Goal: Task Accomplishment & Management: Complete application form

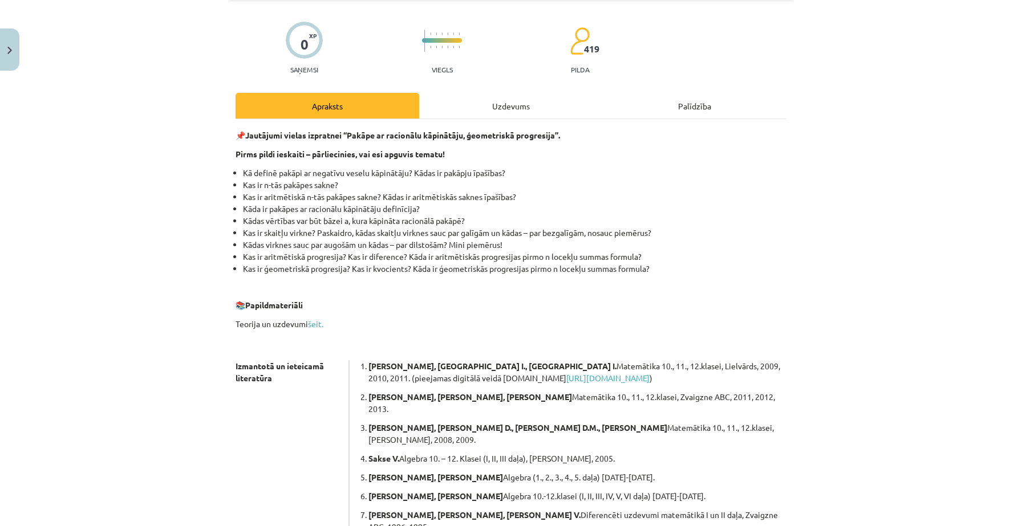
scroll to position [75, 0]
click at [319, 322] on link "šeit." at bounding box center [315, 323] width 15 height 10
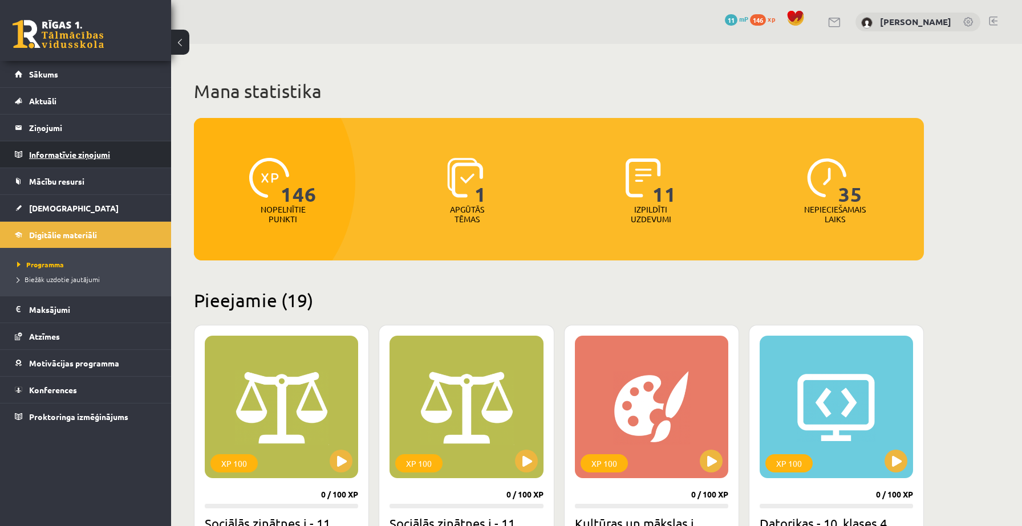
scroll to position [2171, 0]
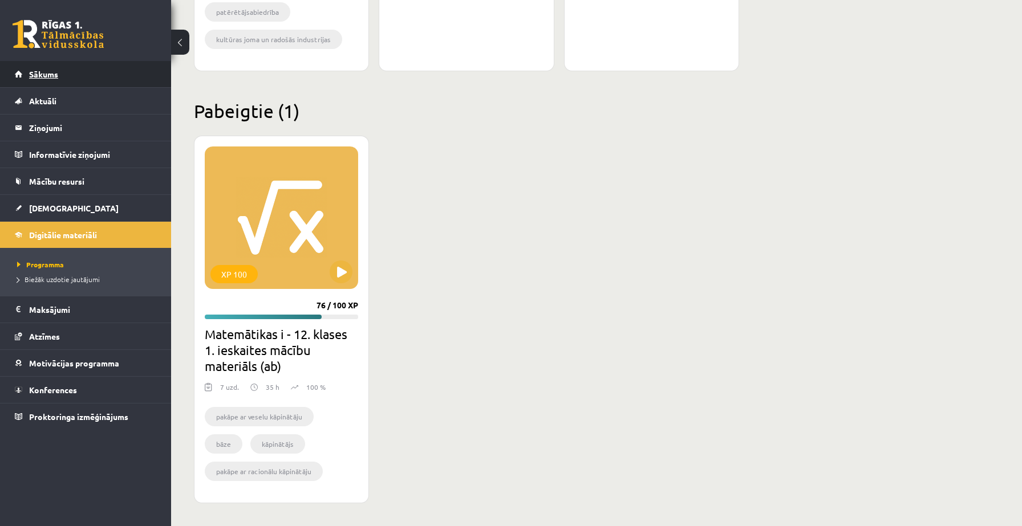
click at [41, 80] on link "Sākums" at bounding box center [86, 74] width 142 height 26
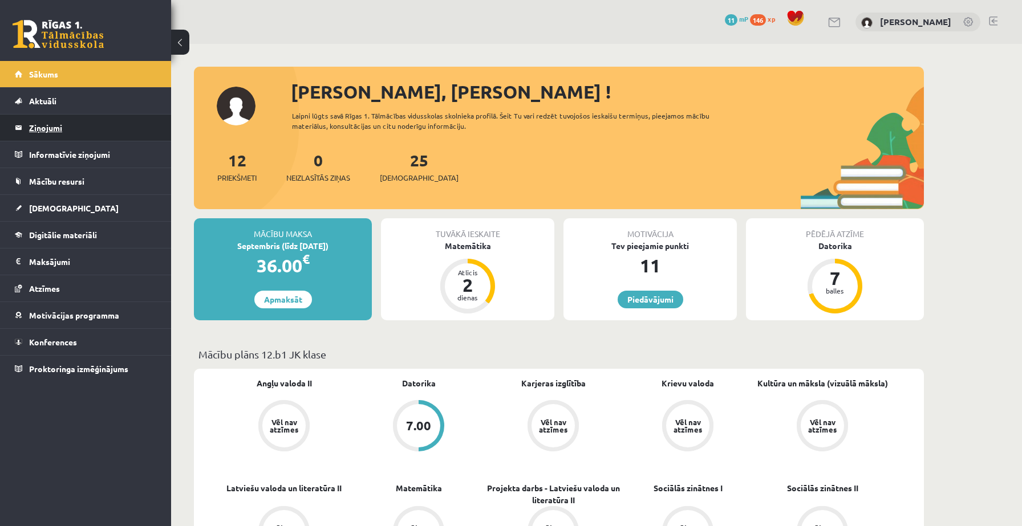
click at [87, 125] on legend "Ziņojumi 0" at bounding box center [93, 128] width 128 height 26
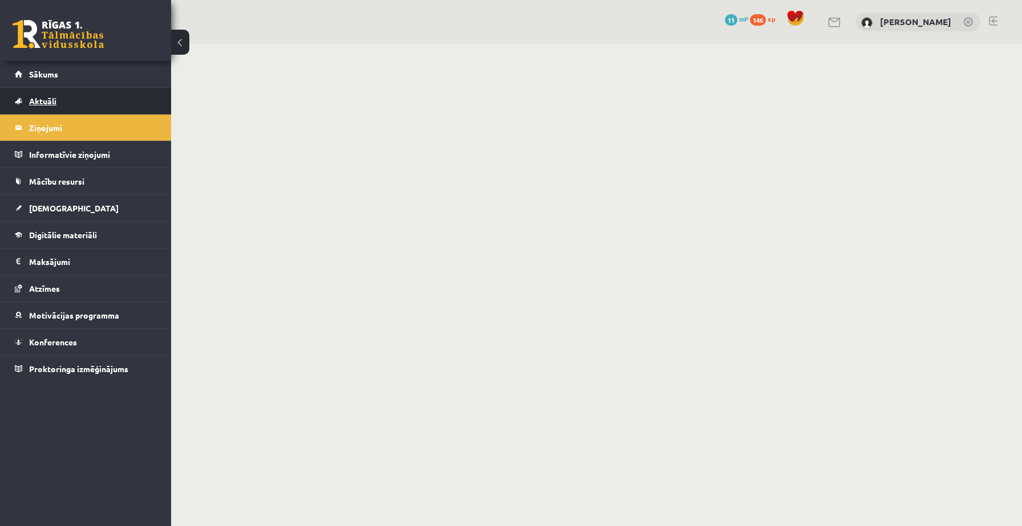
click at [73, 102] on link "Aktuāli" at bounding box center [86, 101] width 142 height 26
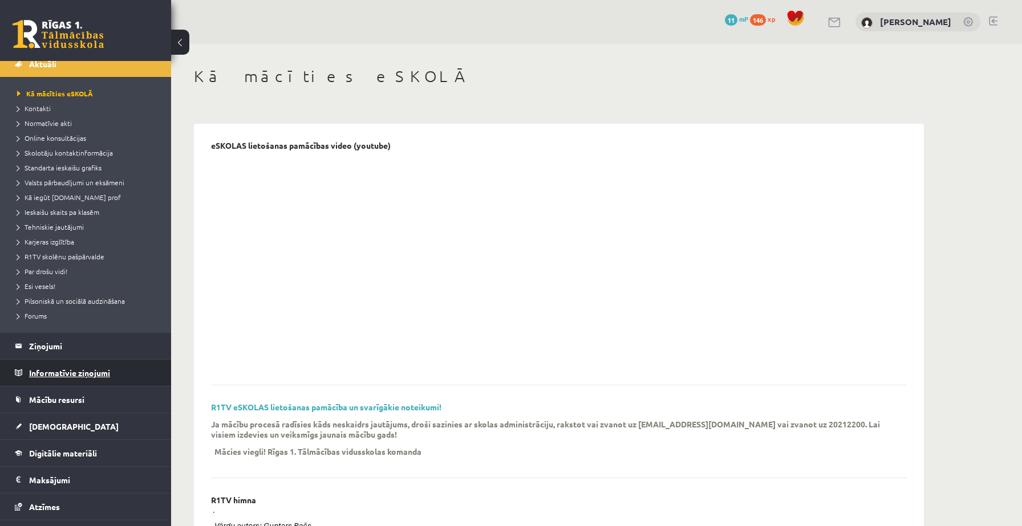
scroll to position [50, 0]
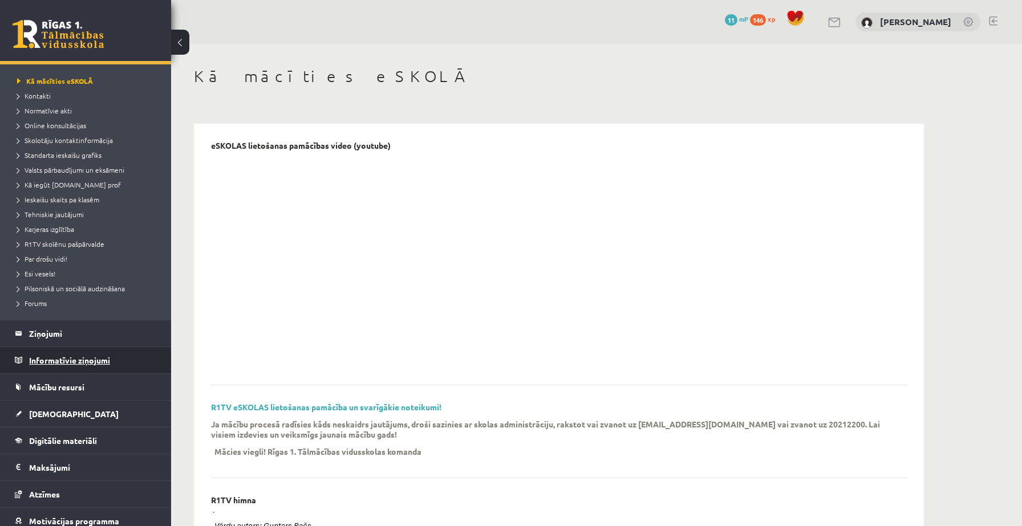
click at [71, 354] on legend "Informatīvie ziņojumi 0" at bounding box center [93, 360] width 128 height 26
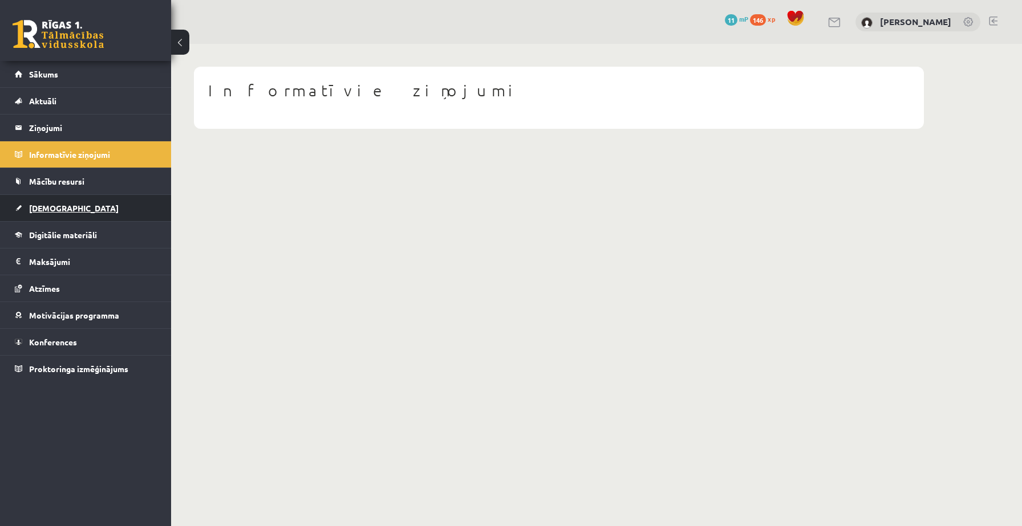
click at [57, 202] on link "[DEMOGRAPHIC_DATA]" at bounding box center [86, 208] width 142 height 26
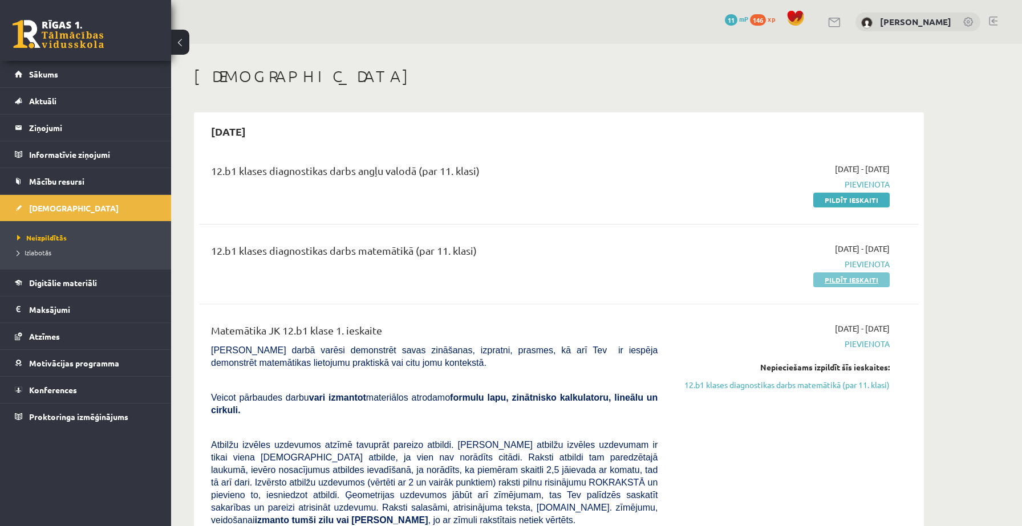
click at [828, 278] on link "Pildīt ieskaiti" at bounding box center [851, 280] width 76 height 15
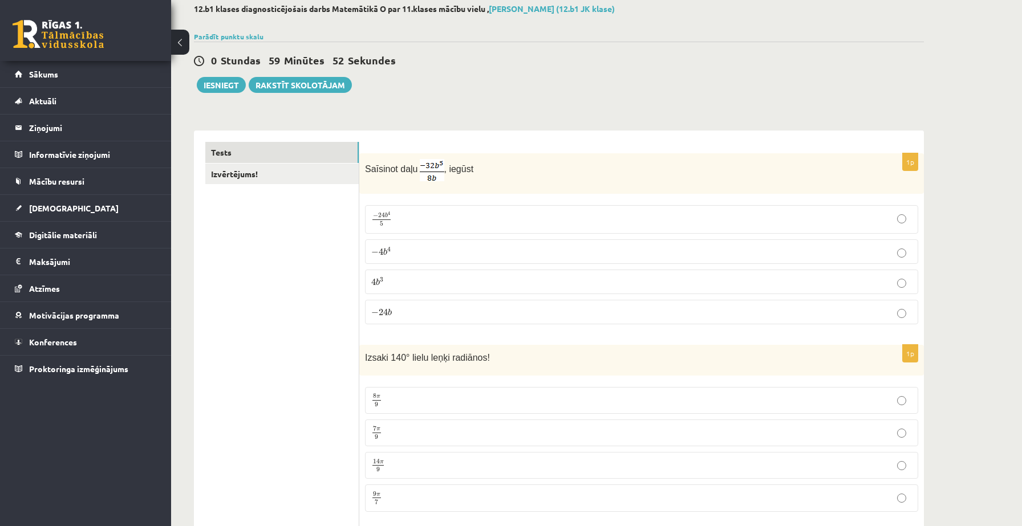
scroll to position [66, 0]
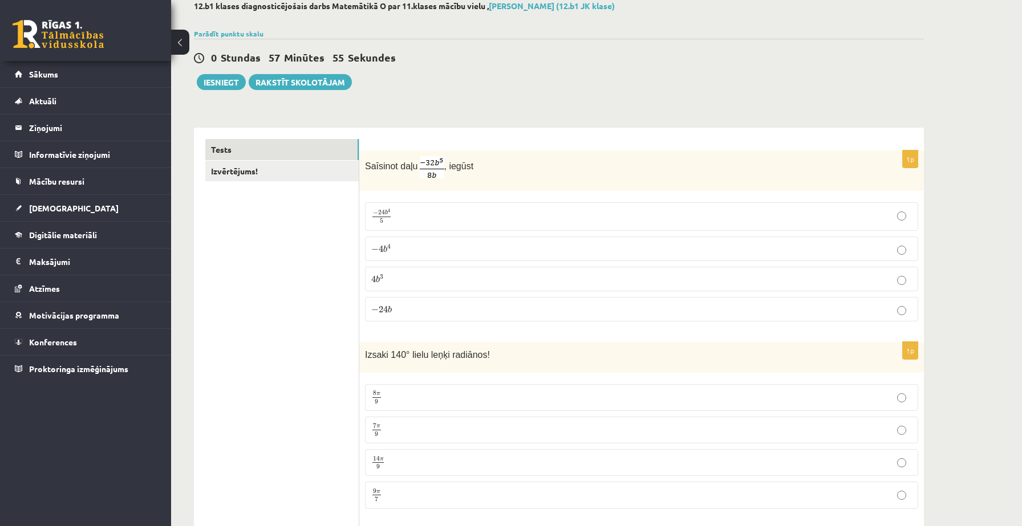
click at [550, 439] on label "7 π 9 7 π 9" at bounding box center [641, 430] width 553 height 27
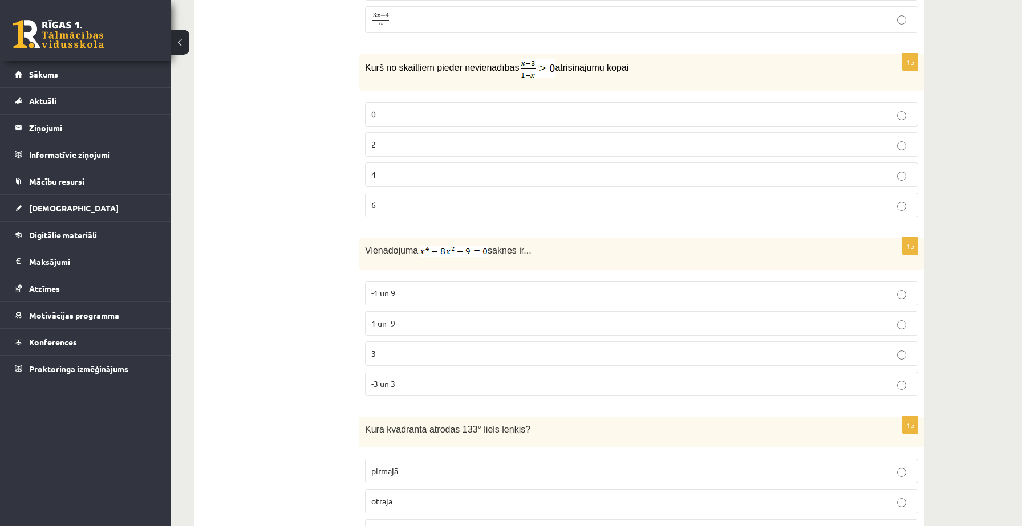
scroll to position [1050, 0]
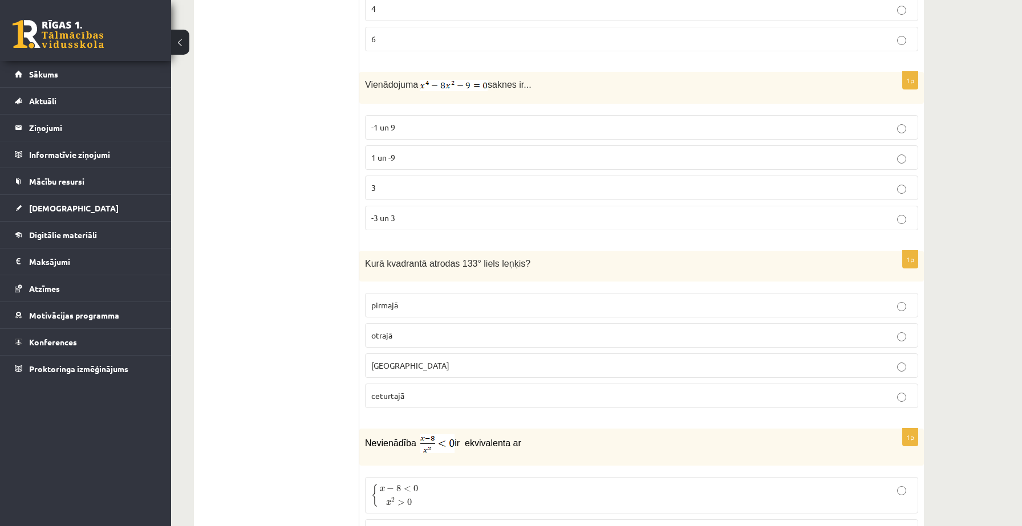
click at [405, 311] on label "pirmajā" at bounding box center [641, 305] width 553 height 25
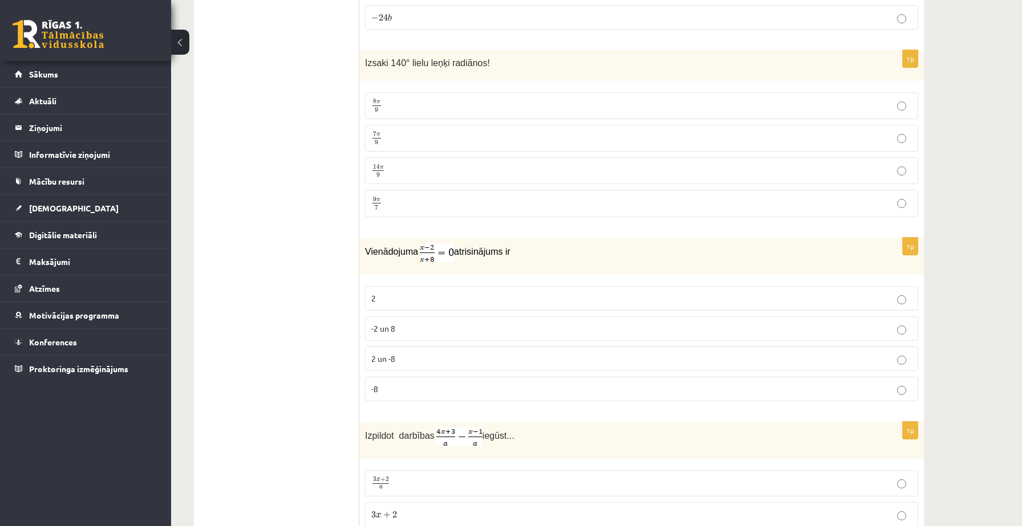
scroll to position [358, 0]
click at [421, 354] on p "2 un -8" at bounding box center [641, 358] width 541 height 12
click at [445, 358] on p "2 un -8" at bounding box center [641, 358] width 541 height 12
click at [475, 302] on p "2" at bounding box center [641, 298] width 541 height 12
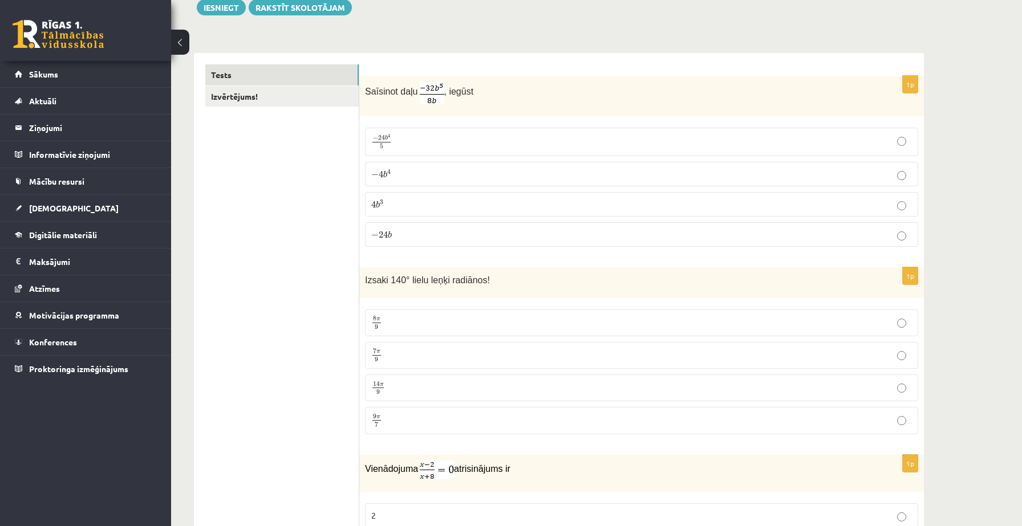
scroll to position [137, 0]
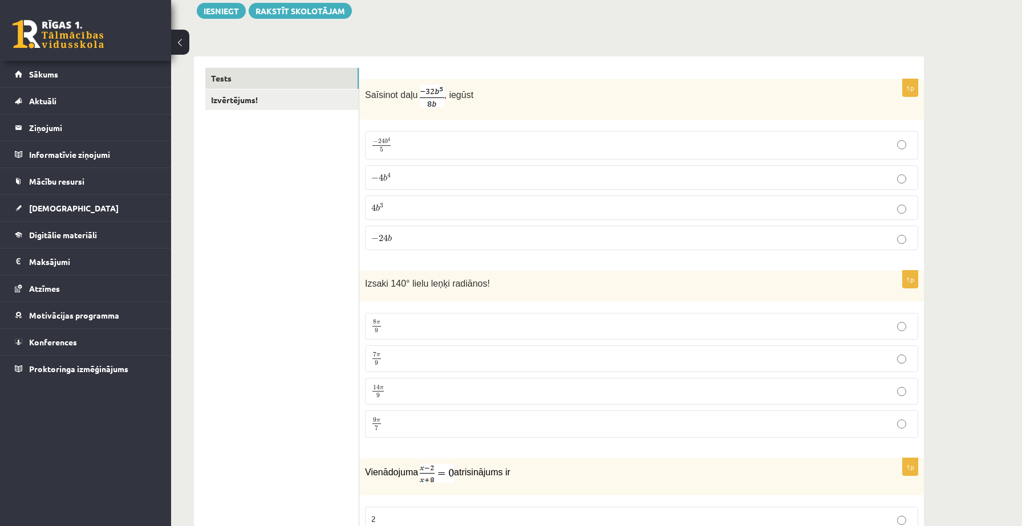
click at [395, 176] on p "− 4 b 4 − 4 b 4" at bounding box center [641, 178] width 541 height 12
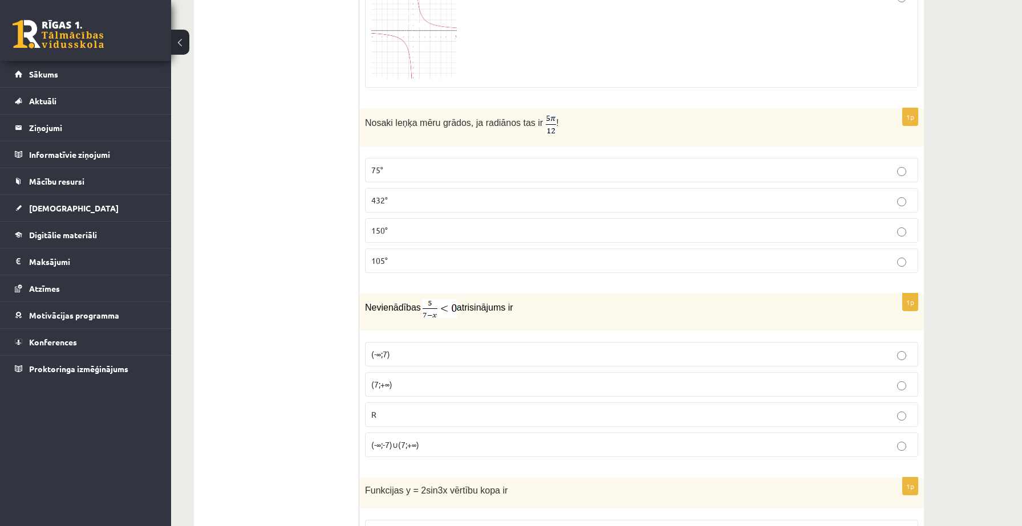
scroll to position [2120, 0]
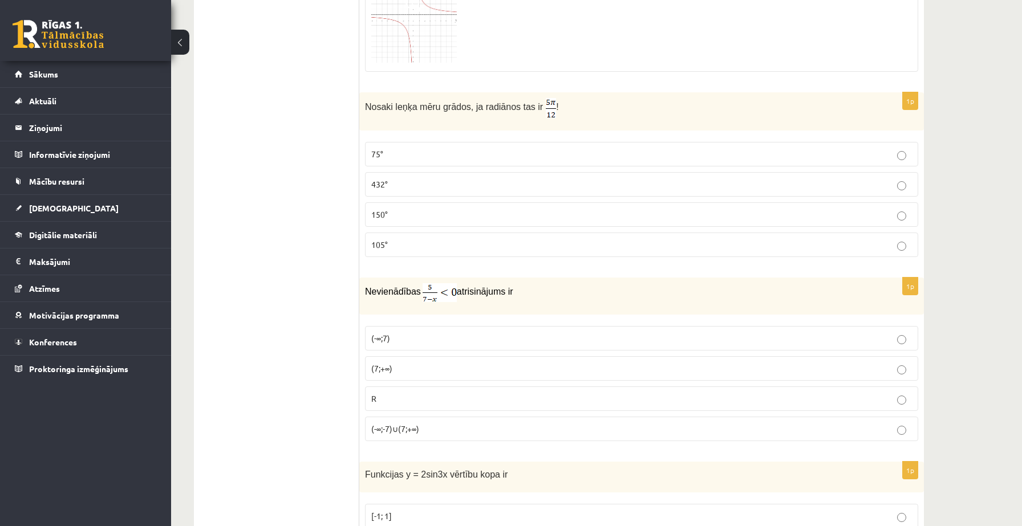
click at [421, 145] on label "75°" at bounding box center [641, 154] width 553 height 25
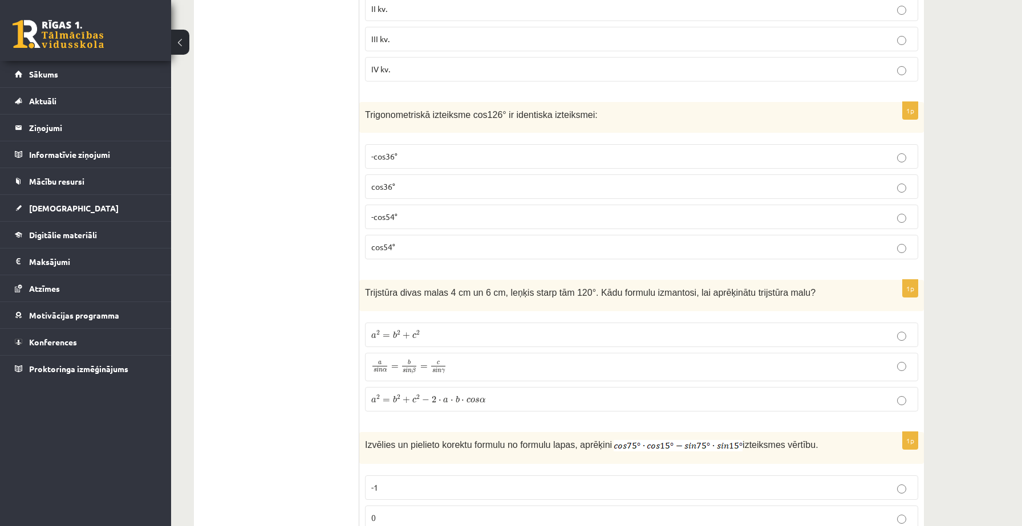
scroll to position [3217, 0]
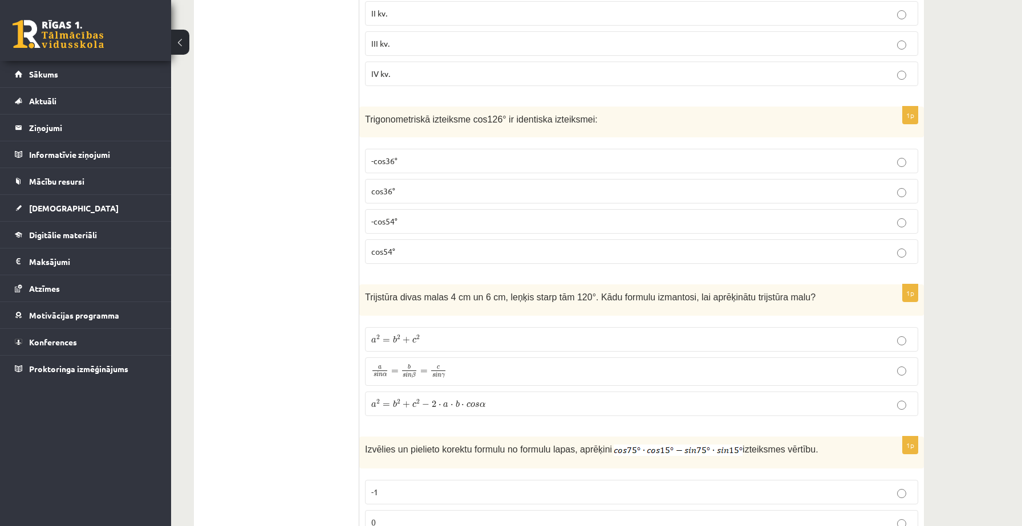
click at [415, 161] on p "-cos36°" at bounding box center [641, 161] width 541 height 12
click at [413, 177] on fieldset "-cos36° cos36° -cos54° cos54°" at bounding box center [641, 205] width 553 height 124
click at [411, 189] on p "cos36°" at bounding box center [641, 191] width 541 height 12
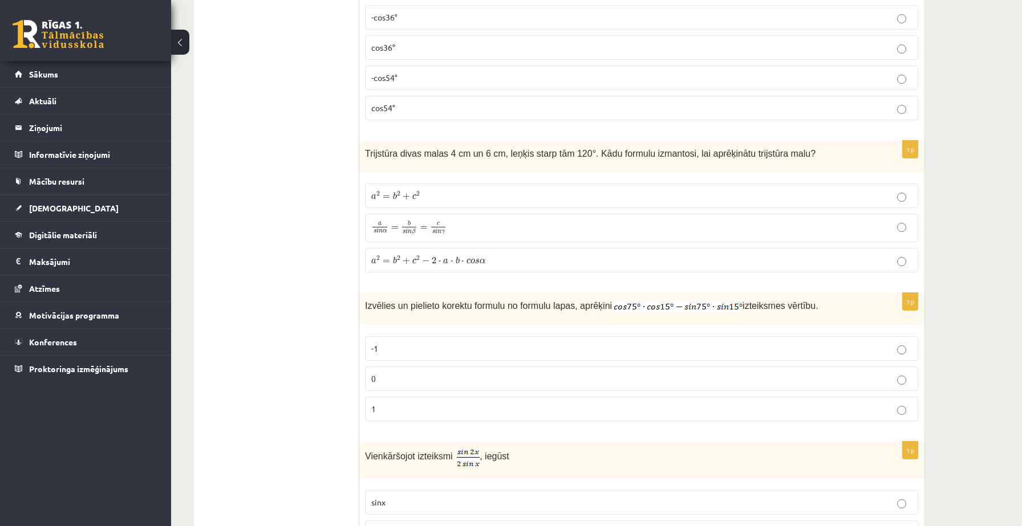
scroll to position [3363, 0]
click at [652, 301] on img at bounding box center [678, 304] width 129 height 11
click at [662, 302] on img at bounding box center [678, 304] width 129 height 11
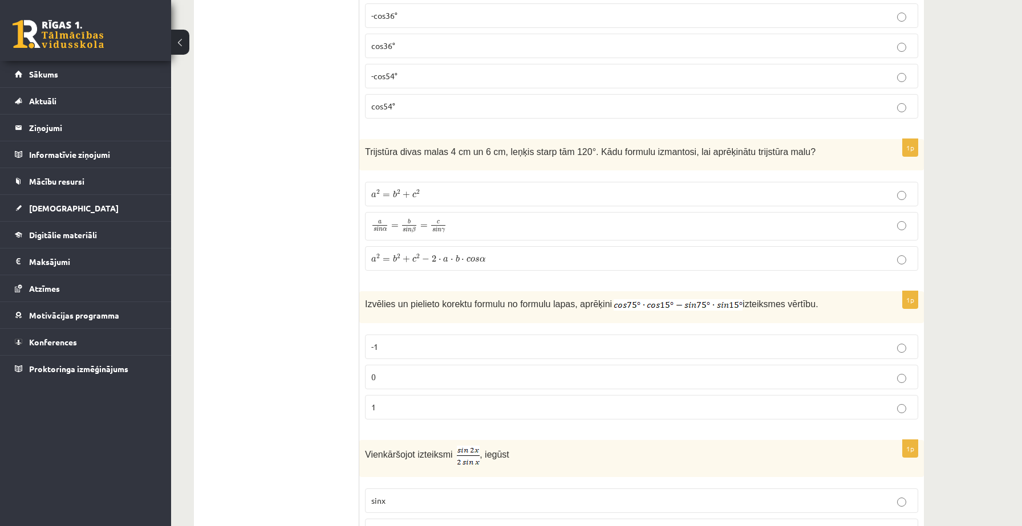
click at [654, 372] on p "0" at bounding box center [641, 377] width 541 height 12
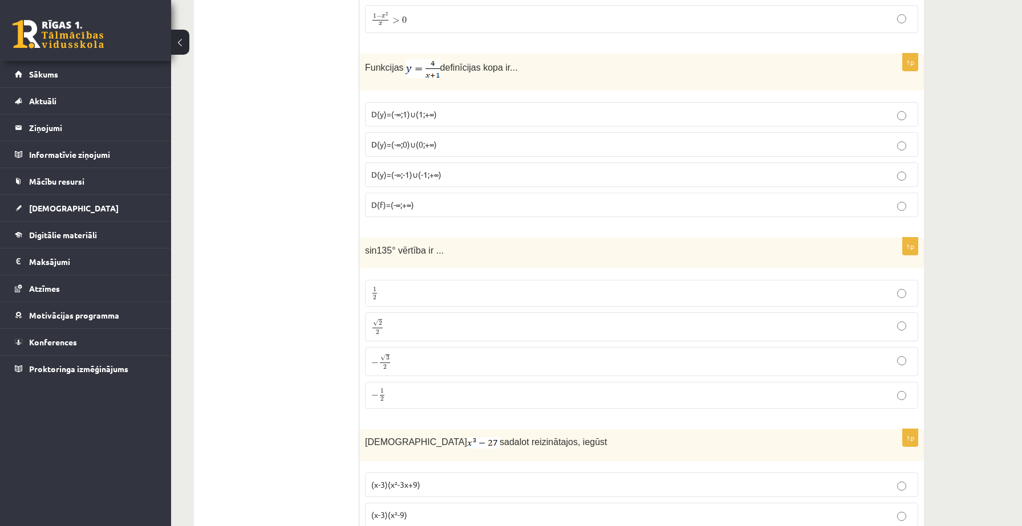
scroll to position [5059, 0]
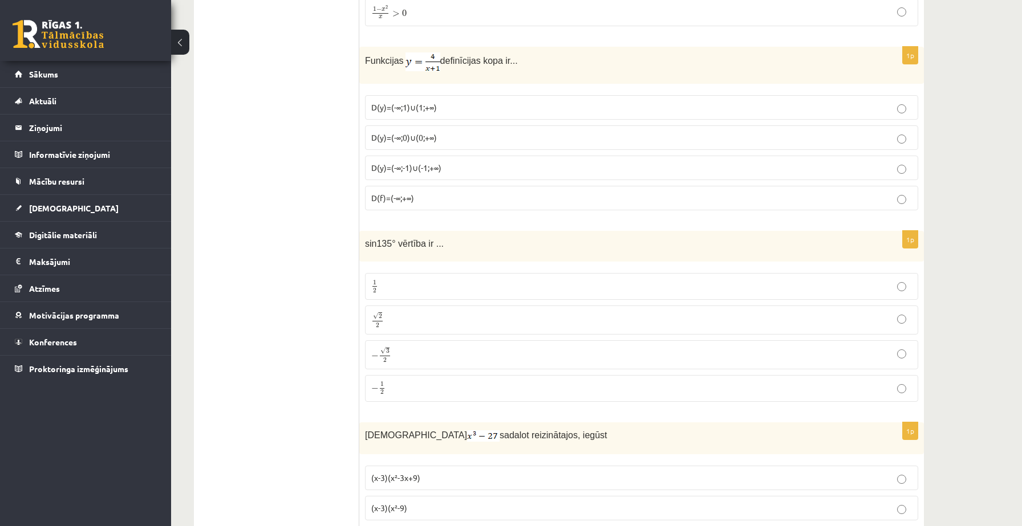
click at [422, 321] on p "√ 2 2 2 2" at bounding box center [641, 320] width 541 height 17
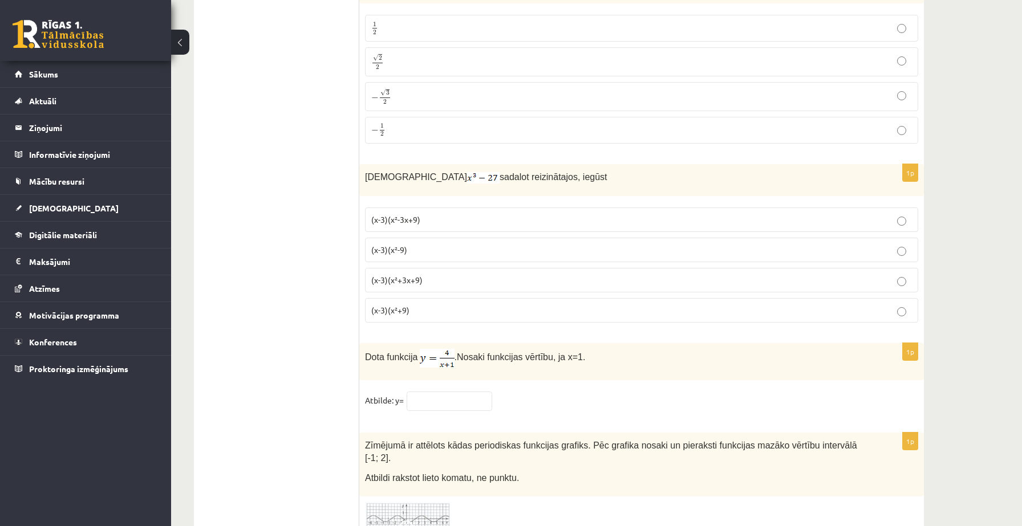
scroll to position [5318, 0]
click at [461, 394] on input "text" at bounding box center [450, 400] width 86 height 19
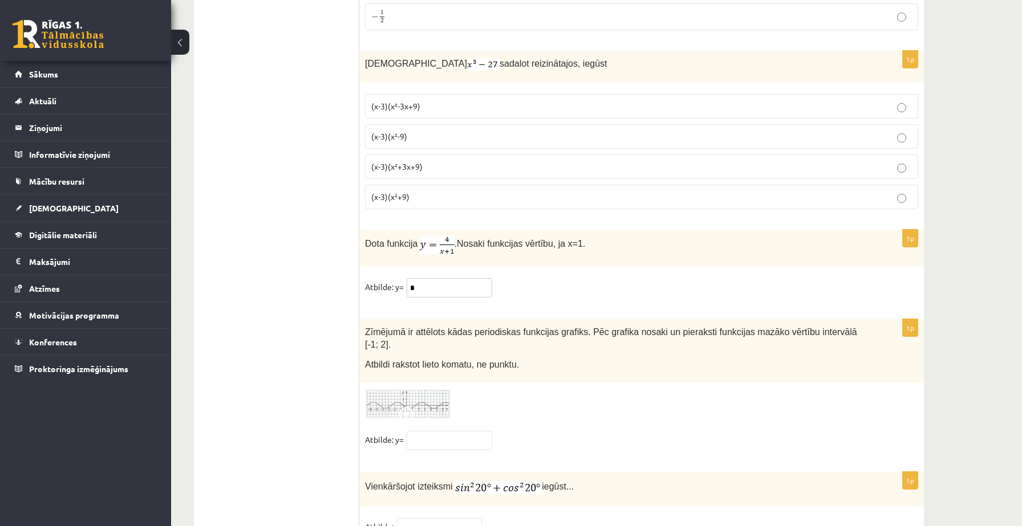
scroll to position [5484, 0]
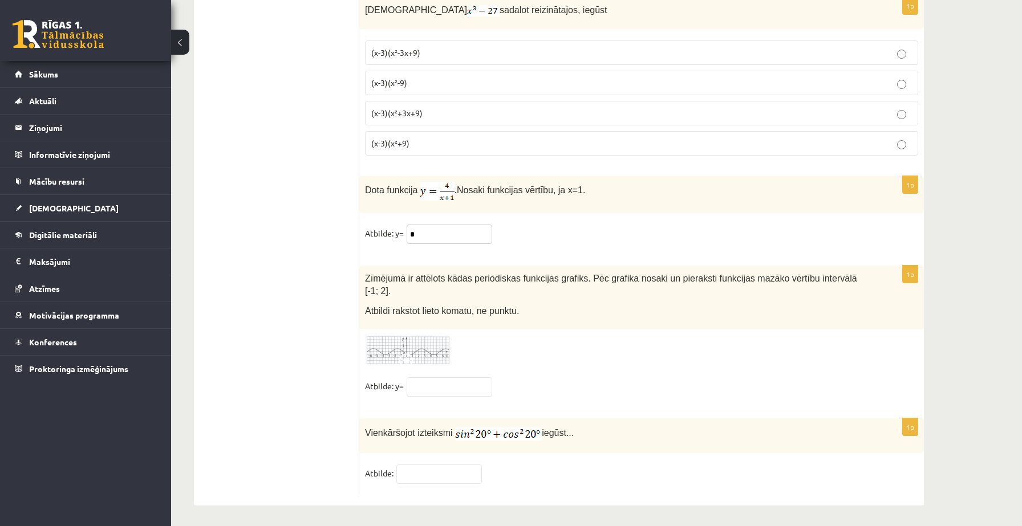
type input "*"
click at [406, 342] on img at bounding box center [408, 350] width 86 height 31
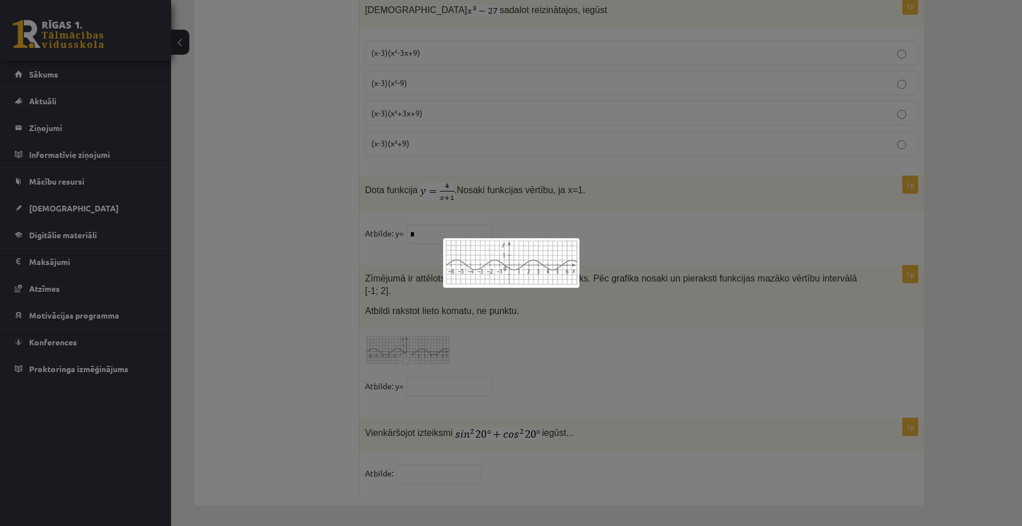
click at [517, 359] on div at bounding box center [511, 263] width 1022 height 526
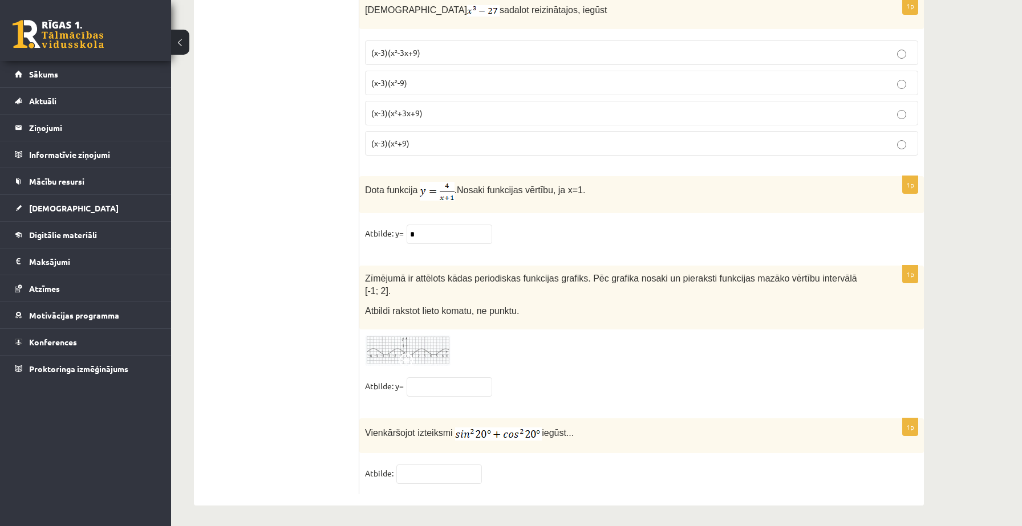
click at [443, 460] on div "1p Vienkāršojot izteiksmi iegūst... Atbilde:" at bounding box center [641, 457] width 565 height 76
click at [434, 467] on input "text" at bounding box center [439, 474] width 86 height 19
type input "*"
click at [533, 355] on div at bounding box center [641, 350] width 553 height 31
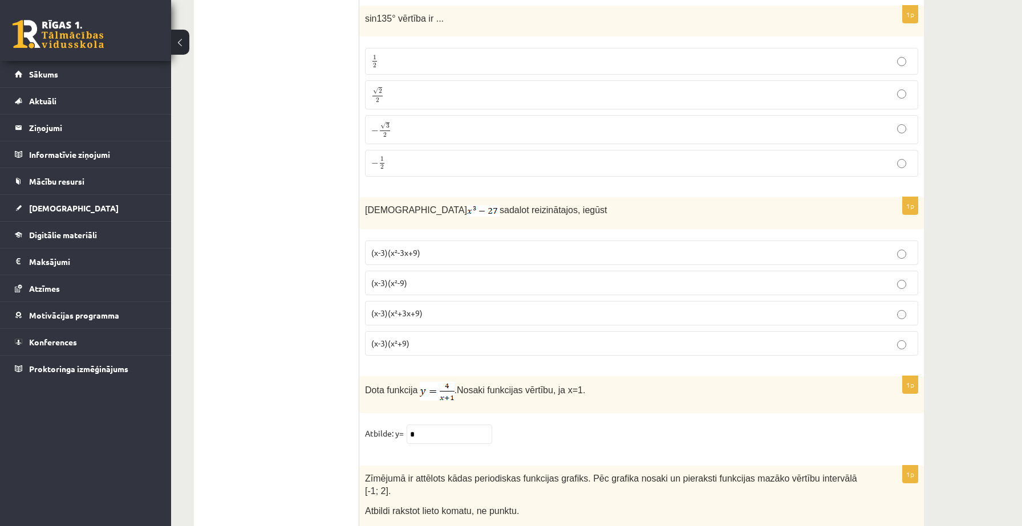
scroll to position [5248, 0]
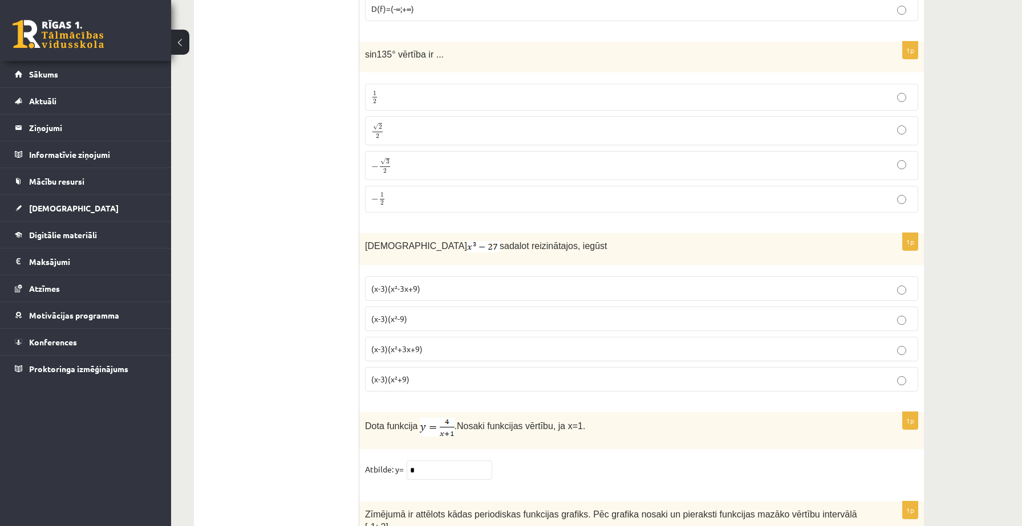
click at [403, 348] on span "(x-3)(x²+3x+9)" at bounding box center [396, 349] width 51 height 10
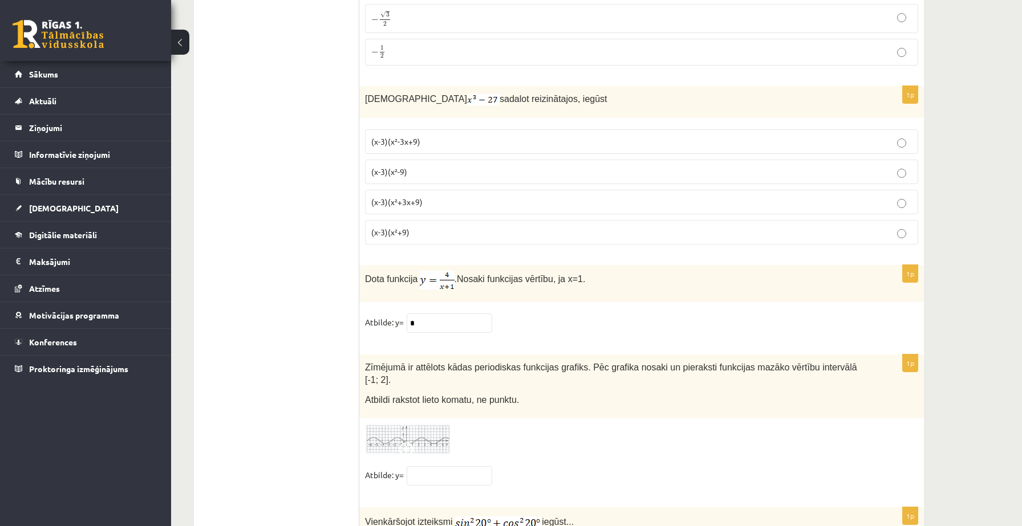
scroll to position [5484, 0]
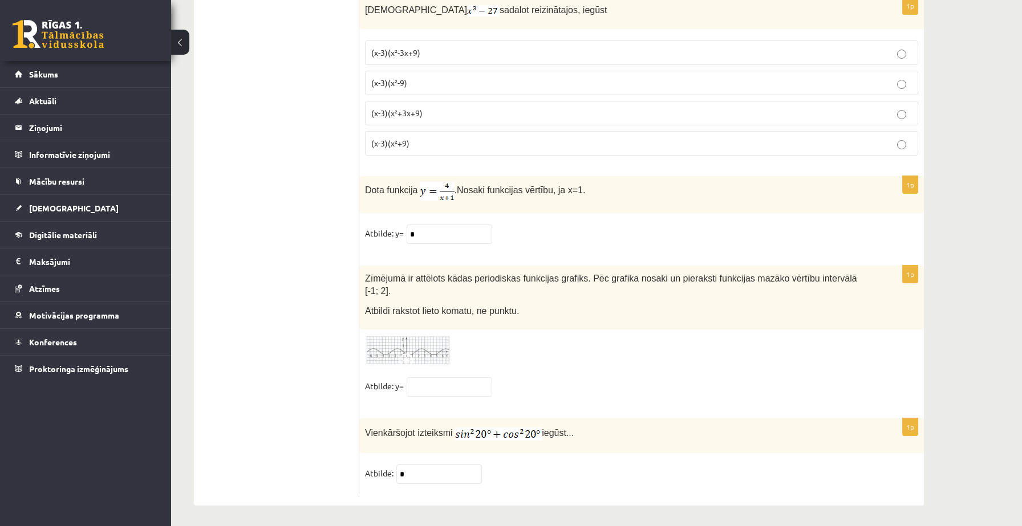
click at [390, 340] on img at bounding box center [408, 350] width 86 height 31
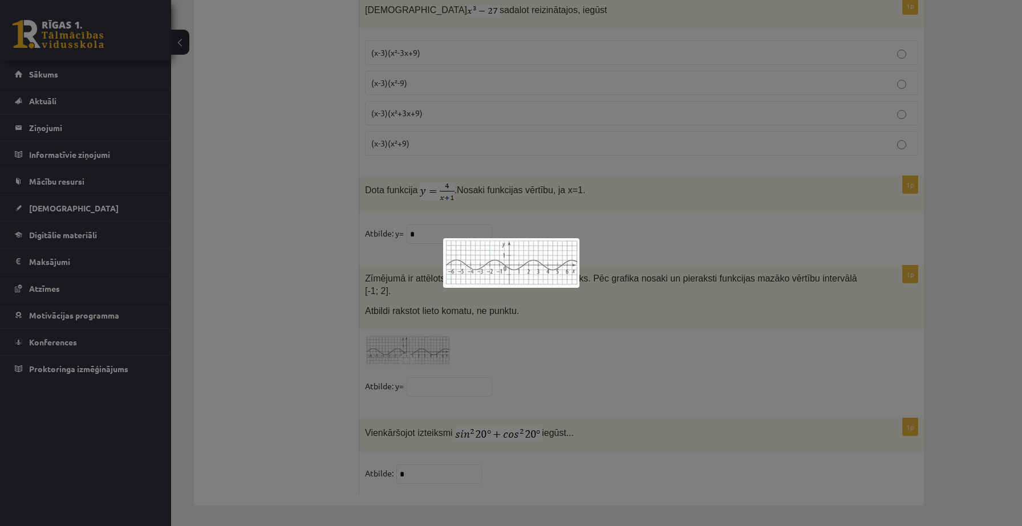
click at [501, 356] on div at bounding box center [511, 263] width 1022 height 526
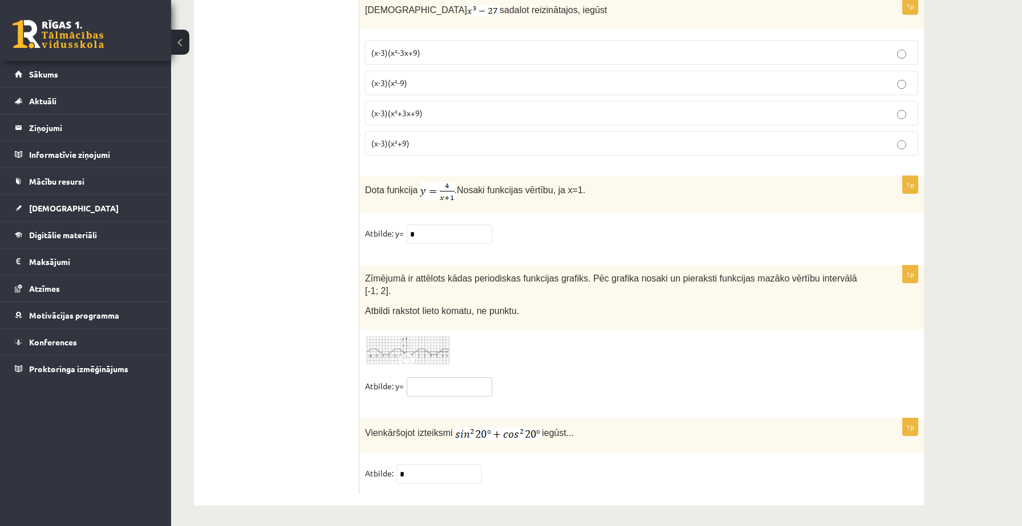
click at [467, 386] on input "text" at bounding box center [450, 387] width 86 height 19
click at [427, 351] on img at bounding box center [408, 350] width 86 height 31
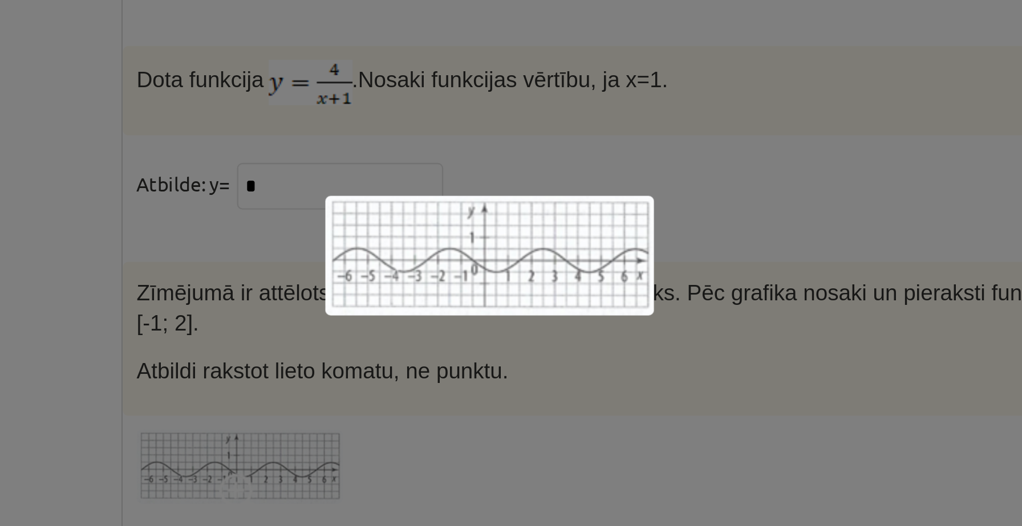
click at [479, 315] on div at bounding box center [511, 263] width 1022 height 526
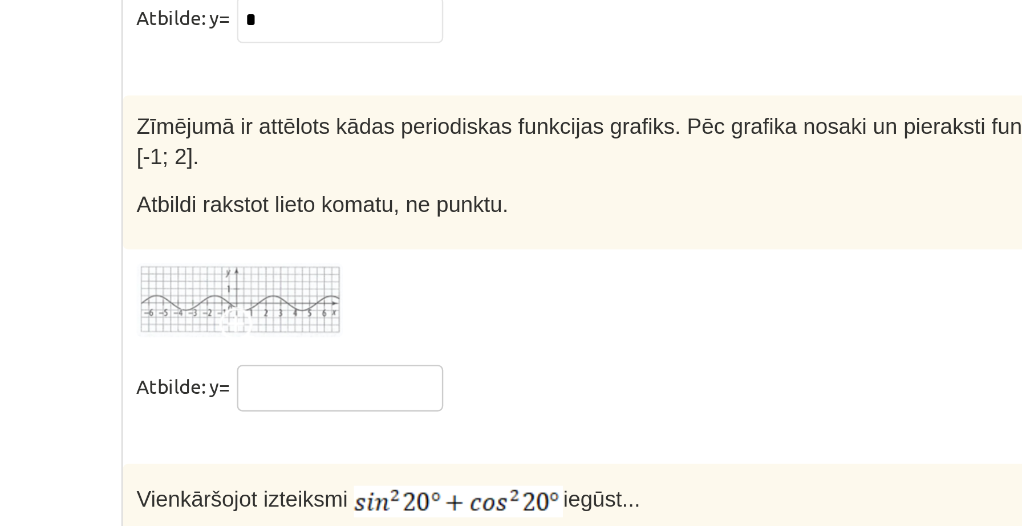
click at [440, 390] on input "text" at bounding box center [450, 387] width 86 height 19
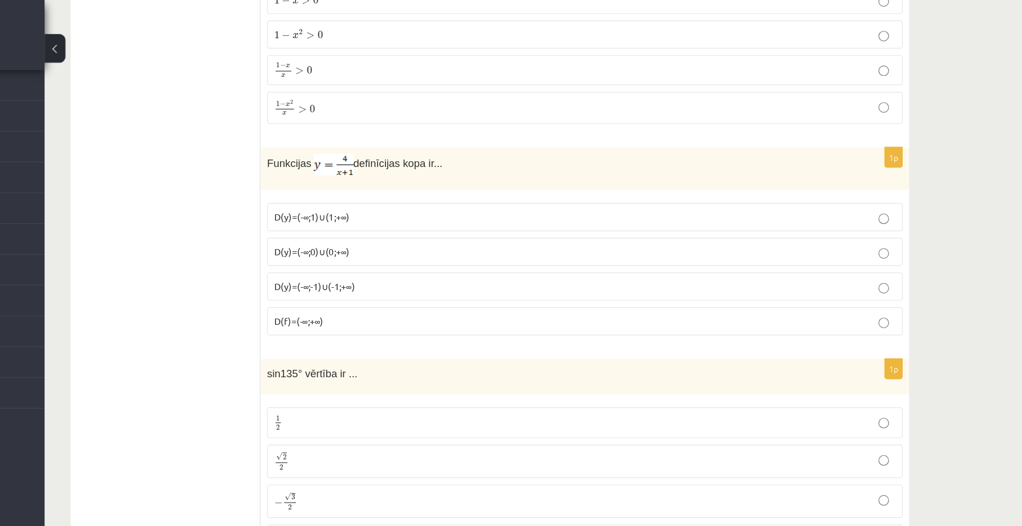
scroll to position [4966, 0]
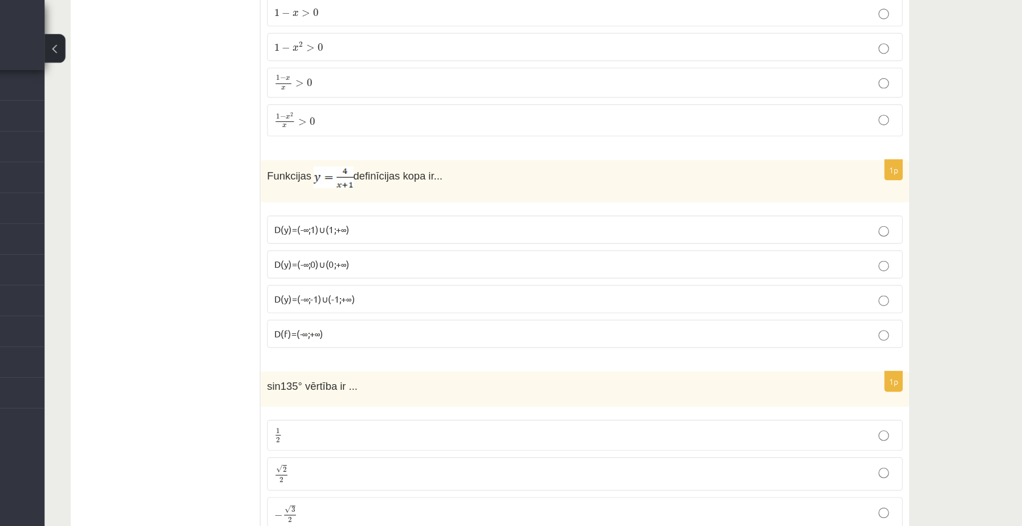
type input "***"
click at [417, 285] on p "D(f)=(-∞;+∞)" at bounding box center [641, 291] width 541 height 12
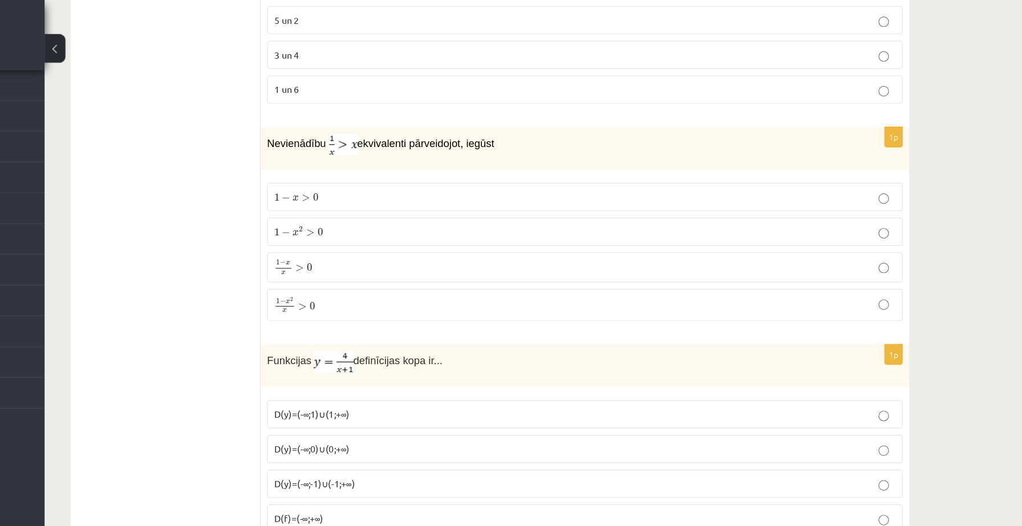
scroll to position [4804, 0]
click at [399, 201] on span ">" at bounding box center [402, 204] width 7 height 6
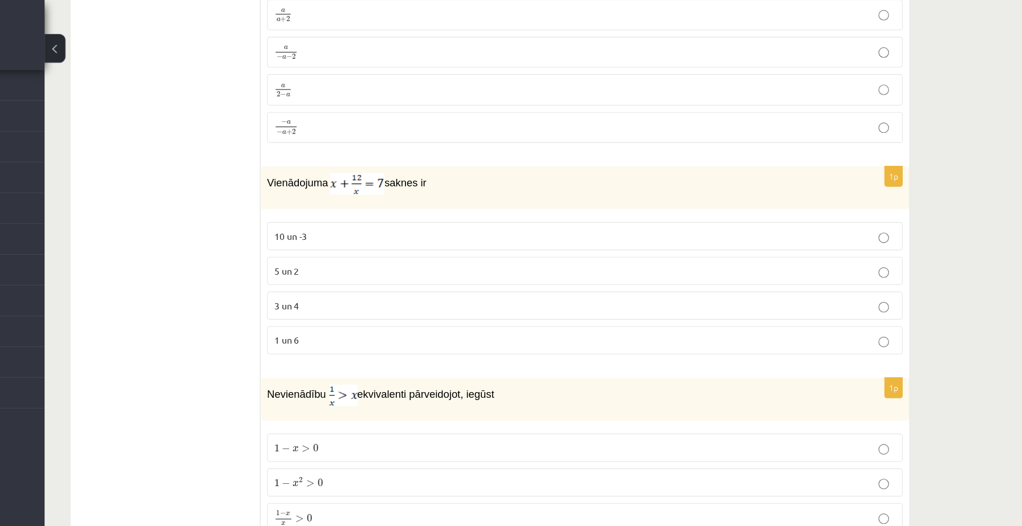
scroll to position [4586, 0]
click at [445, 269] on label "3 un 4" at bounding box center [641, 267] width 553 height 25
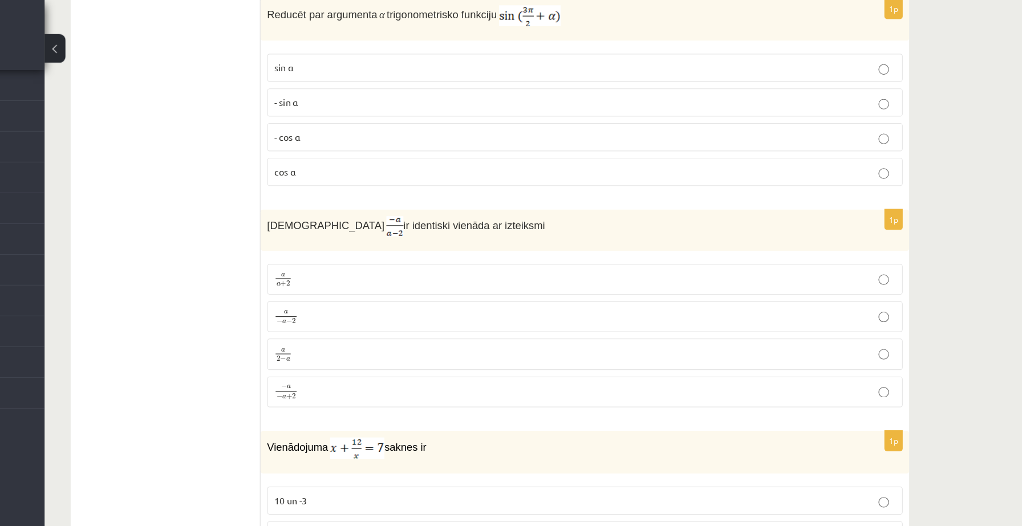
scroll to position [4353, 0]
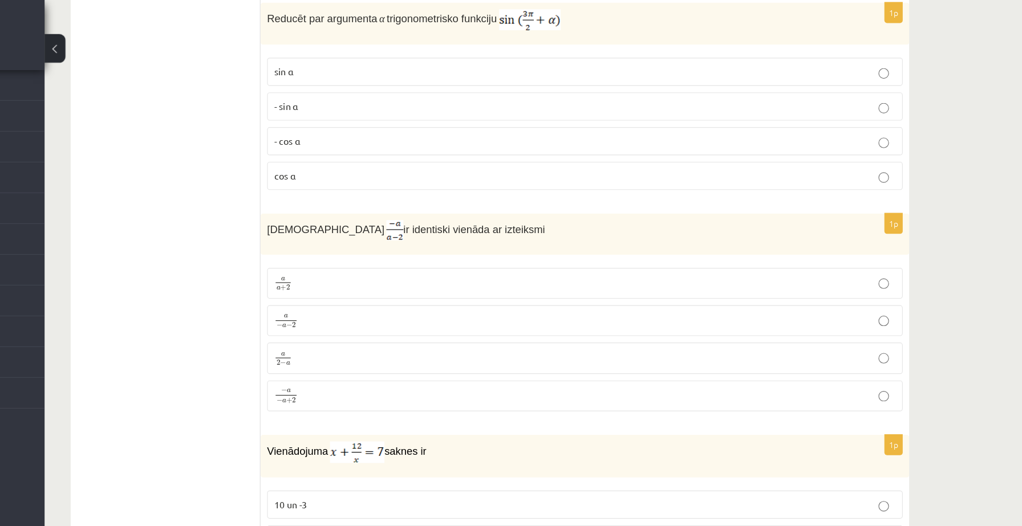
click at [427, 248] on p "a a + 2 a a + 2" at bounding box center [641, 247] width 541 height 14
click at [384, 344] on span at bounding box center [381, 344] width 18 height 1
click at [404, 310] on p "a 2 − a a 2 − a" at bounding box center [641, 312] width 541 height 14
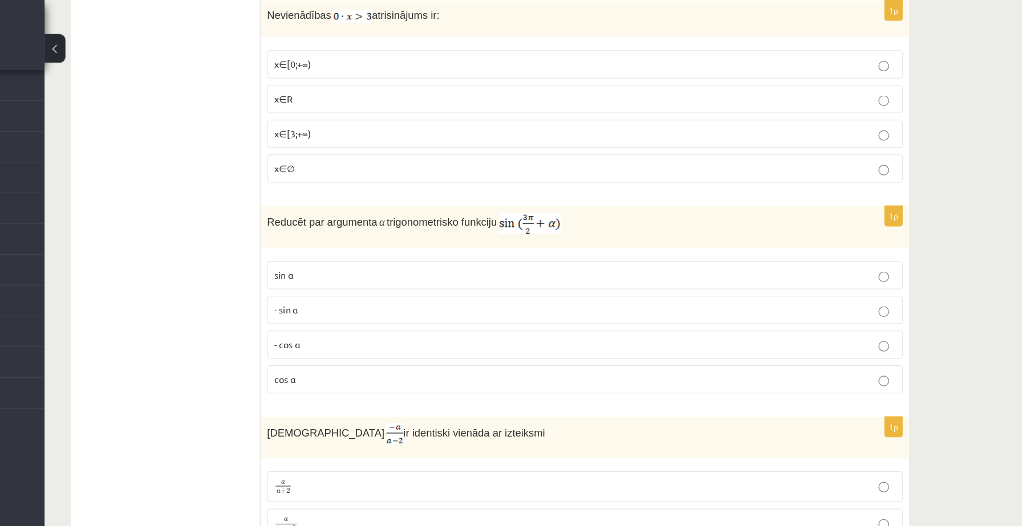
scroll to position [4164, 0]
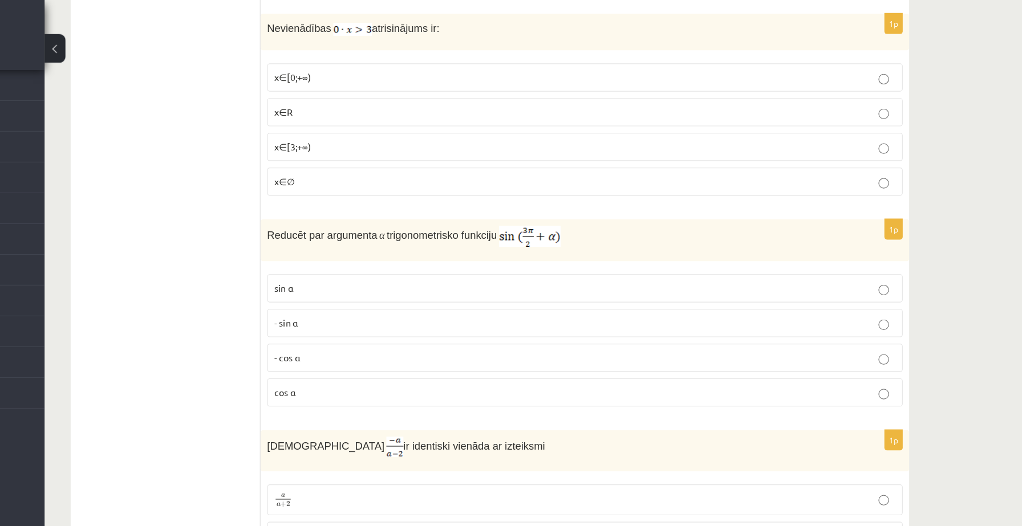
click at [398, 311] on p "- cos ⁡α" at bounding box center [641, 312] width 541 height 12
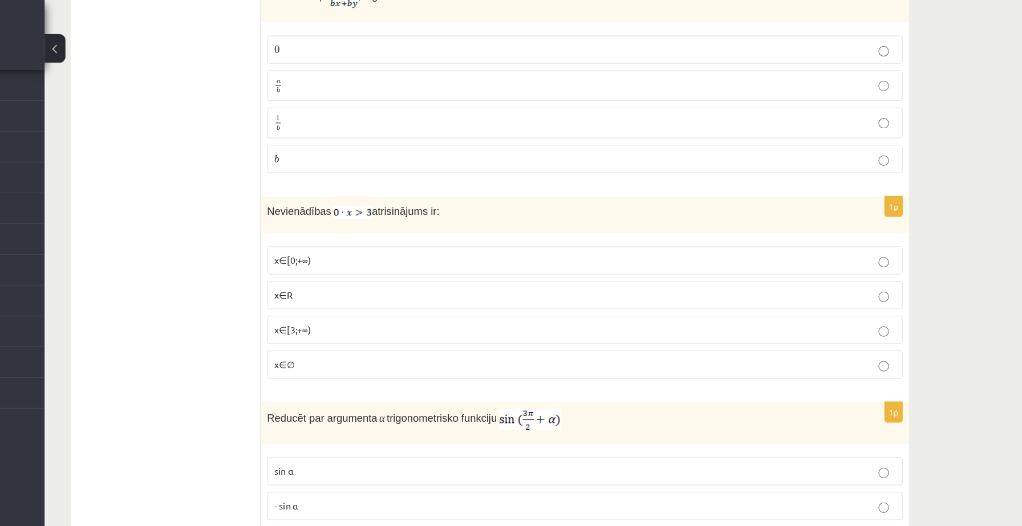
scroll to position [4005, 0]
click at [395, 319] on p "x∈∅" at bounding box center [641, 317] width 541 height 12
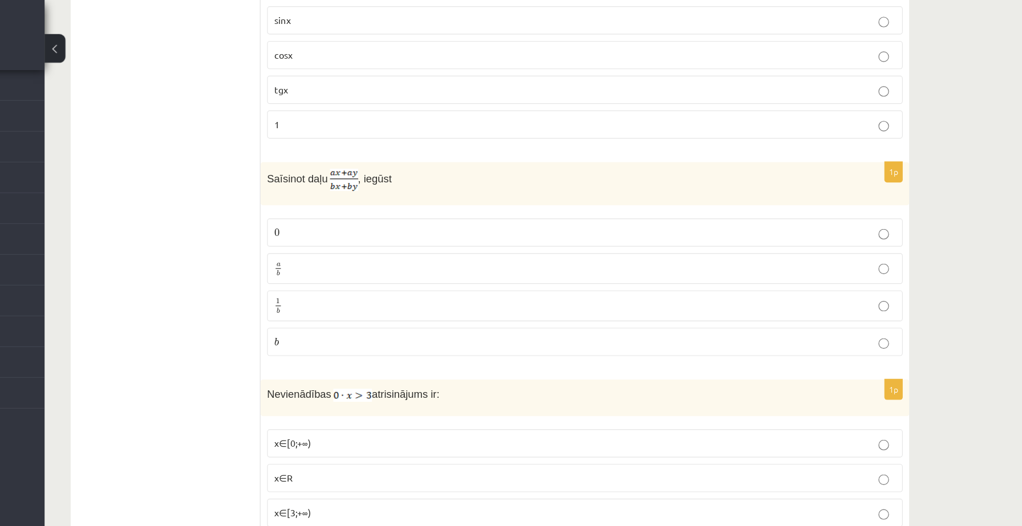
scroll to position [3842, 0]
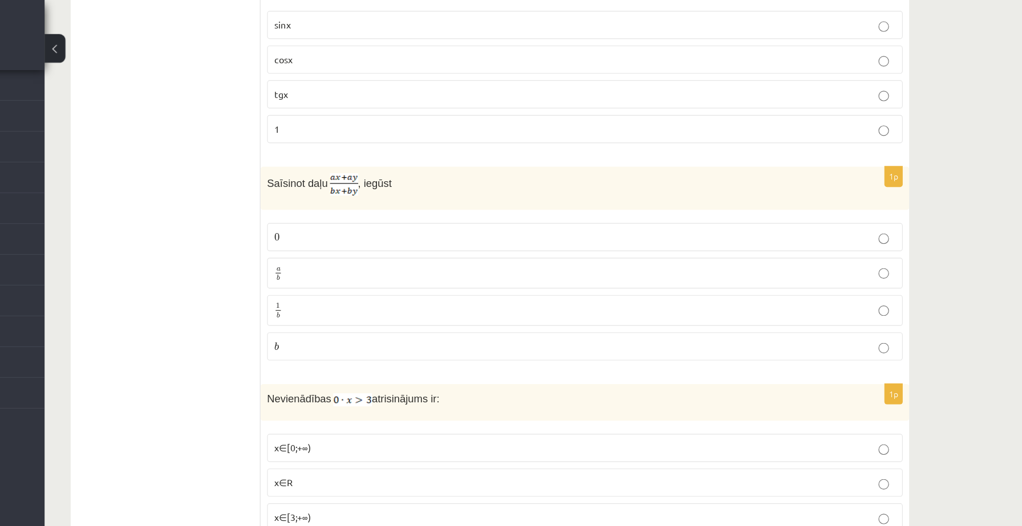
click at [379, 237] on p "a b a b" at bounding box center [641, 238] width 541 height 14
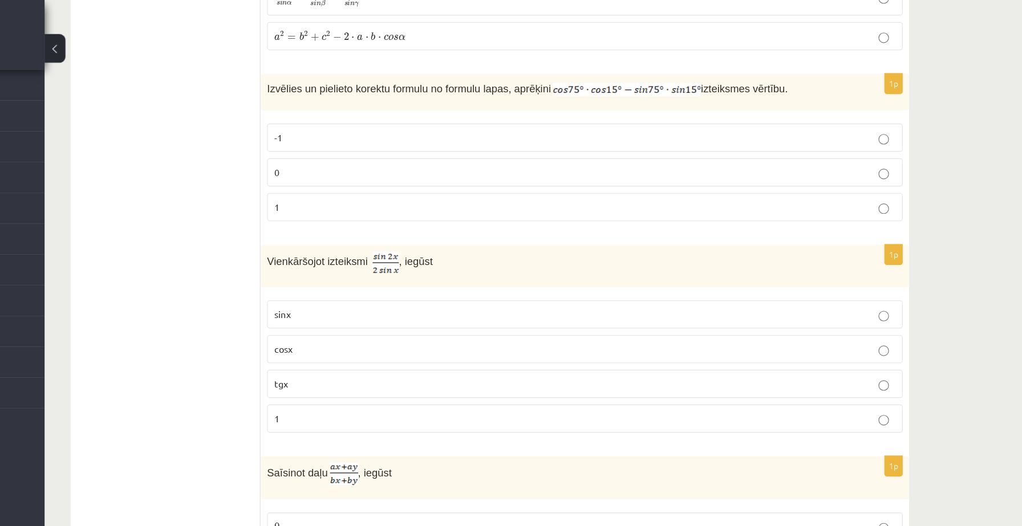
scroll to position [3586, 0]
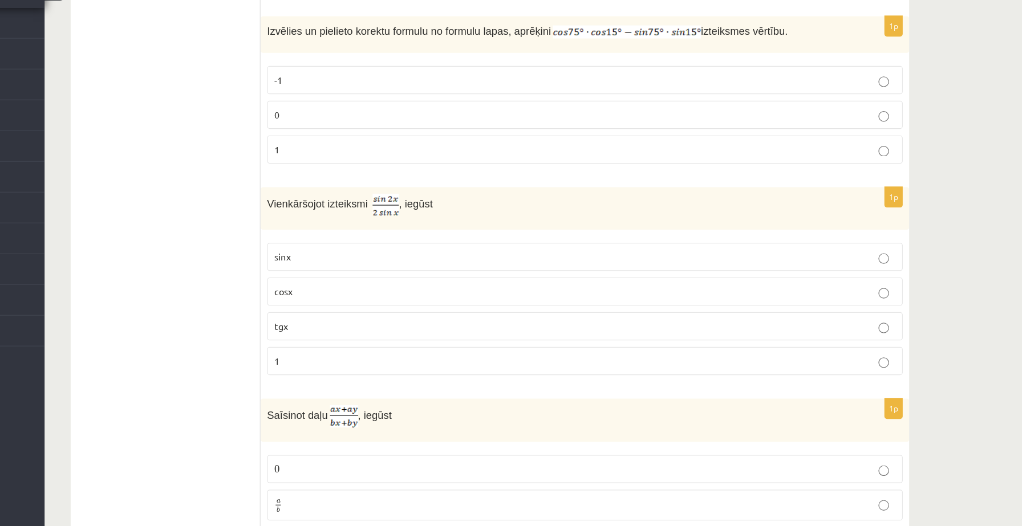
click at [385, 363] on p "1" at bounding box center [641, 369] width 541 height 12
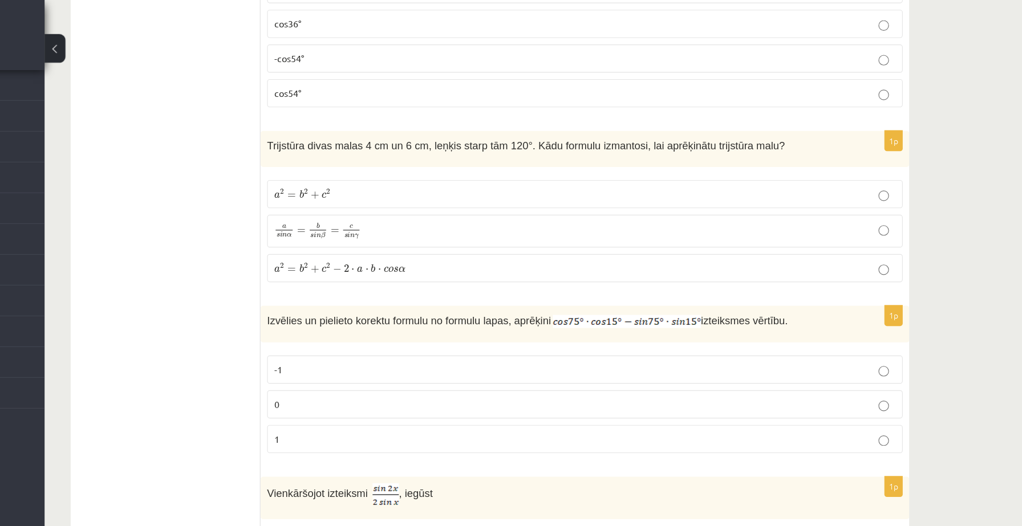
scroll to position [3353, 0]
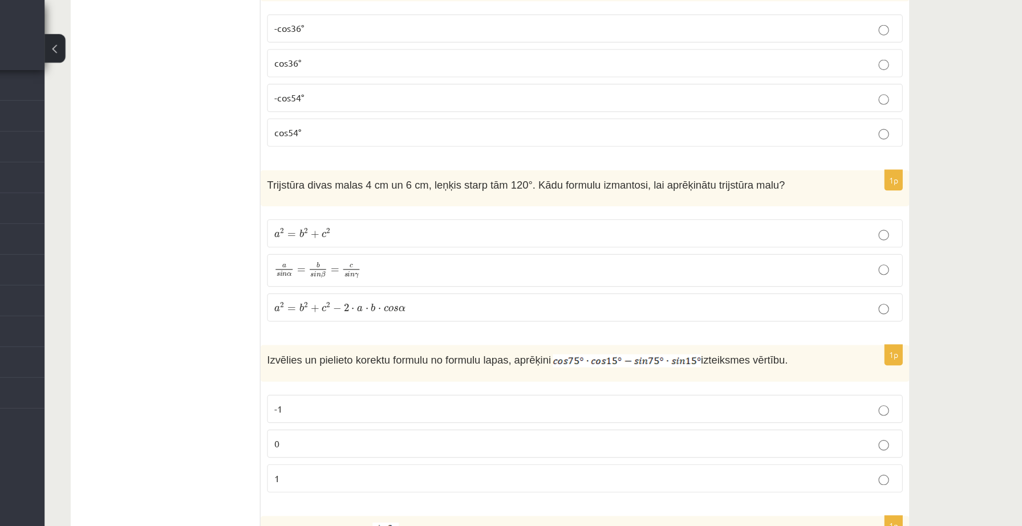
click at [453, 242] on label "a s i n α = b s i n β = c s i n γ a s i n α = b s i n β = c s i n γ" at bounding box center [641, 235] width 553 height 29
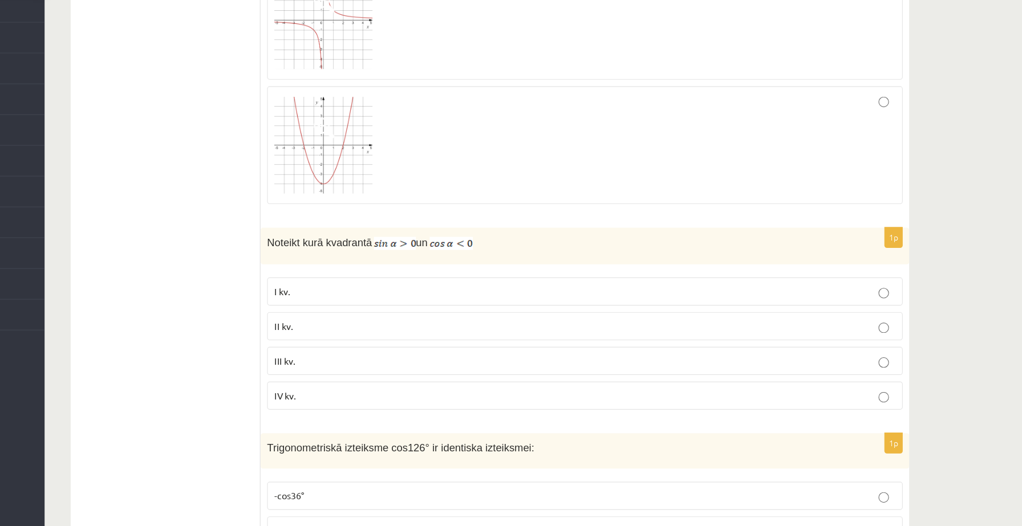
scroll to position [2880, 0]
click at [590, 342] on label "II kv." at bounding box center [641, 351] width 553 height 25
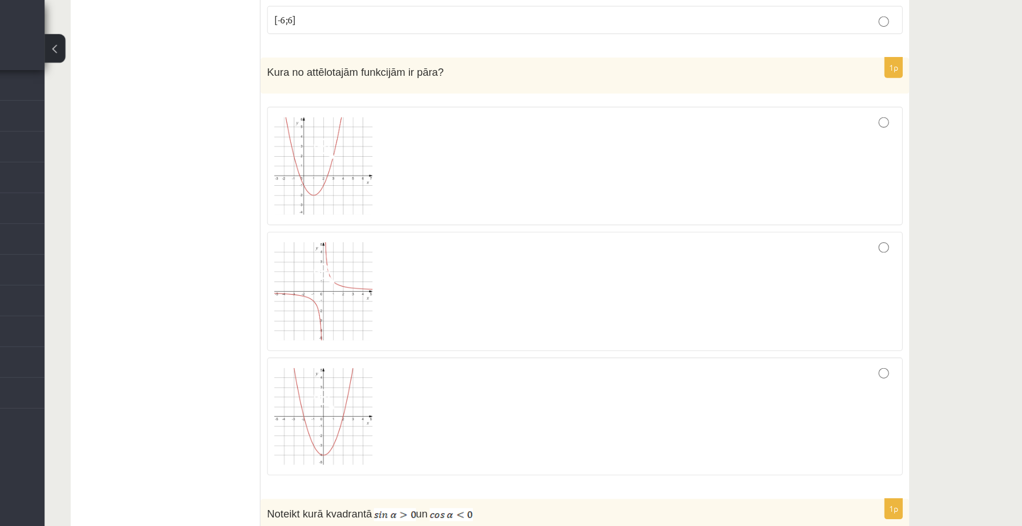
scroll to position [2708, 0]
click at [695, 354] on div at bounding box center [641, 365] width 541 height 90
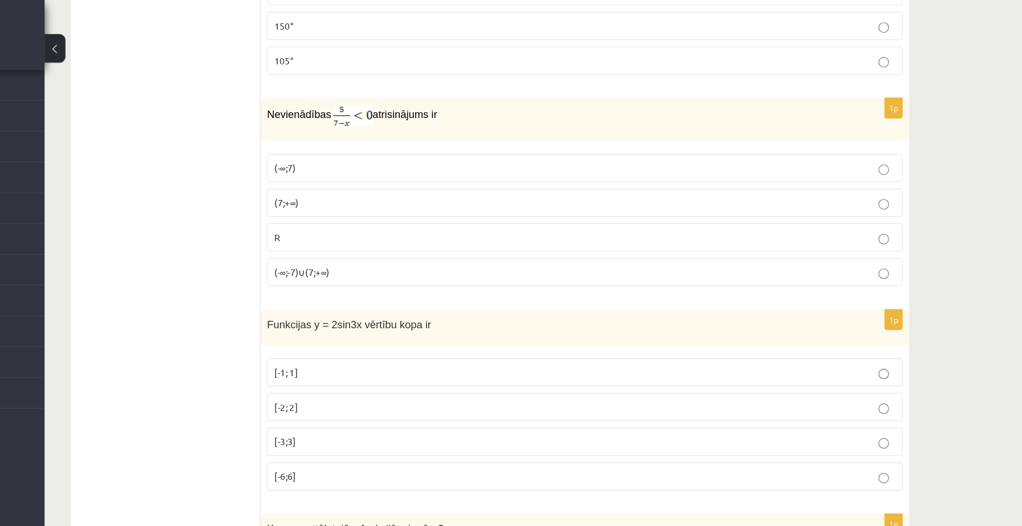
scroll to position [2311, 0]
click at [448, 147] on p "(-∞;7)" at bounding box center [641, 148] width 541 height 12
click at [461, 142] on p "(-∞;7)" at bounding box center [641, 148] width 541 height 12
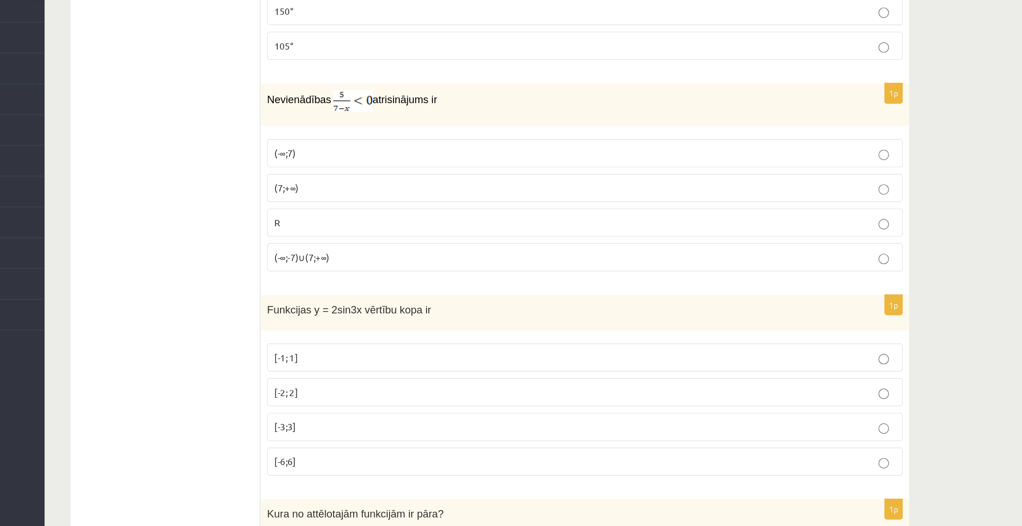
scroll to position [2263, 0]
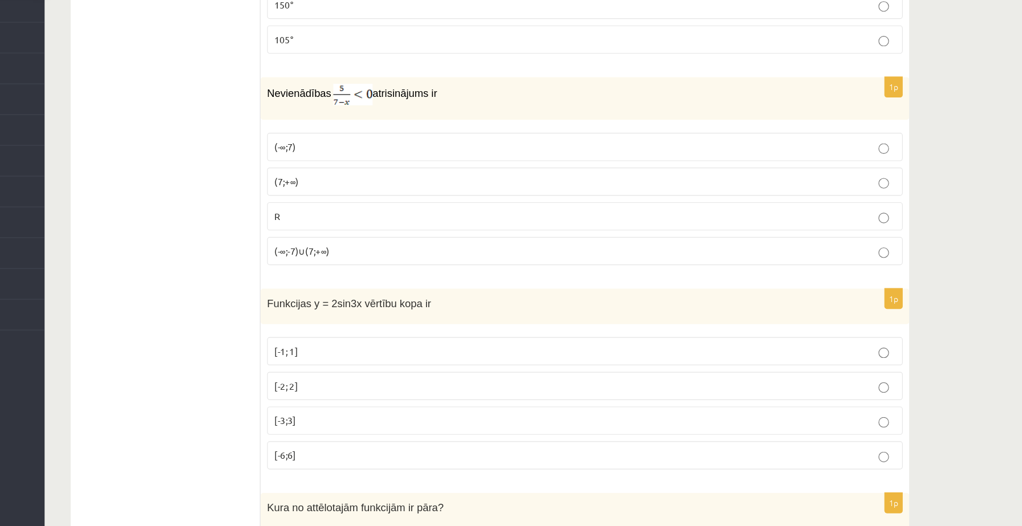
click at [436, 228] on p "(7;+∞)" at bounding box center [641, 226] width 541 height 12
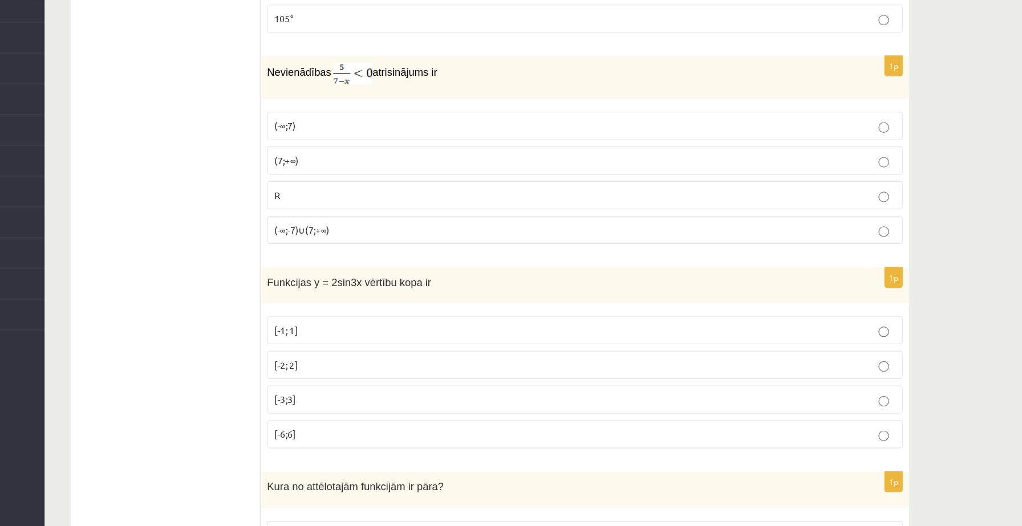
scroll to position [2287, 0]
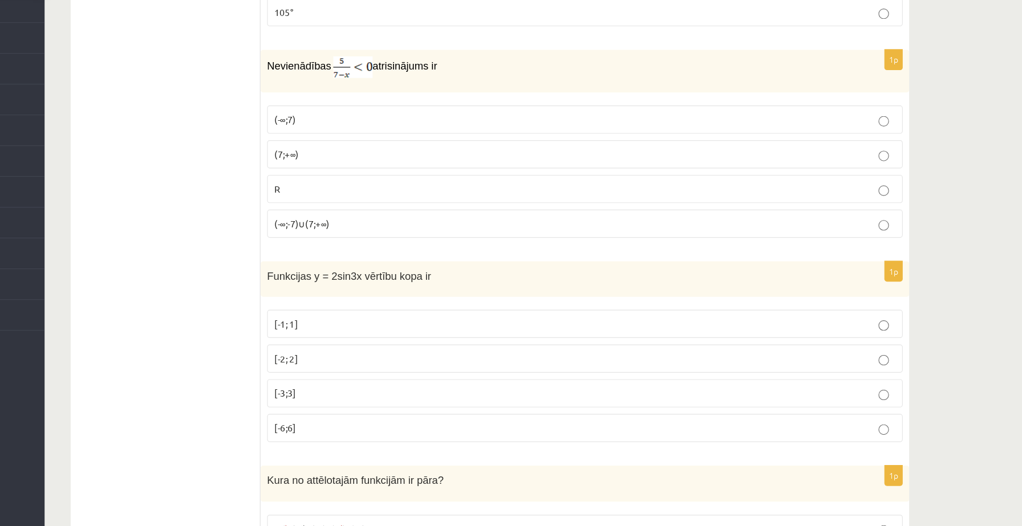
click at [398, 383] on p "[-2; 2]" at bounding box center [641, 380] width 541 height 12
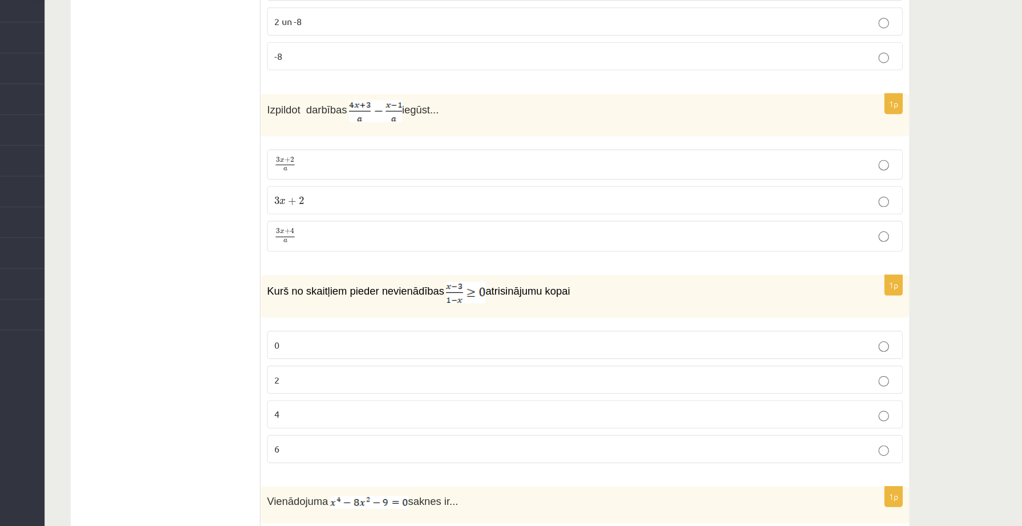
scroll to position [631, 0]
click at [412, 210] on p "3 x + 2 a 3 x + 2 a" at bounding box center [641, 210] width 541 height 14
click at [376, 395] on p "2" at bounding box center [641, 397] width 541 height 12
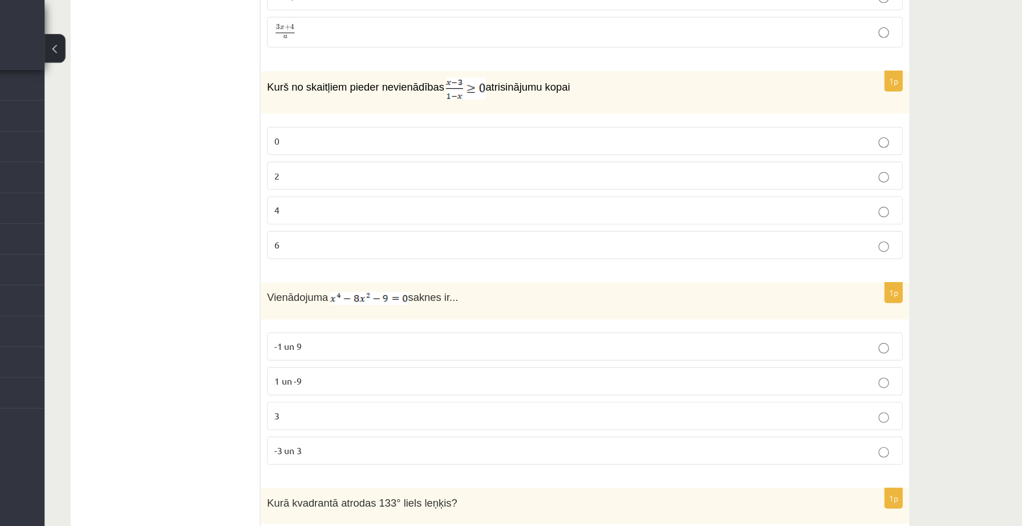
scroll to position [874, 0]
click at [396, 363] on p "3" at bounding box center [641, 364] width 541 height 12
click at [416, 397] on p "-3 un 3" at bounding box center [641, 394] width 541 height 12
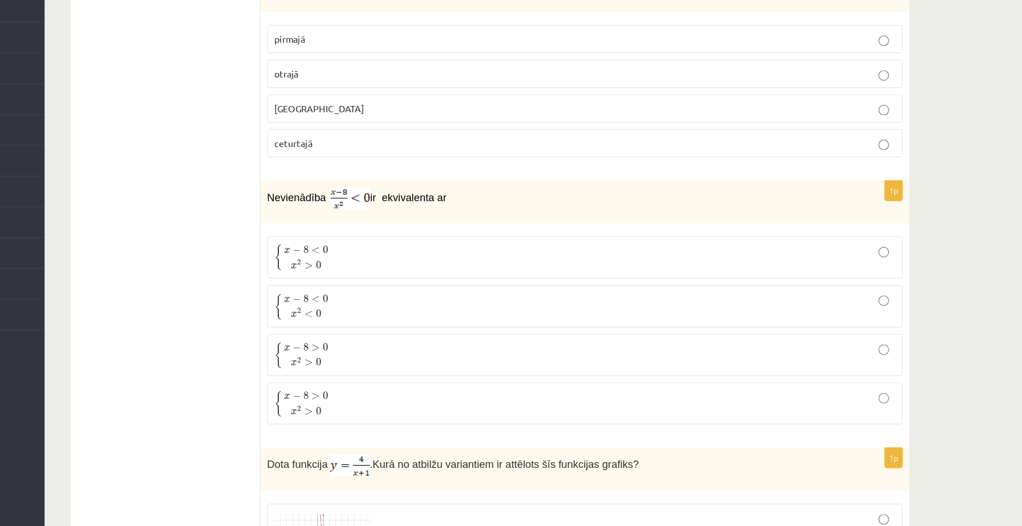
scroll to position [1254, 0]
click at [438, 297] on p "{ x − 8 < 0 x 2 > 0 { x − 8 < 0 x 2 > 0" at bounding box center [641, 292] width 541 height 24
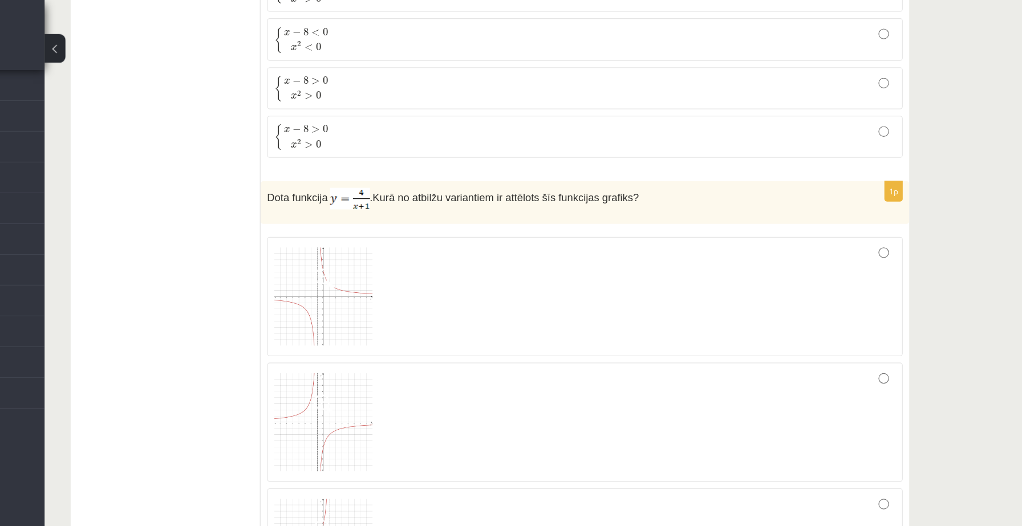
scroll to position [1547, 0]
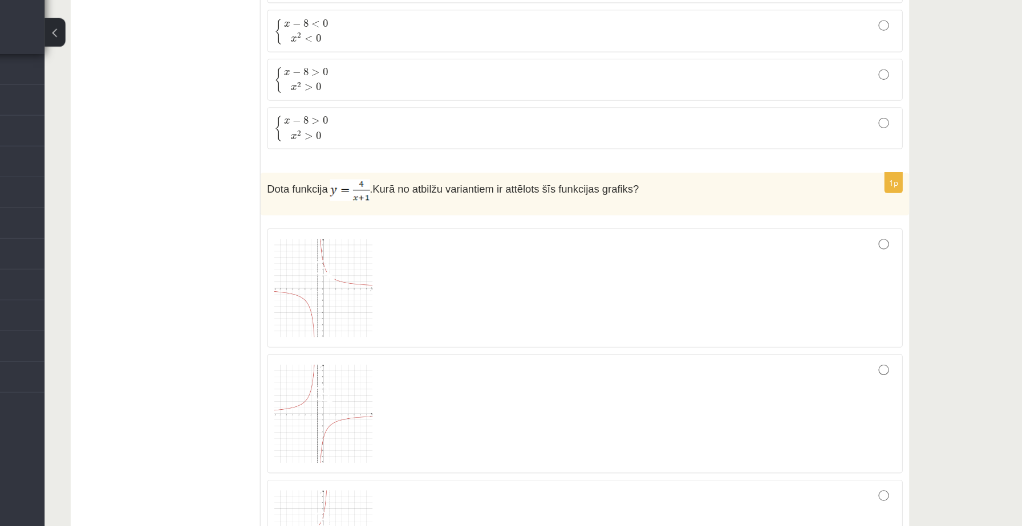
click at [422, 266] on img at bounding box center [414, 265] width 86 height 86
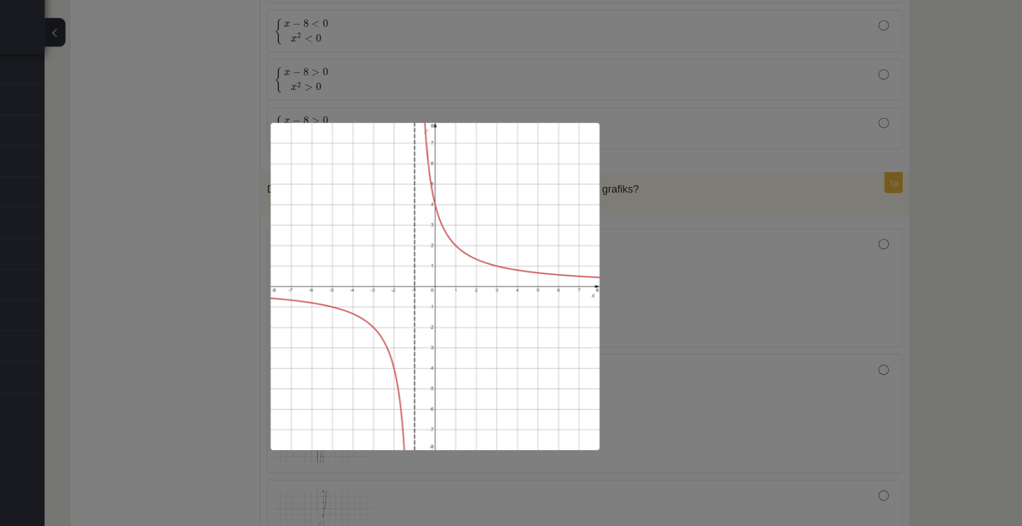
click at [684, 282] on div at bounding box center [511, 263] width 1022 height 526
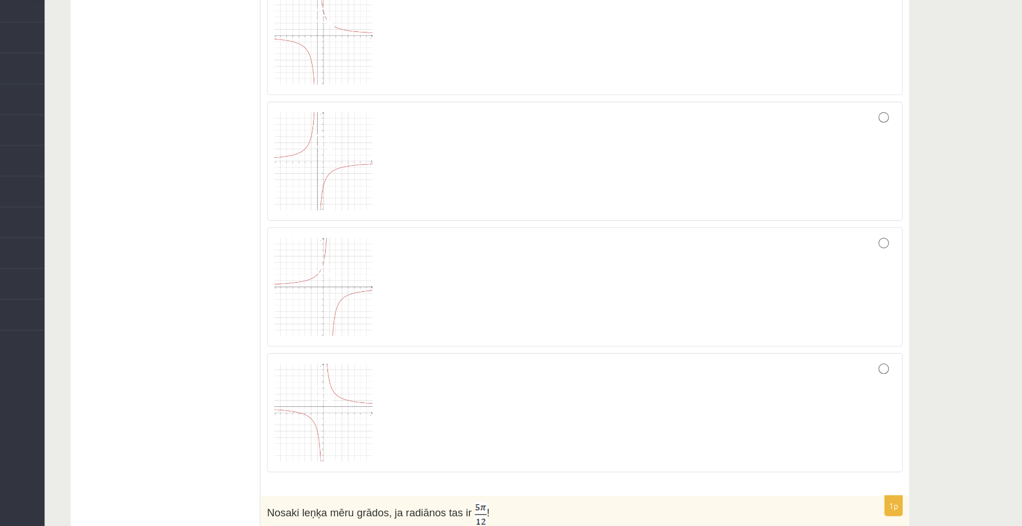
scroll to position [1717, 0]
click at [415, 407] on span at bounding box center [414, 408] width 18 height 18
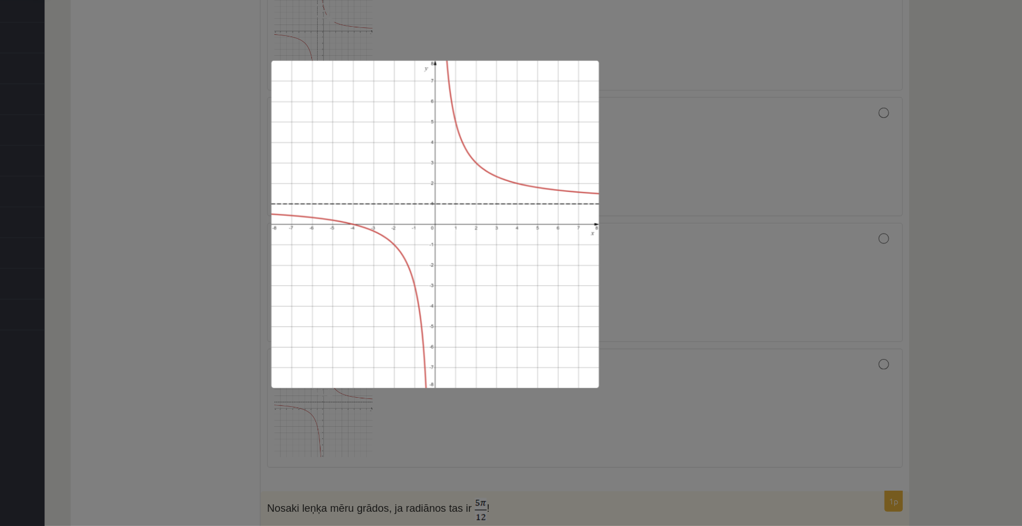
click at [716, 165] on div at bounding box center [511, 263] width 1022 height 526
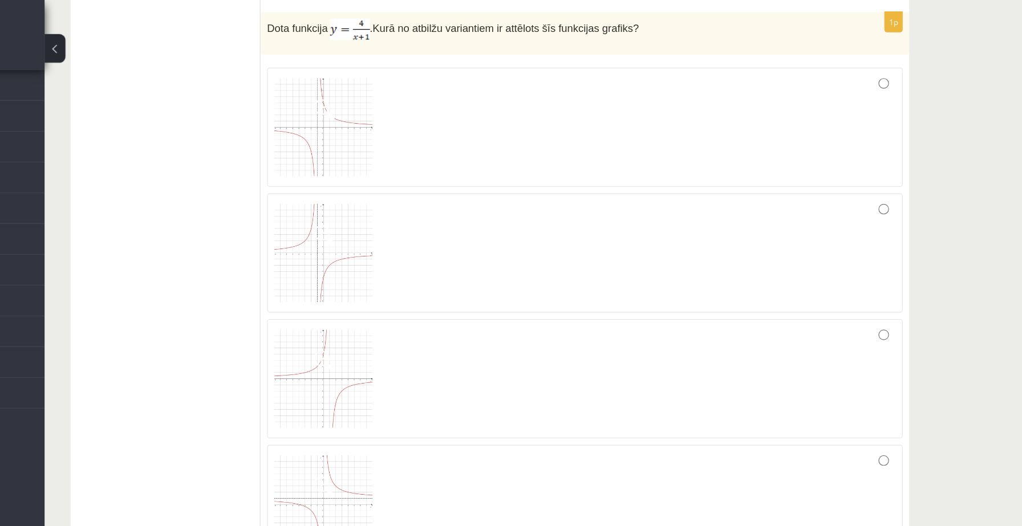
scroll to position [1690, 0]
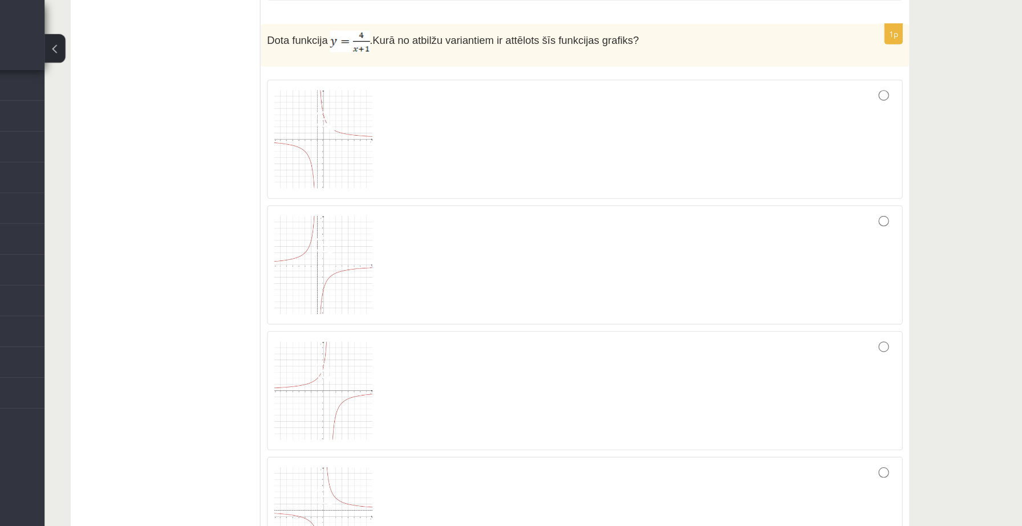
click at [416, 147] on img at bounding box center [414, 122] width 86 height 86
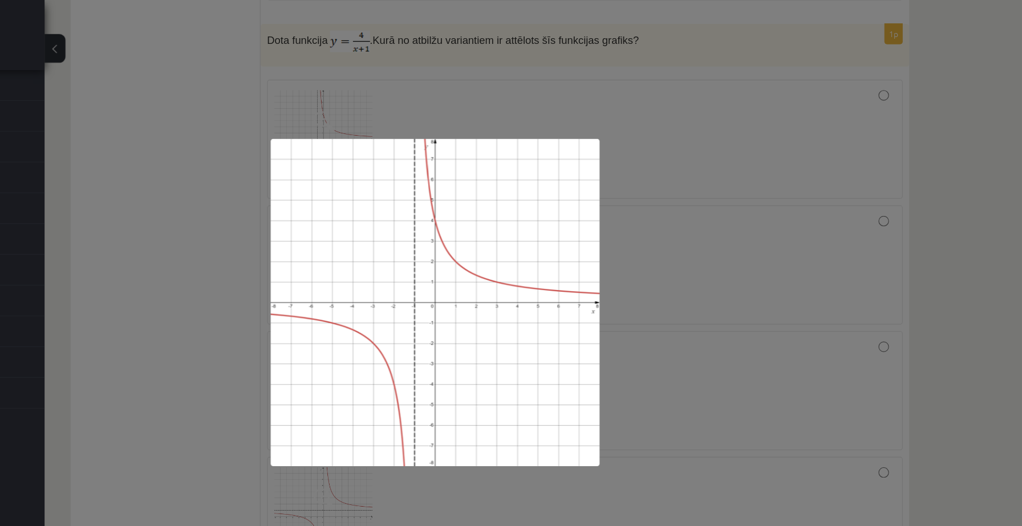
click at [736, 144] on div at bounding box center [511, 263] width 1022 height 526
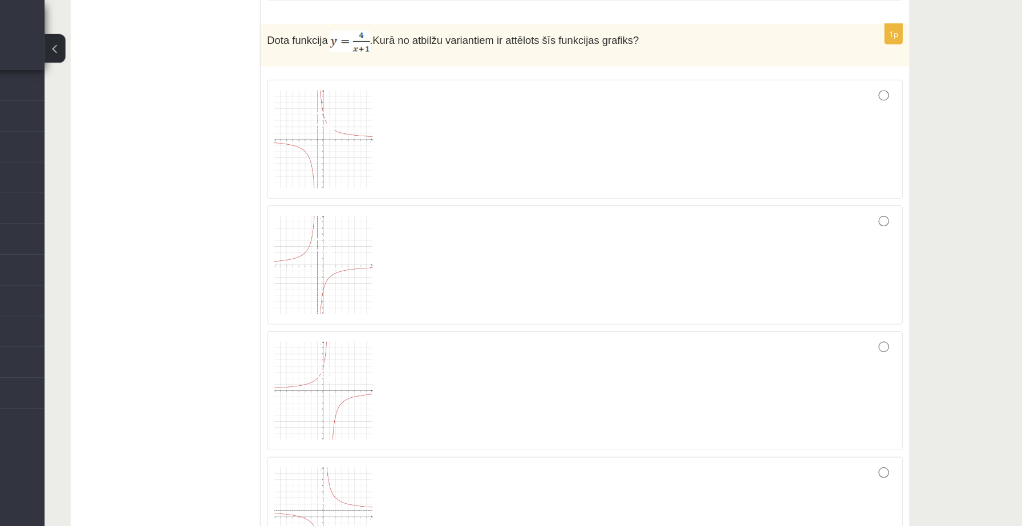
click at [902, 88] on div at bounding box center [641, 121] width 541 height 91
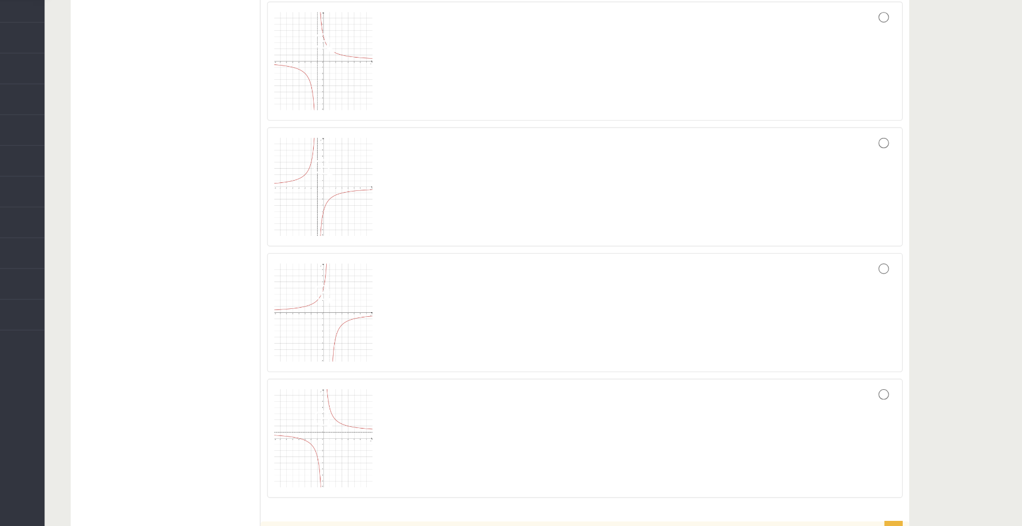
scroll to position [1713, 0]
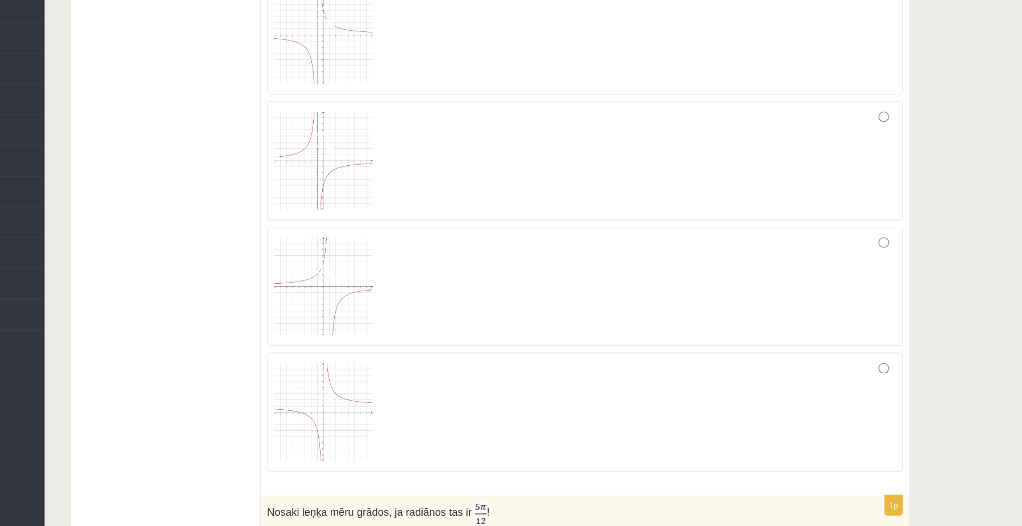
click at [435, 428] on img at bounding box center [414, 427] width 86 height 86
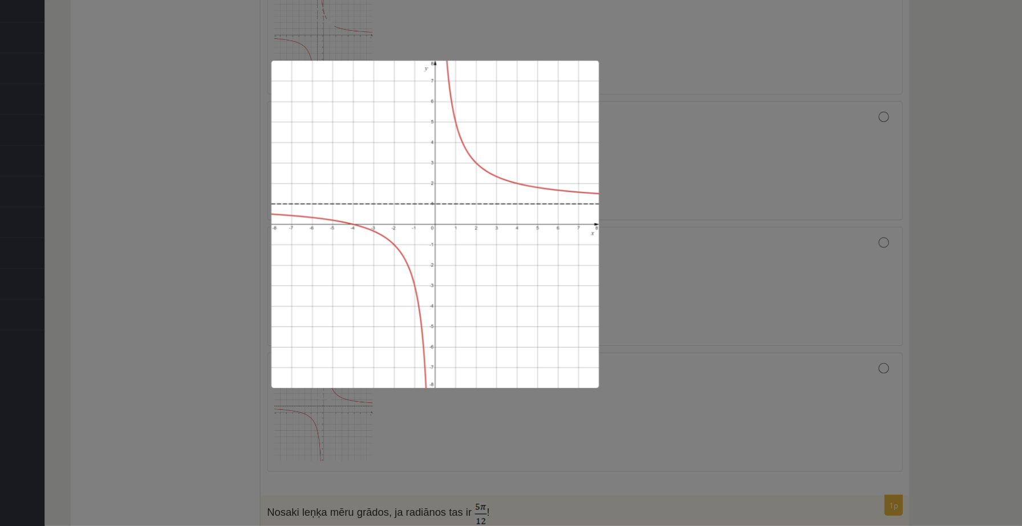
click at [748, 321] on div at bounding box center [511, 263] width 1022 height 526
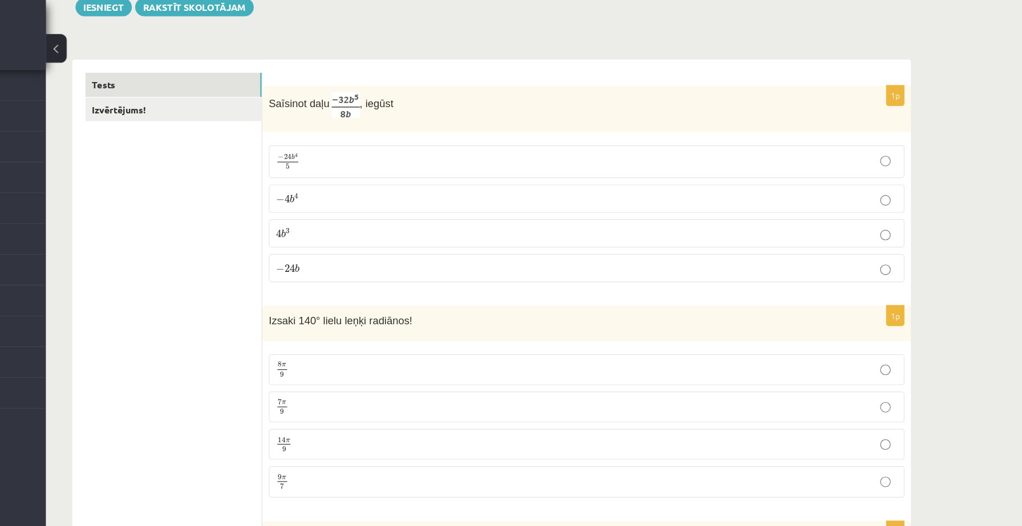
scroll to position [0, 0]
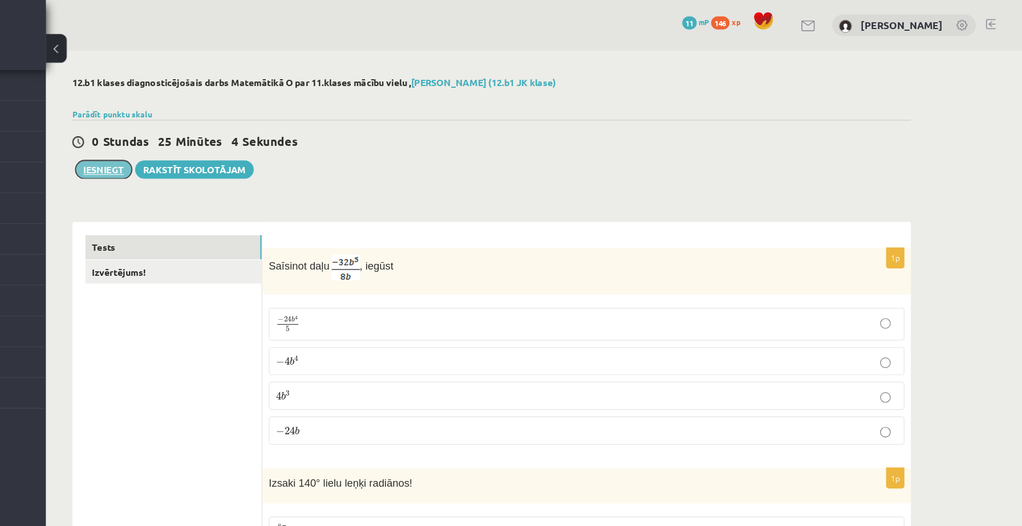
click at [220, 149] on button "Iesniegt" at bounding box center [221, 148] width 49 height 16
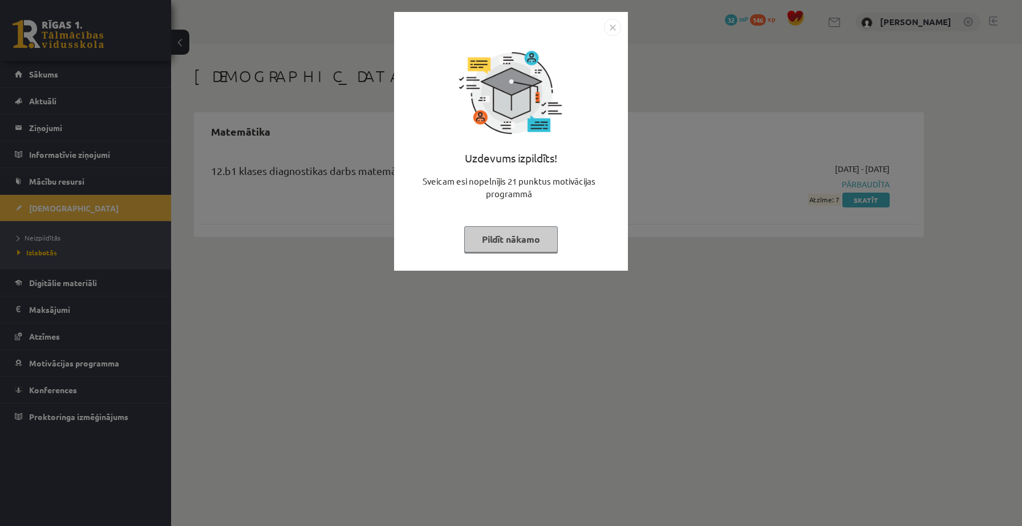
click at [532, 242] on button "Pildīt nākamo" at bounding box center [511, 239] width 94 height 26
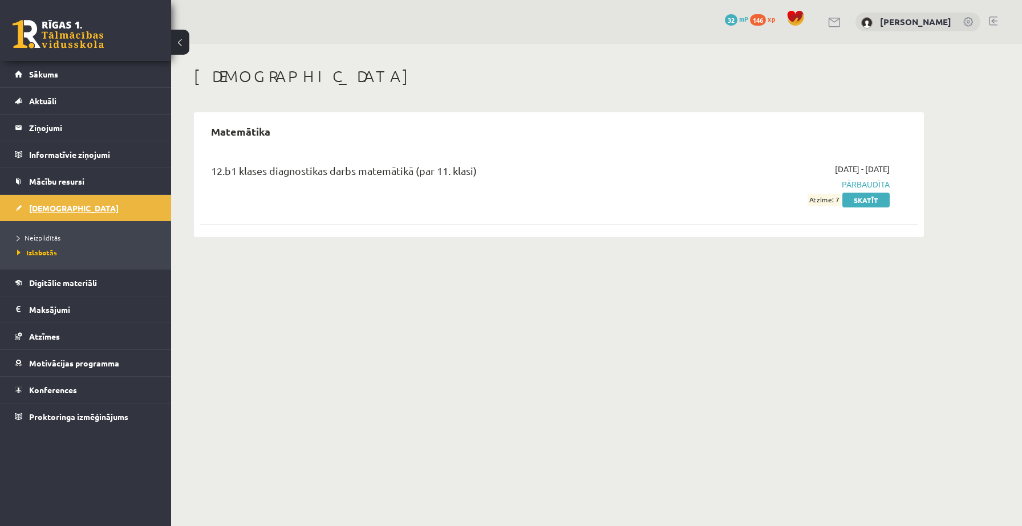
click at [62, 208] on span "[DEMOGRAPHIC_DATA]" at bounding box center [74, 208] width 90 height 10
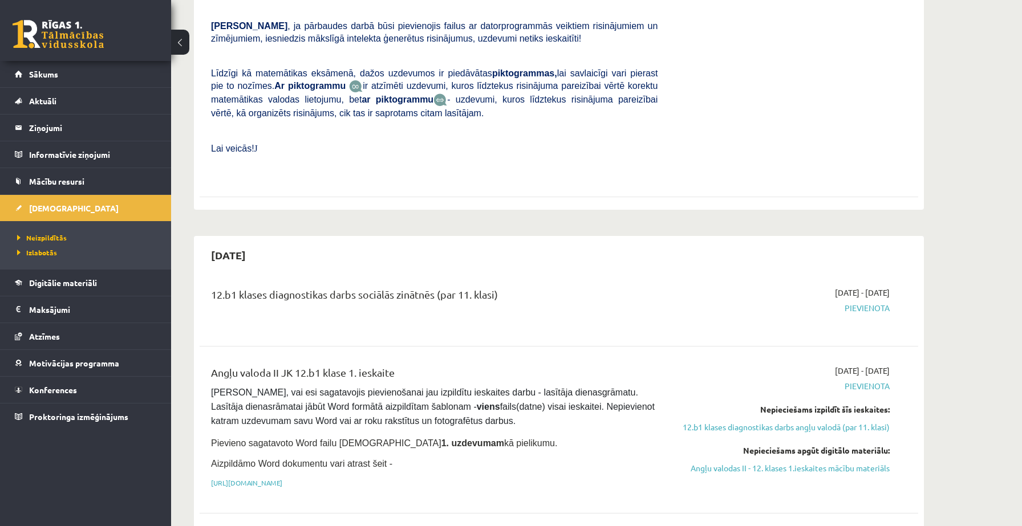
scroll to position [469, 0]
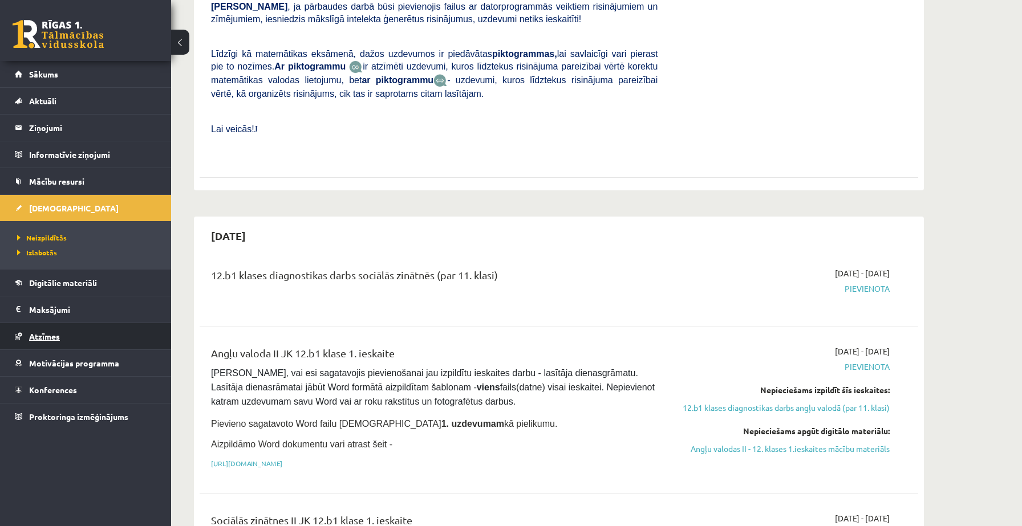
click at [42, 335] on span "Atzīmes" at bounding box center [44, 336] width 31 height 10
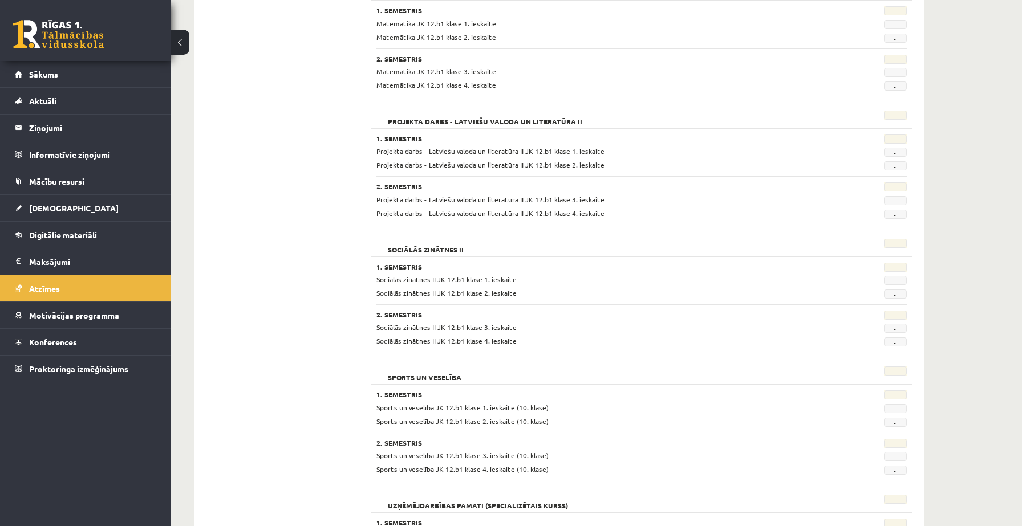
scroll to position [843, 0]
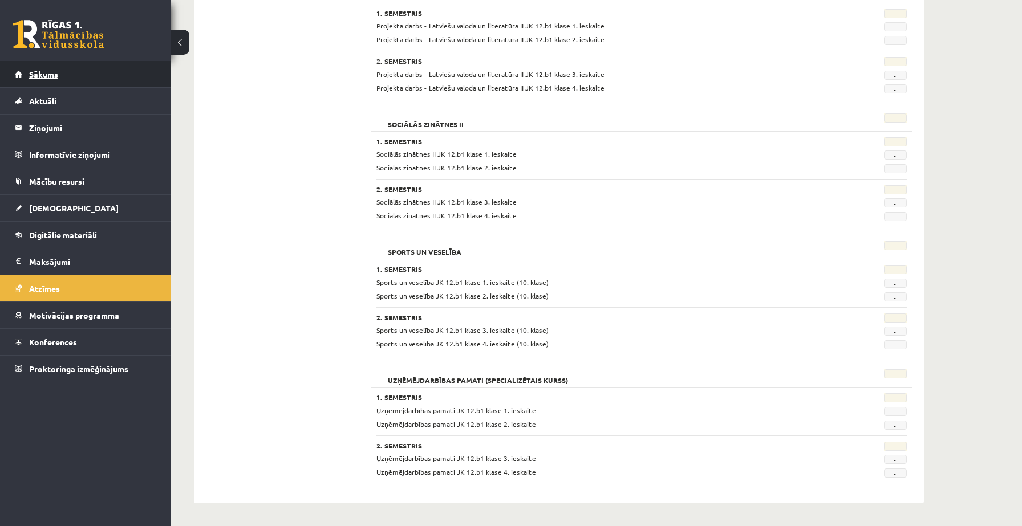
click at [63, 73] on link "Sākums" at bounding box center [86, 74] width 142 height 26
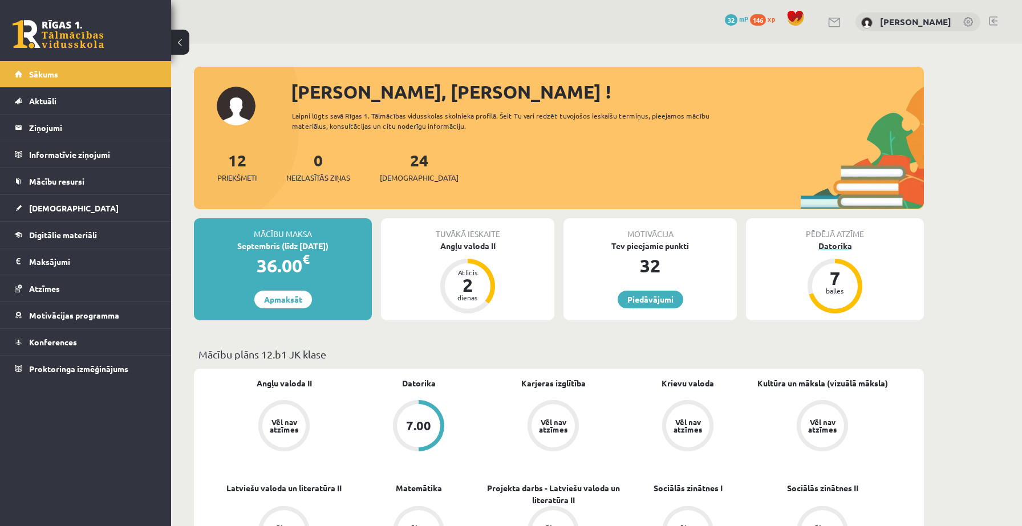
click at [824, 244] on div "Datorika" at bounding box center [835, 246] width 178 height 12
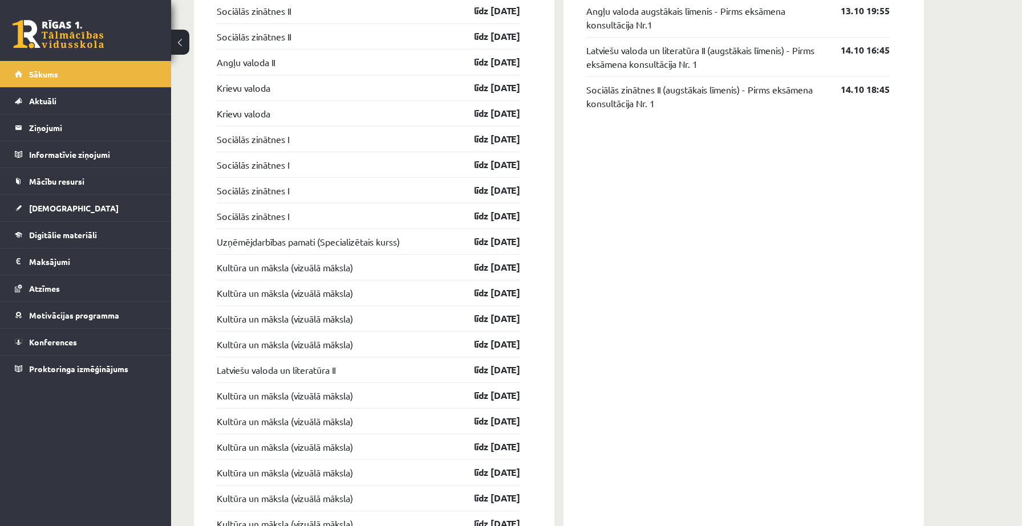
scroll to position [1190, 0]
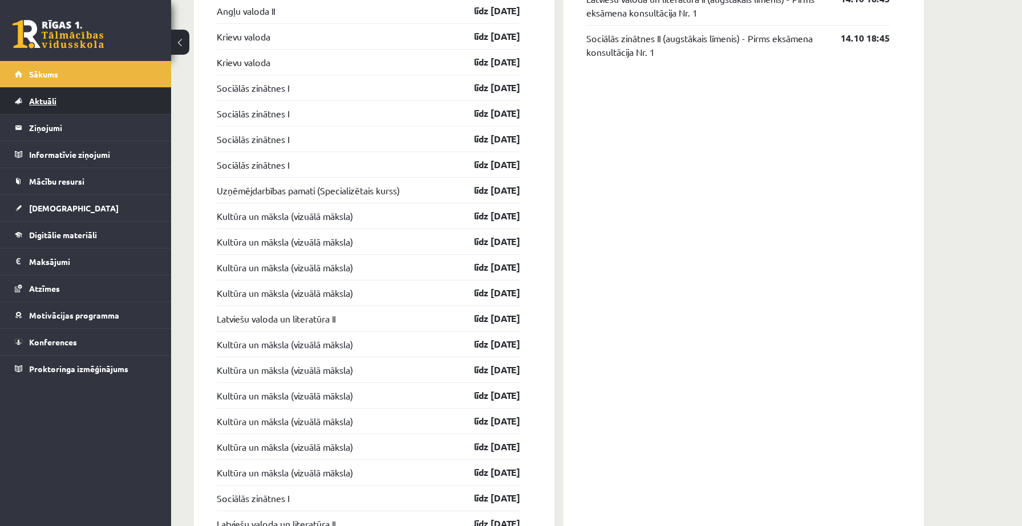
click at [62, 98] on link "Aktuāli" at bounding box center [86, 101] width 142 height 26
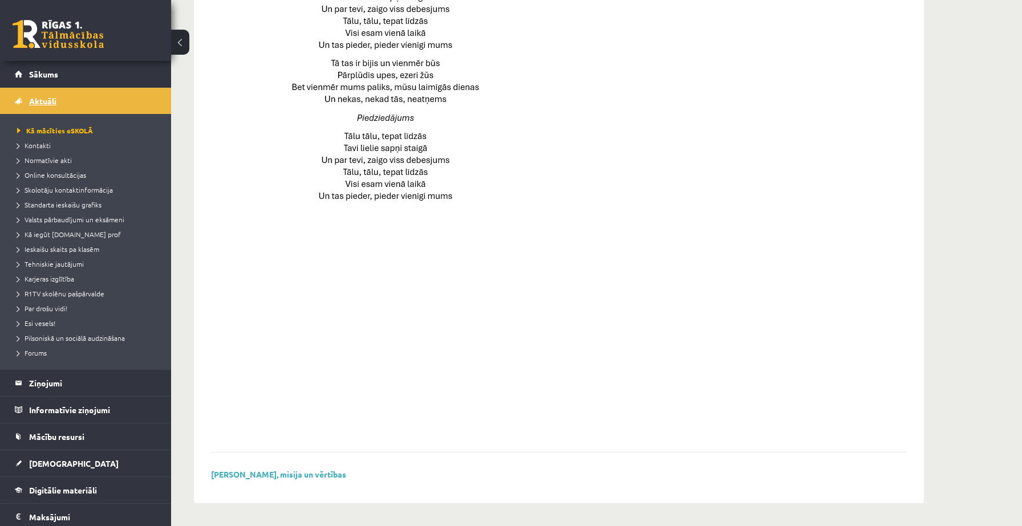
scroll to position [716, 0]
click at [54, 378] on legend "Ziņojumi 0" at bounding box center [93, 383] width 128 height 26
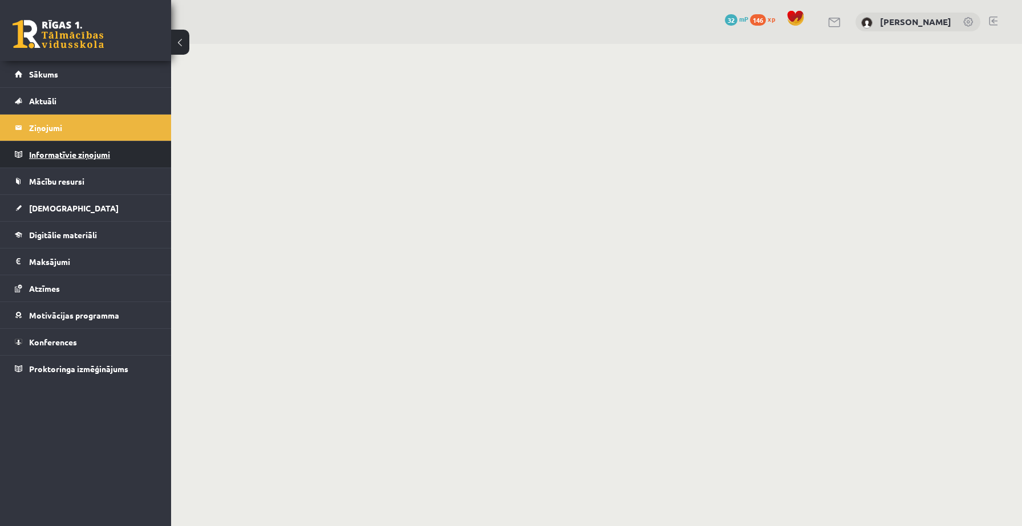
click at [101, 164] on legend "Informatīvie ziņojumi 0" at bounding box center [93, 154] width 128 height 26
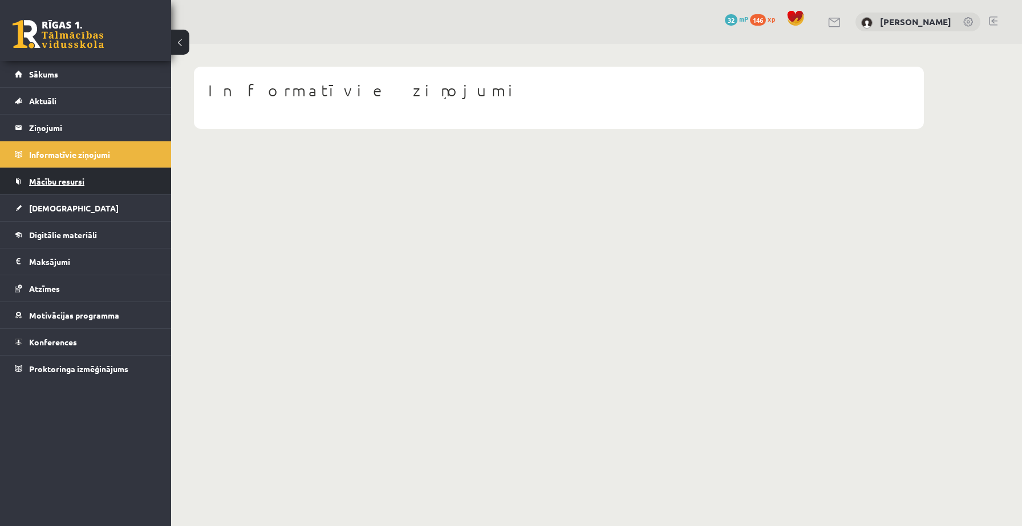
click at [87, 177] on link "Mācību resursi" at bounding box center [86, 181] width 142 height 26
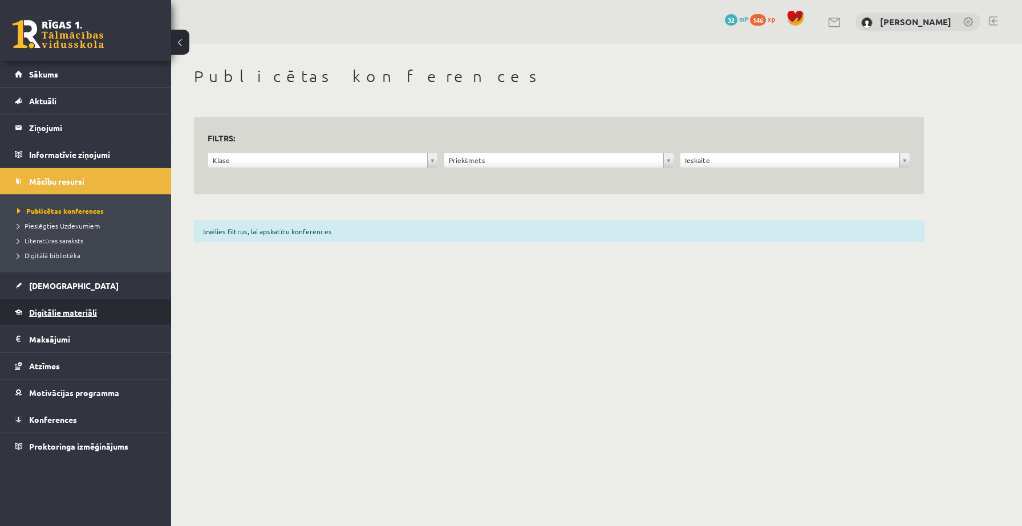
click at [55, 301] on link "Digitālie materiāli" at bounding box center [86, 312] width 142 height 26
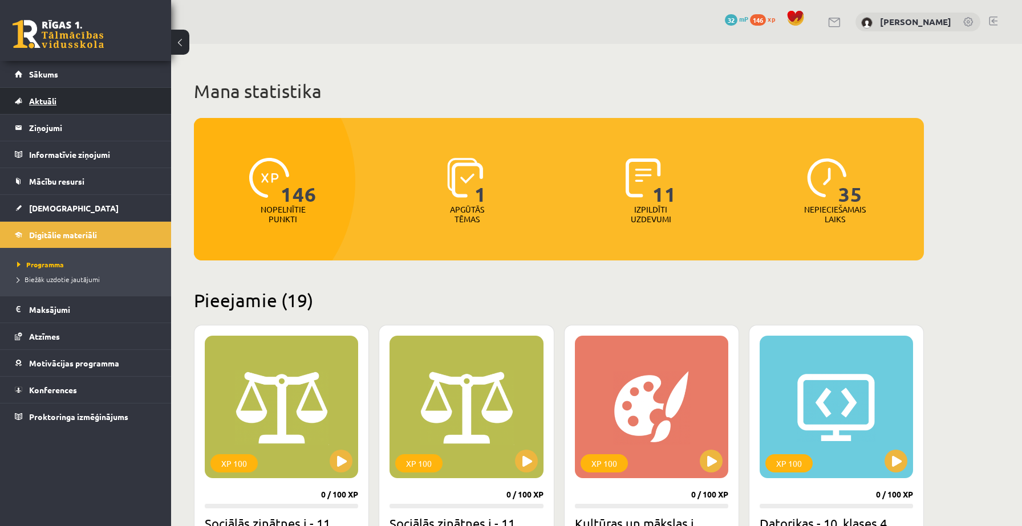
click at [42, 110] on link "Aktuāli" at bounding box center [86, 101] width 142 height 26
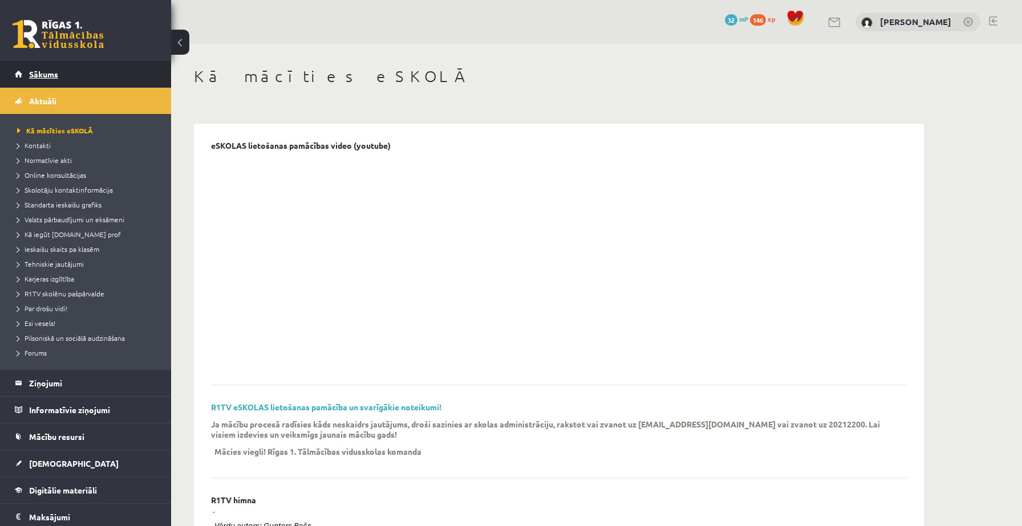
click at [40, 74] on span "Sākums" at bounding box center [43, 74] width 29 height 10
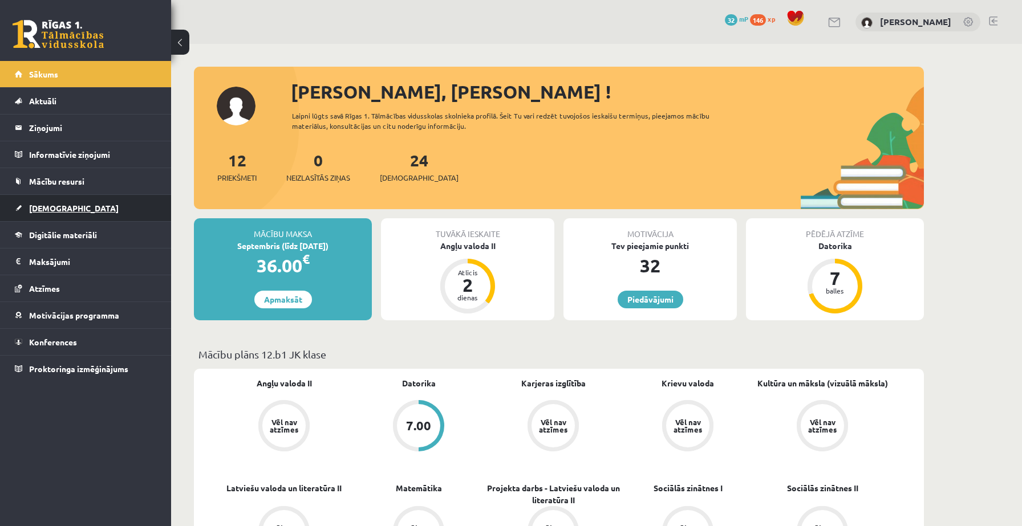
click at [49, 204] on span "[DEMOGRAPHIC_DATA]" at bounding box center [74, 208] width 90 height 10
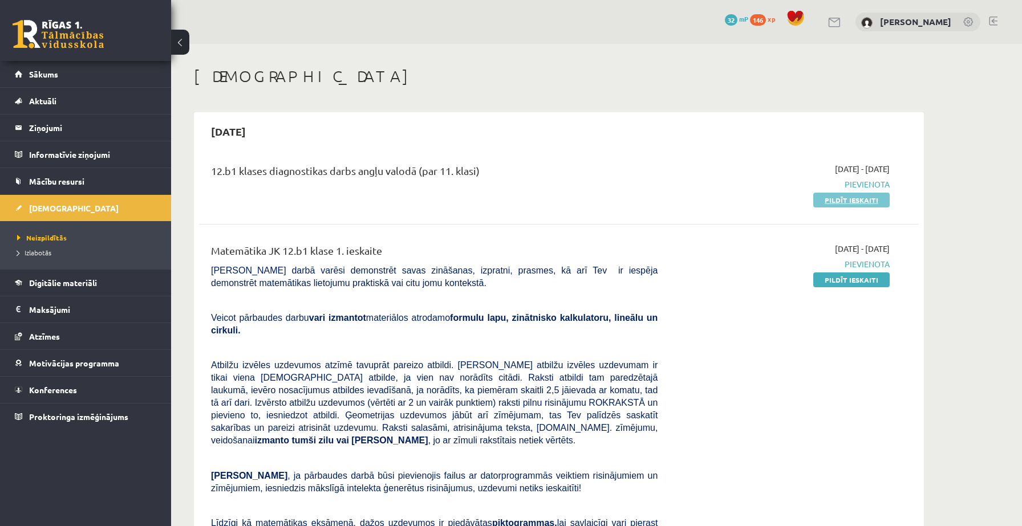
click at [841, 204] on link "Pildīt ieskaiti" at bounding box center [851, 200] width 76 height 15
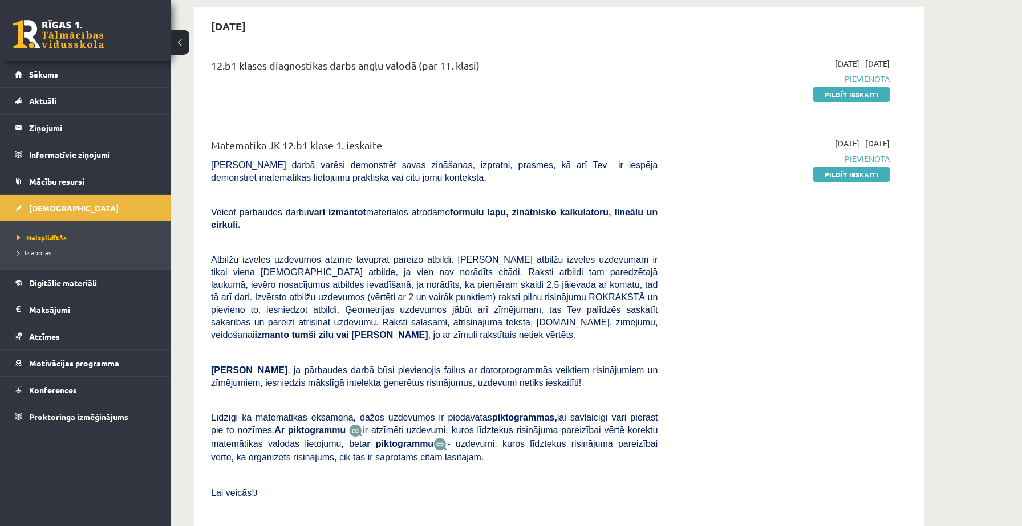
scroll to position [104, 0]
click at [841, 177] on link "Pildīt ieskaiti" at bounding box center [851, 175] width 76 height 15
click at [838, 101] on link "Pildīt ieskaiti" at bounding box center [851, 95] width 76 height 15
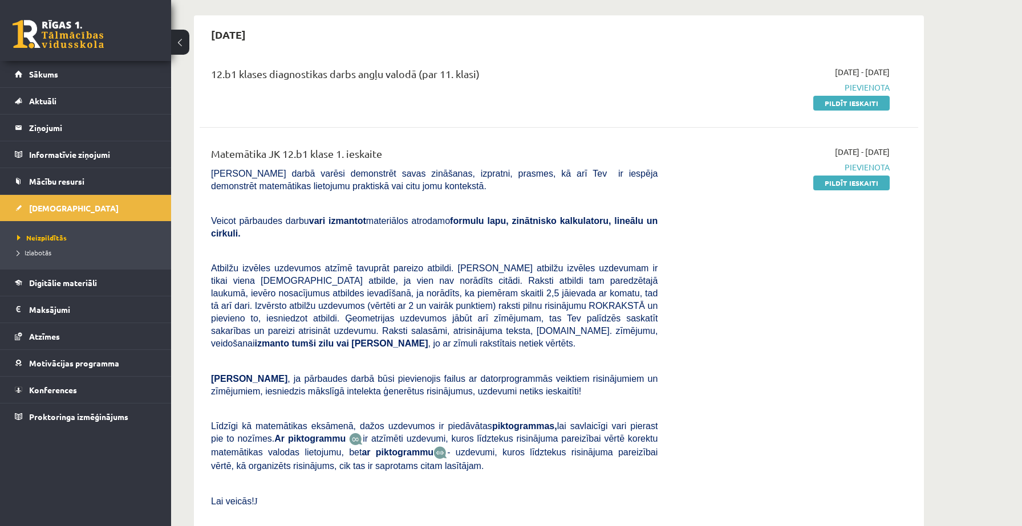
scroll to position [0, 0]
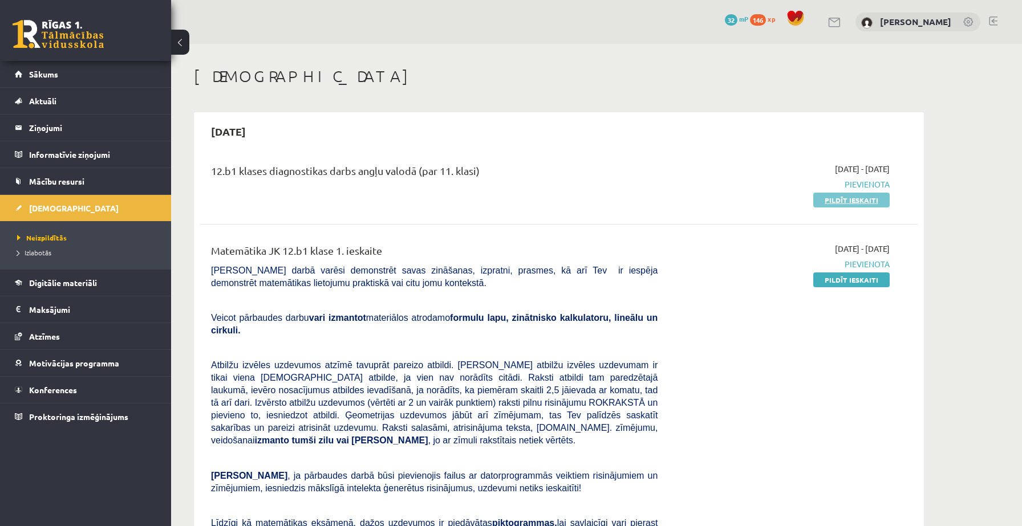
click at [851, 204] on link "Pildīt ieskaiti" at bounding box center [851, 200] width 76 height 15
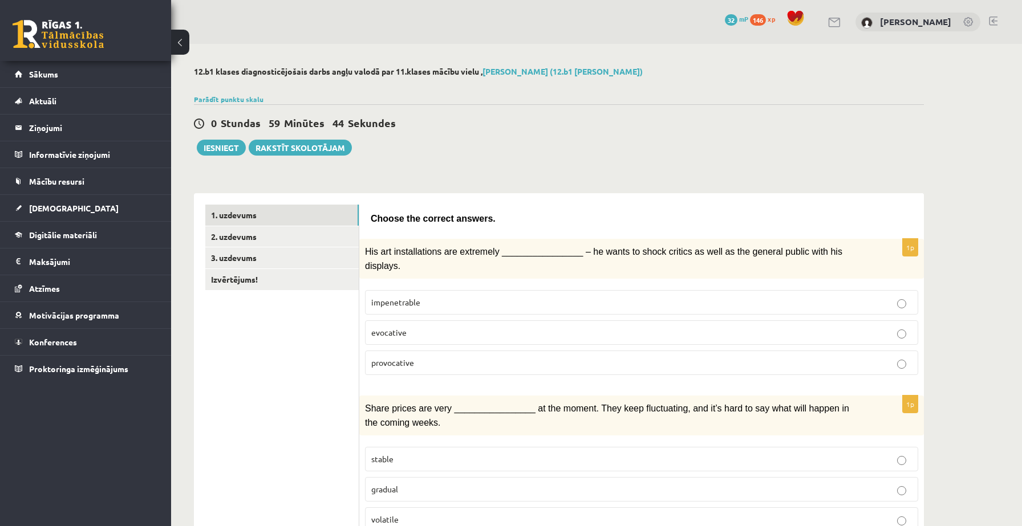
click at [455, 301] on p "impenetrable" at bounding box center [641, 303] width 541 height 12
click at [412, 364] on span "provocative" at bounding box center [392, 363] width 43 height 10
click at [550, 334] on p "evocative" at bounding box center [641, 333] width 541 height 12
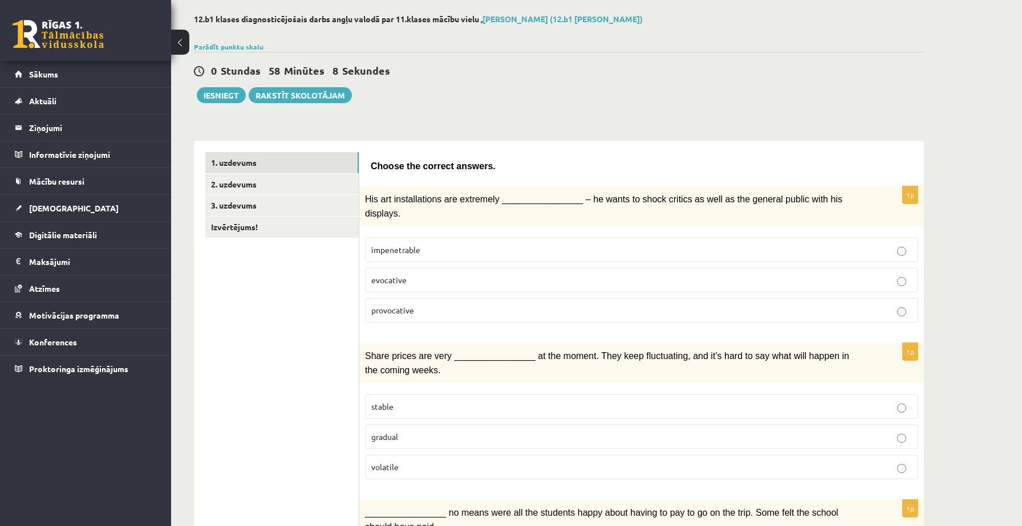
scroll to position [73, 0]
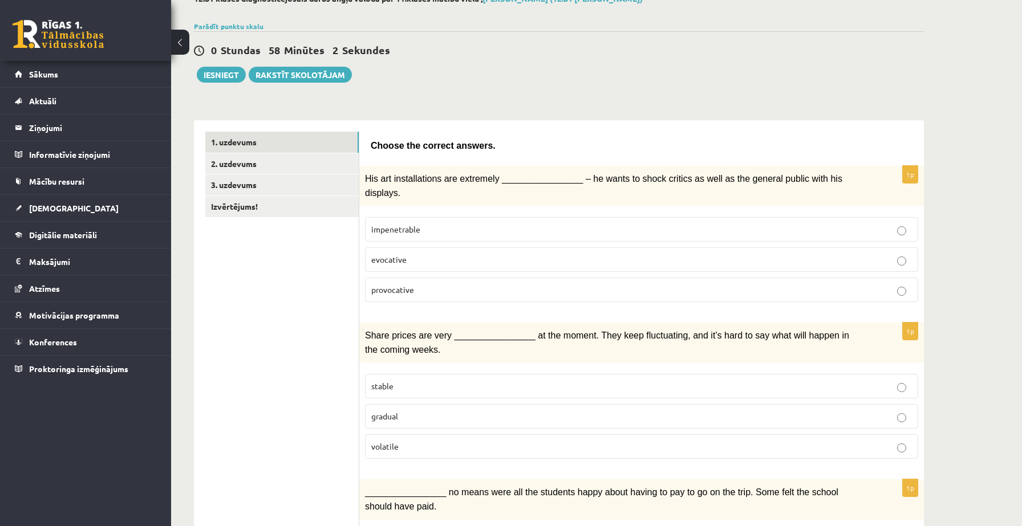
click at [520, 383] on p "stable" at bounding box center [641, 386] width 541 height 12
click at [398, 417] on p "gradual" at bounding box center [641, 417] width 541 height 12
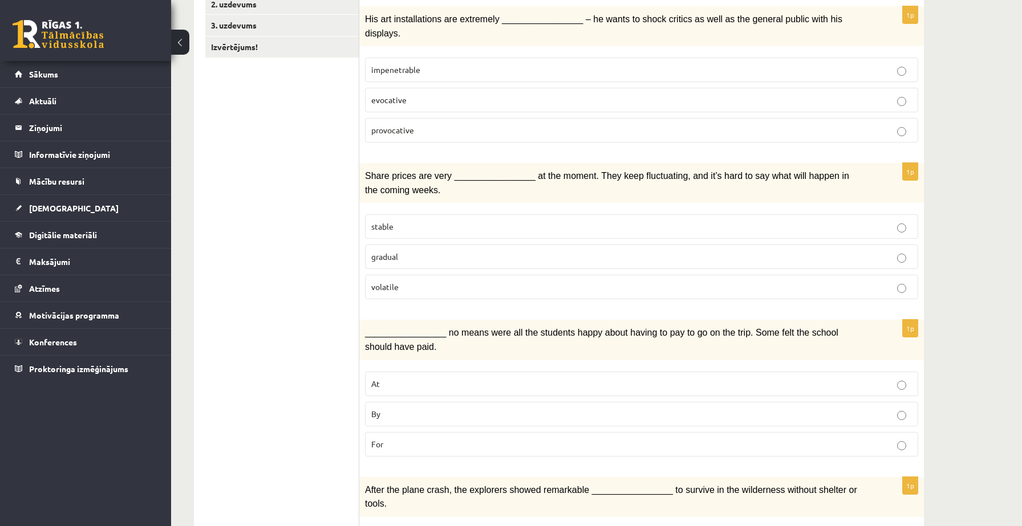
scroll to position [314, 0]
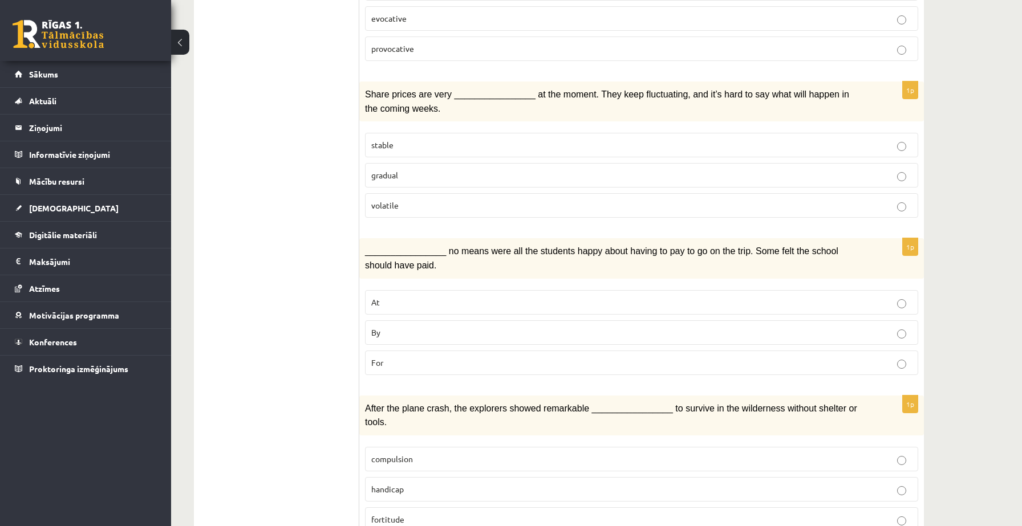
click at [394, 362] on p "For" at bounding box center [641, 363] width 541 height 12
click at [393, 328] on p "By" at bounding box center [641, 333] width 541 height 12
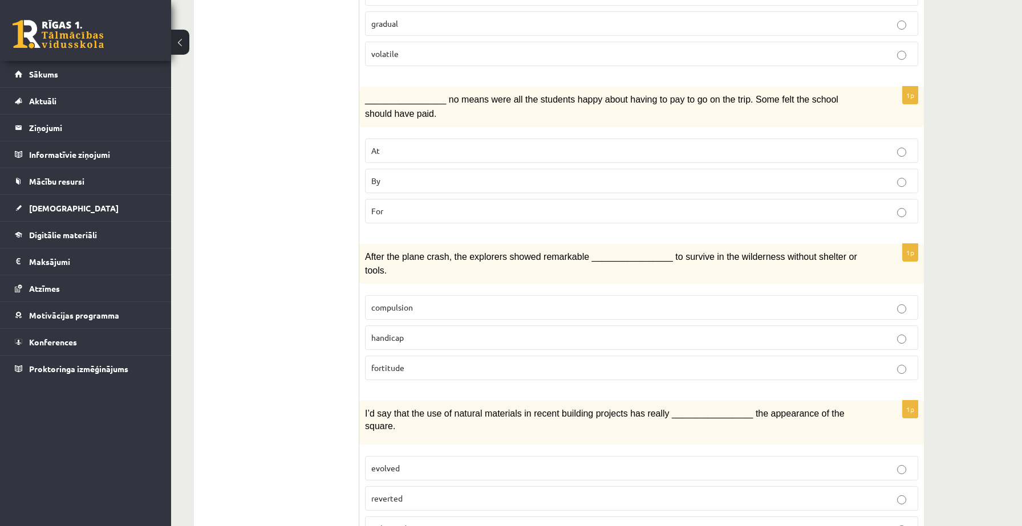
scroll to position [467, 0]
click at [451, 375] on fieldset "compulsion handicap fortitude" at bounding box center [641, 336] width 553 height 94
click at [446, 363] on p "fortitude" at bounding box center [641, 368] width 541 height 12
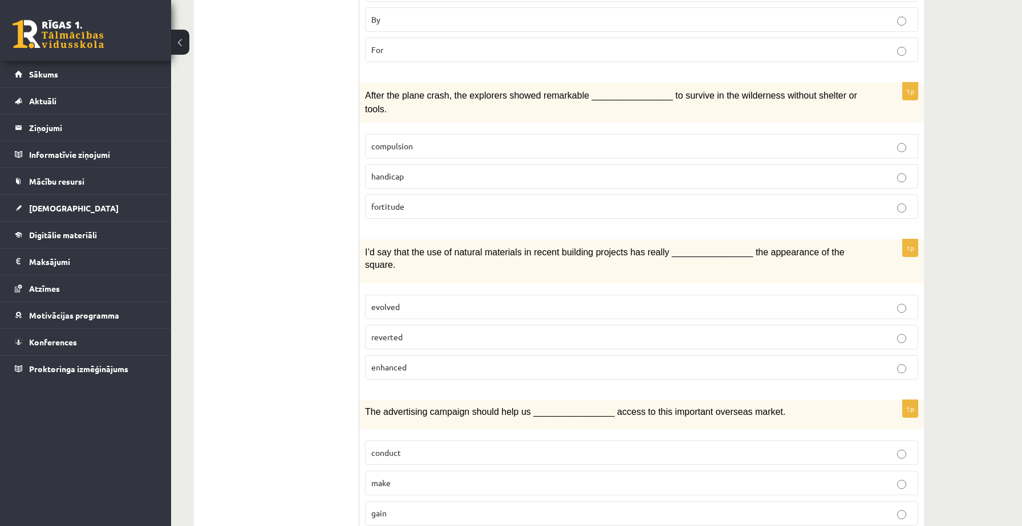
scroll to position [630, 0]
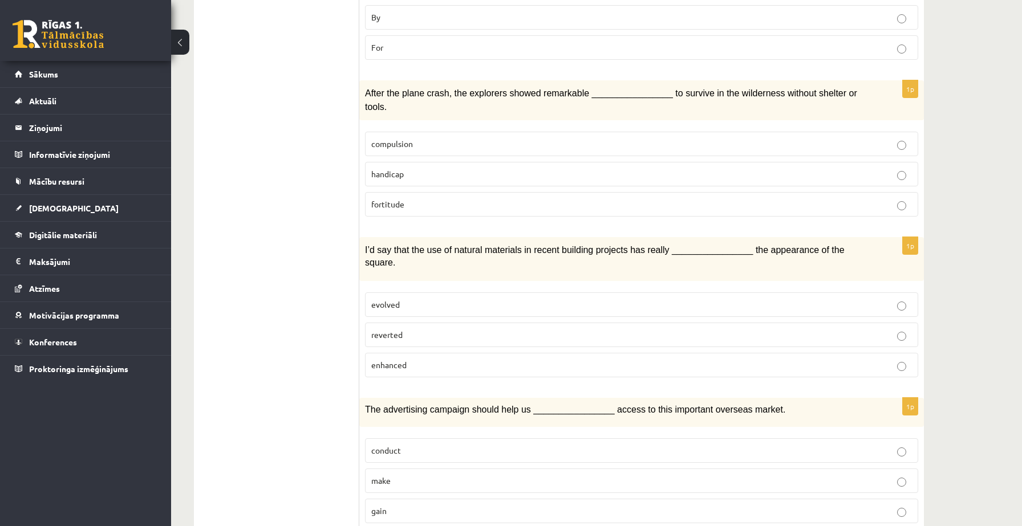
click at [541, 299] on p "evolved" at bounding box center [641, 305] width 541 height 12
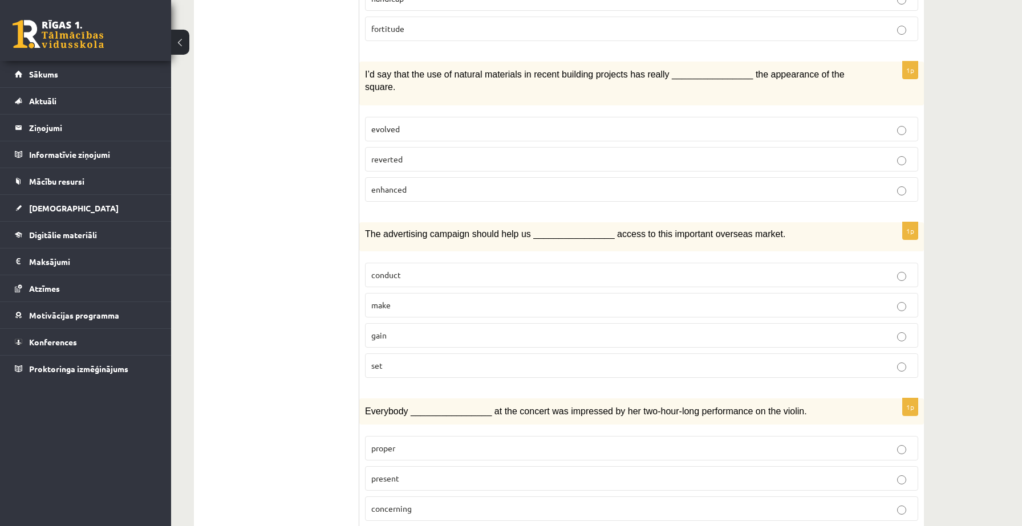
scroll to position [808, 0]
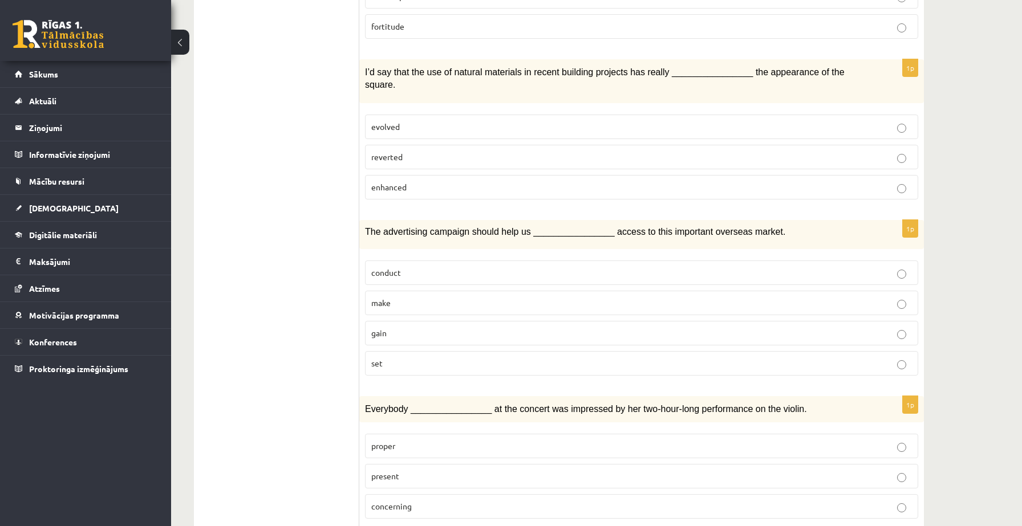
click at [435, 151] on p "reverted" at bounding box center [641, 157] width 541 height 12
click at [416, 181] on p "enhanced" at bounding box center [641, 187] width 541 height 12
click at [408, 362] on p "set" at bounding box center [641, 364] width 541 height 12
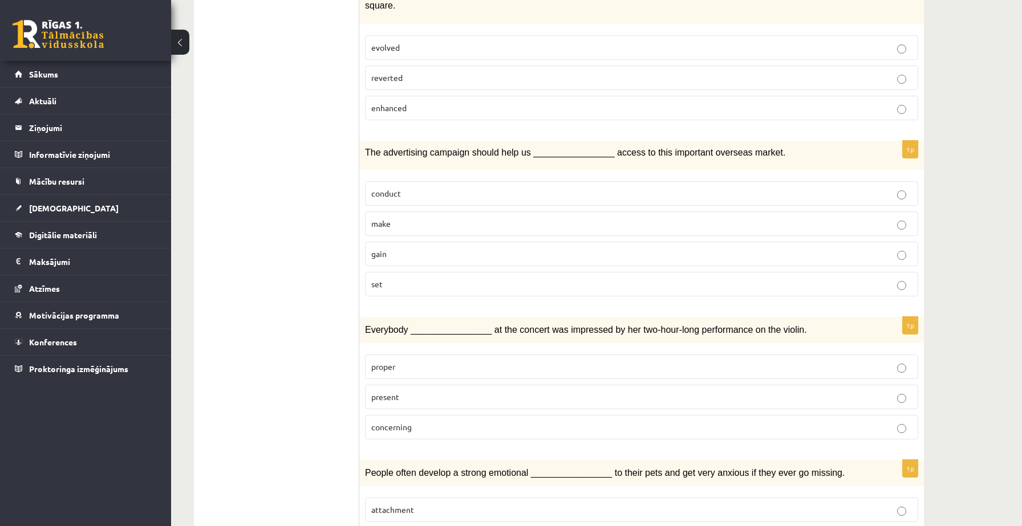
scroll to position [882, 0]
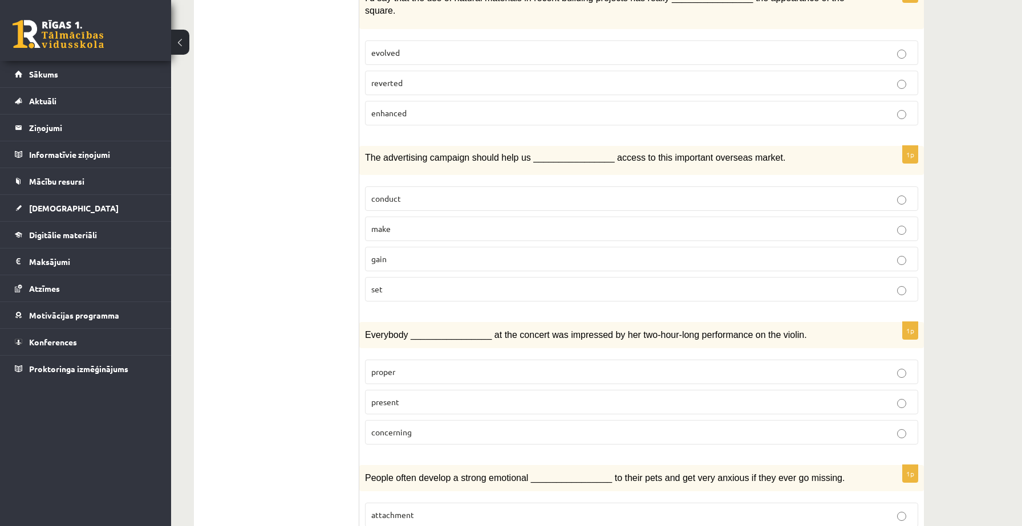
click at [468, 223] on p "make" at bounding box center [641, 229] width 541 height 12
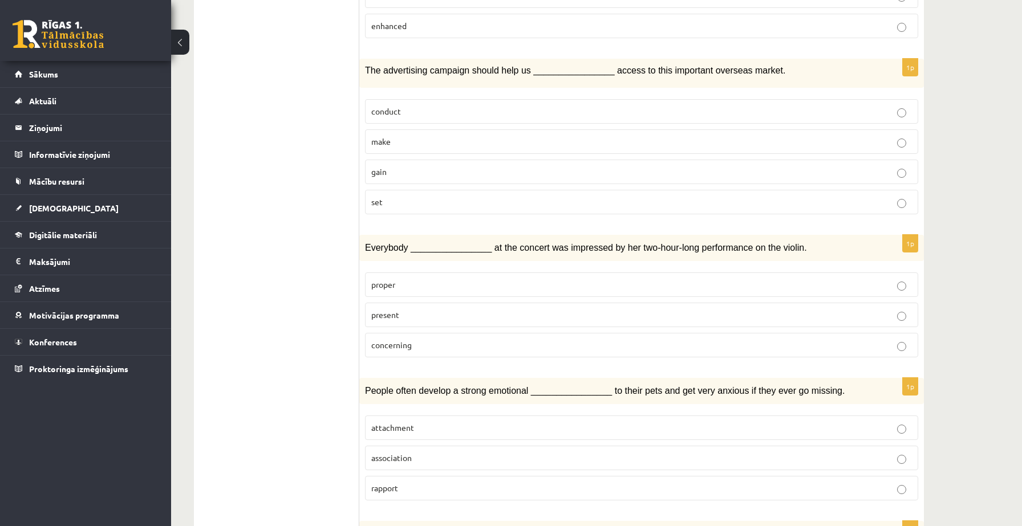
scroll to position [973, 0]
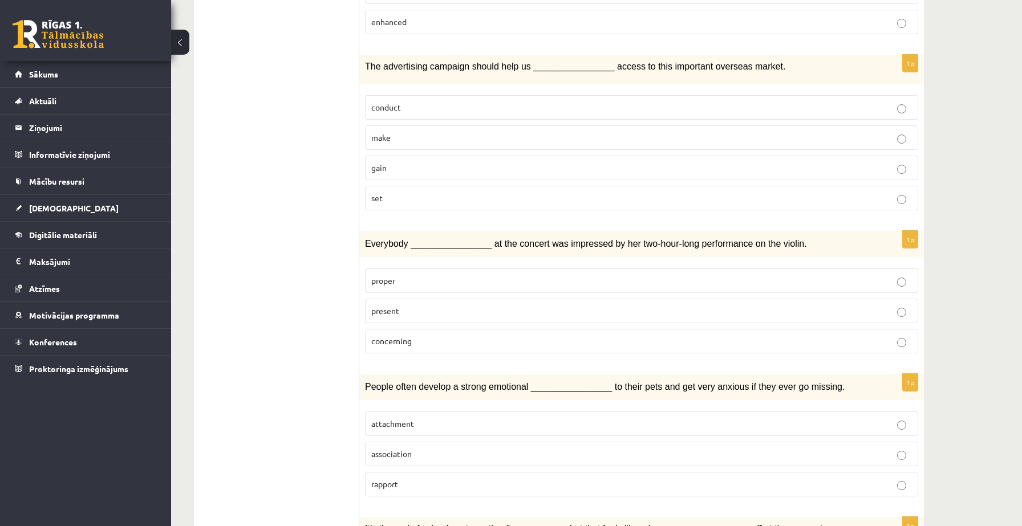
click at [529, 306] on p "present" at bounding box center [641, 311] width 541 height 12
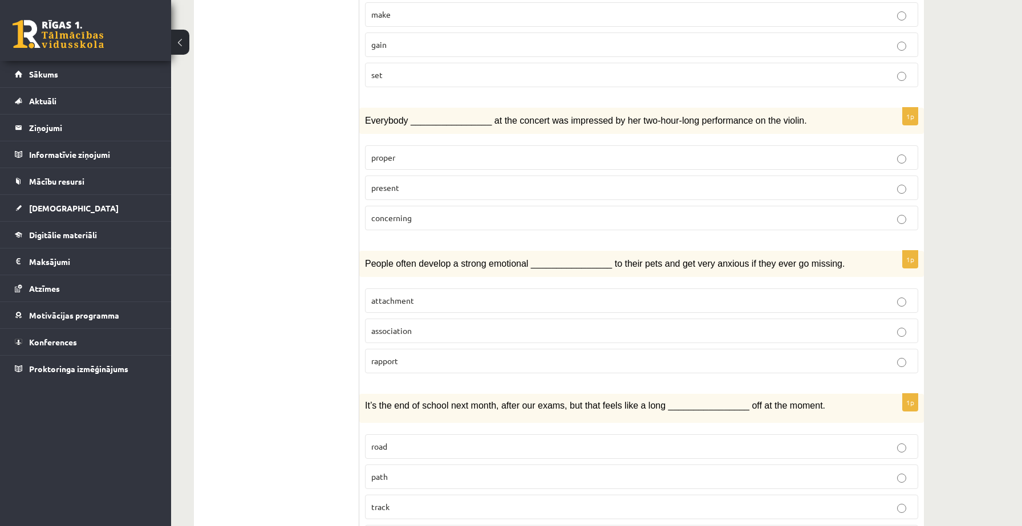
scroll to position [1102, 0]
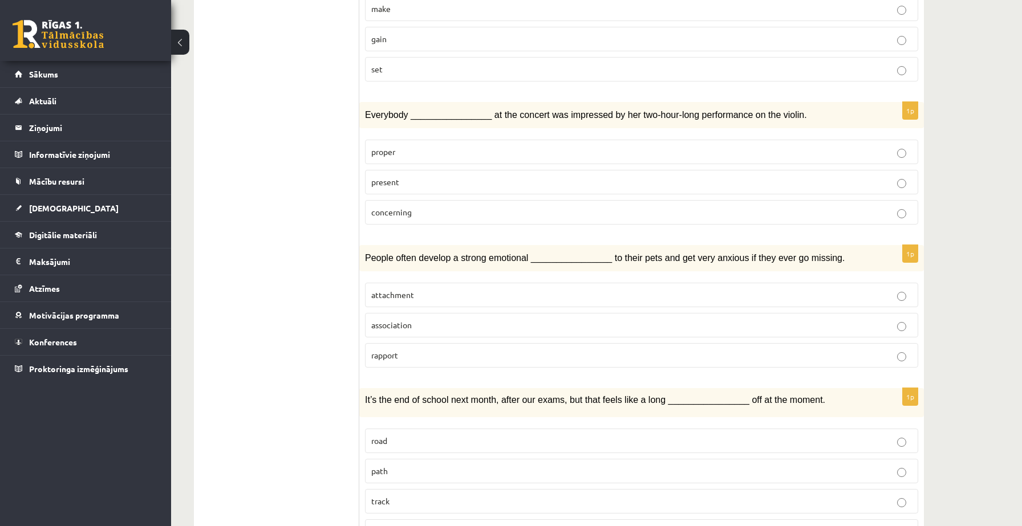
click at [403, 320] on span "association" at bounding box center [391, 325] width 40 height 10
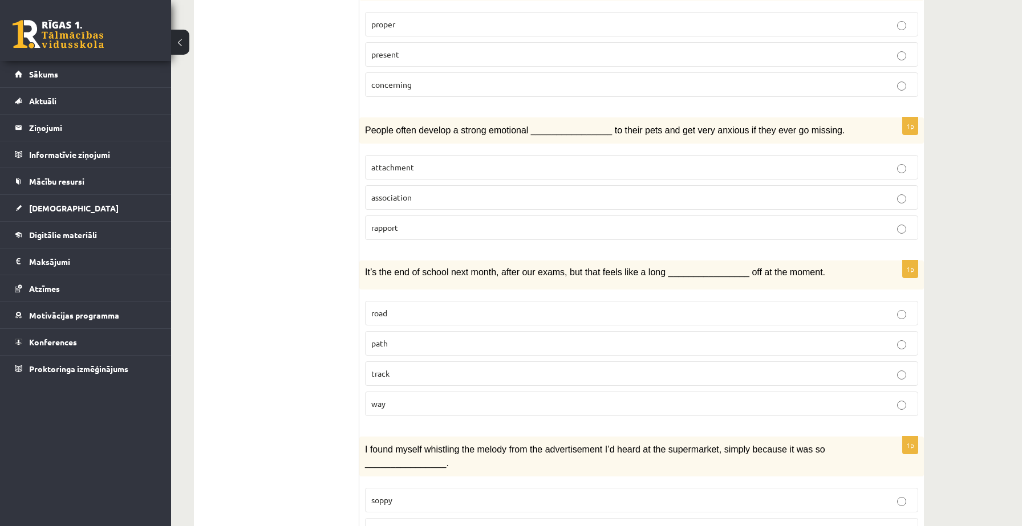
scroll to position [1231, 0]
click at [525, 399] on label "way" at bounding box center [641, 402] width 553 height 25
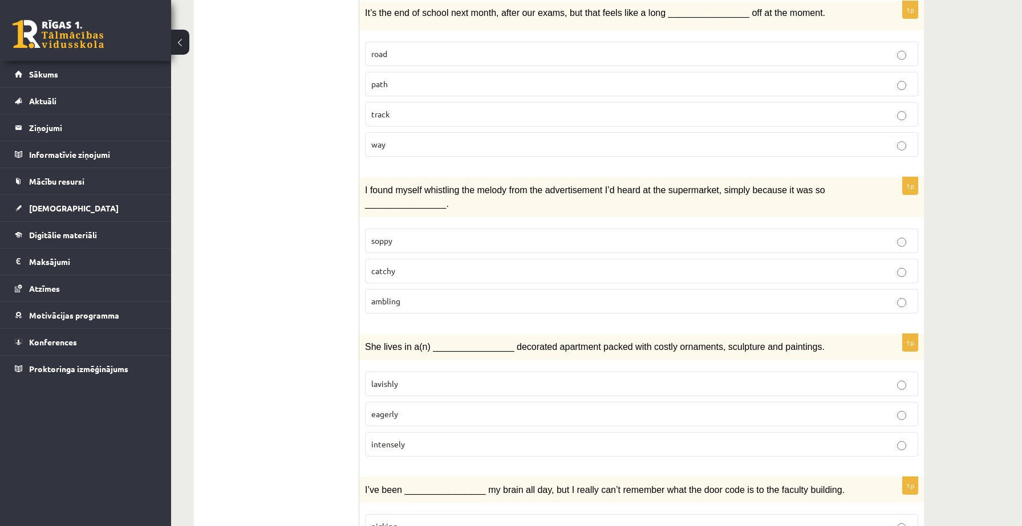
scroll to position [1493, 0]
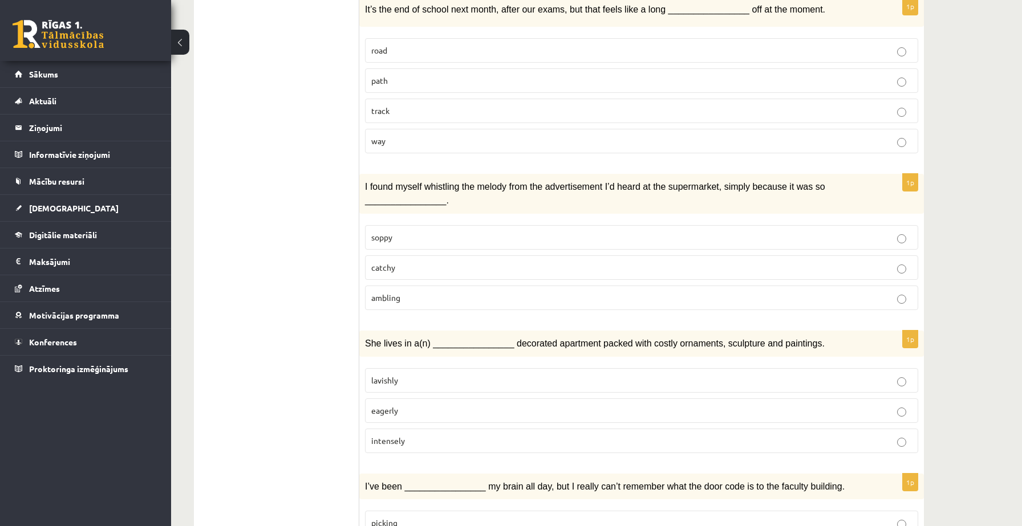
click at [590, 256] on label "catchy" at bounding box center [641, 268] width 553 height 25
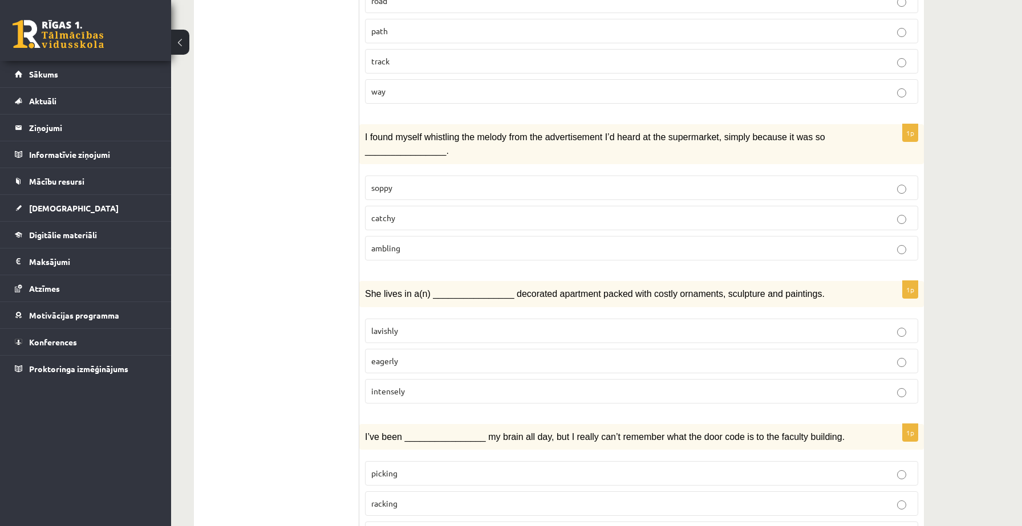
scroll to position [1570, 0]
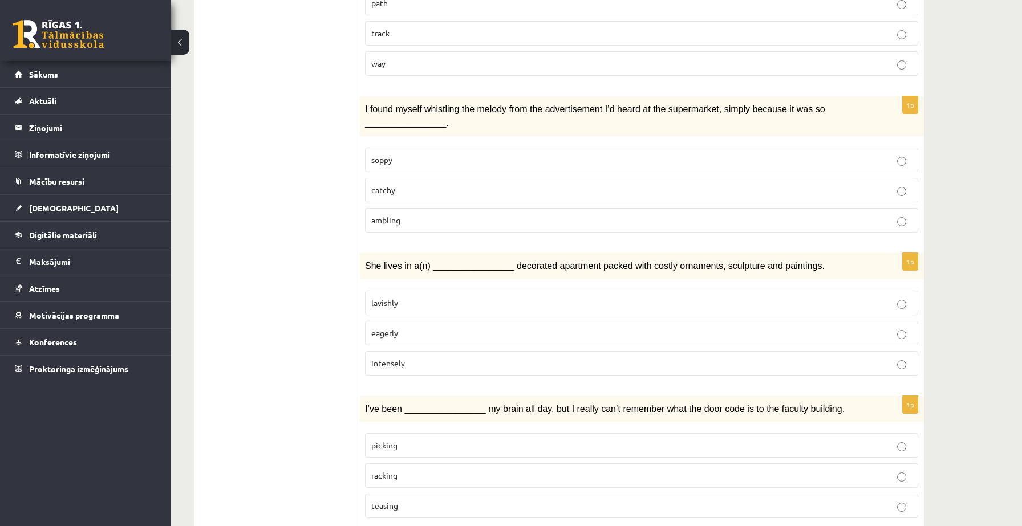
click at [422, 358] on p "intensely" at bounding box center [641, 364] width 541 height 12
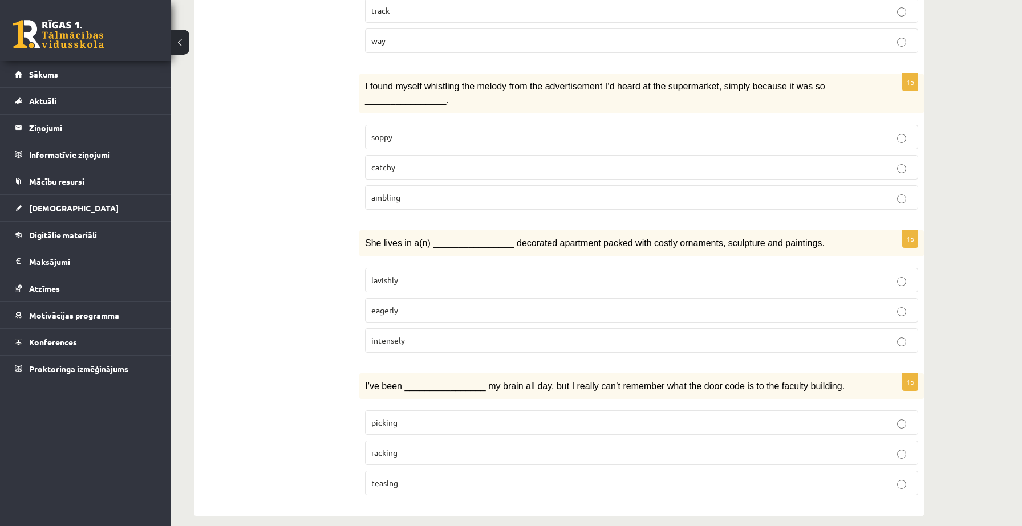
click at [396, 478] on span "teasing" at bounding box center [384, 483] width 27 height 10
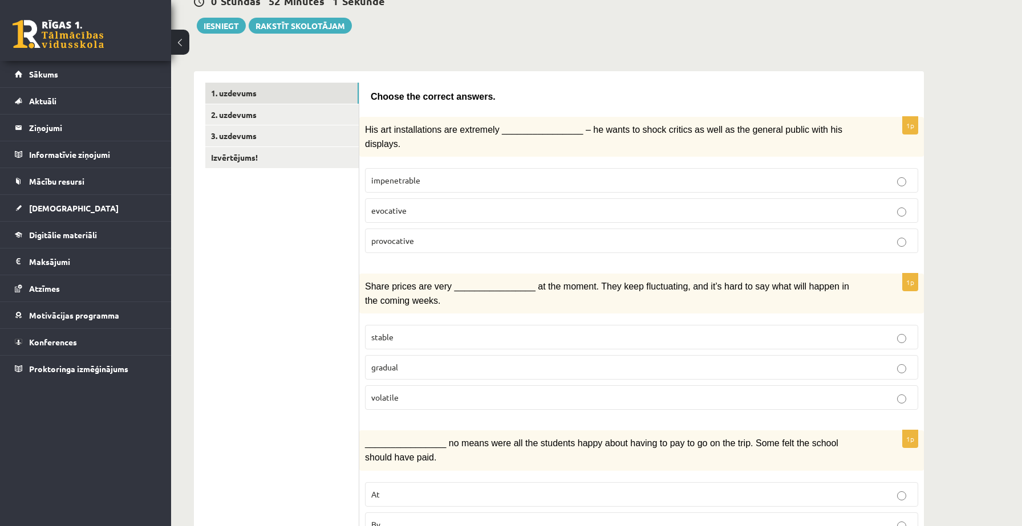
scroll to position [0, 0]
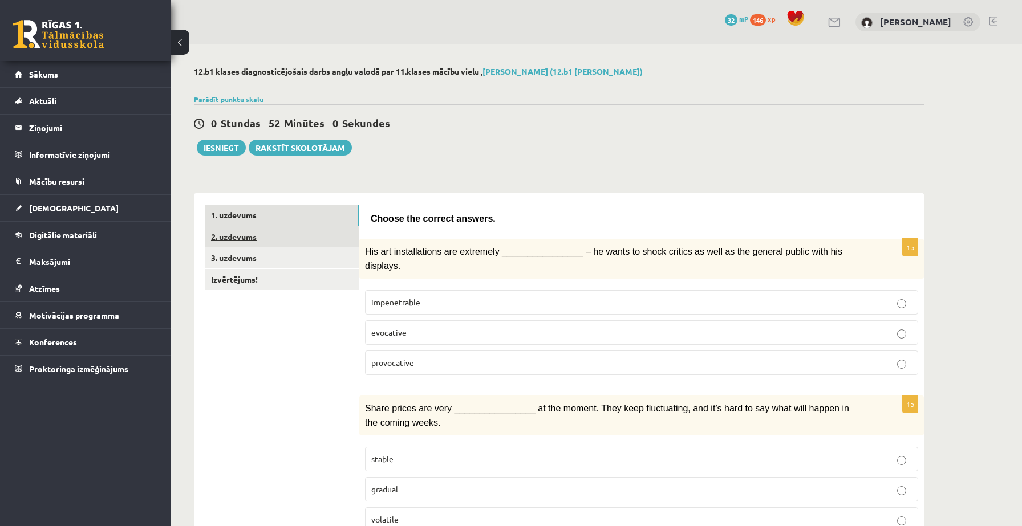
click at [297, 236] on link "2. uzdevums" at bounding box center [281, 236] width 153 height 21
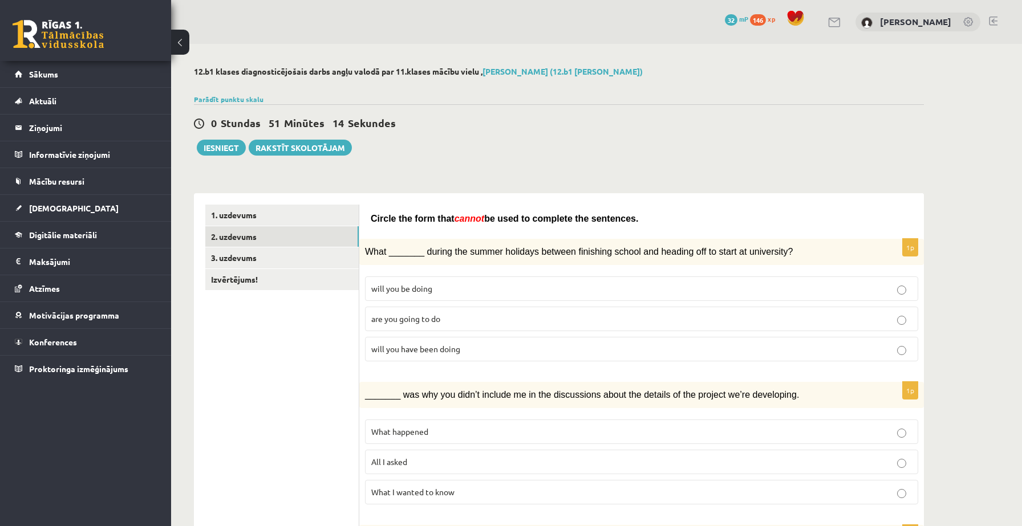
click at [433, 322] on p "are you going to do" at bounding box center [641, 319] width 541 height 12
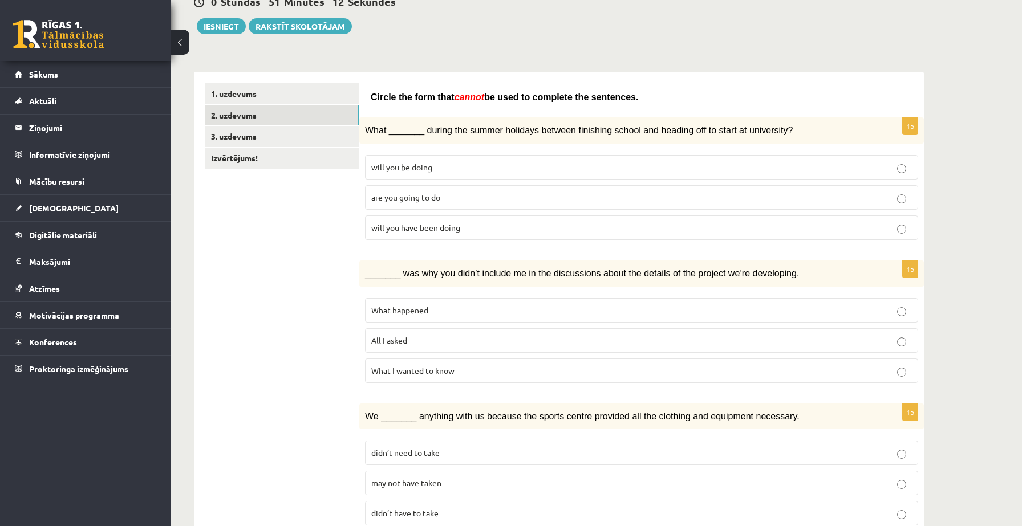
scroll to position [125, 0]
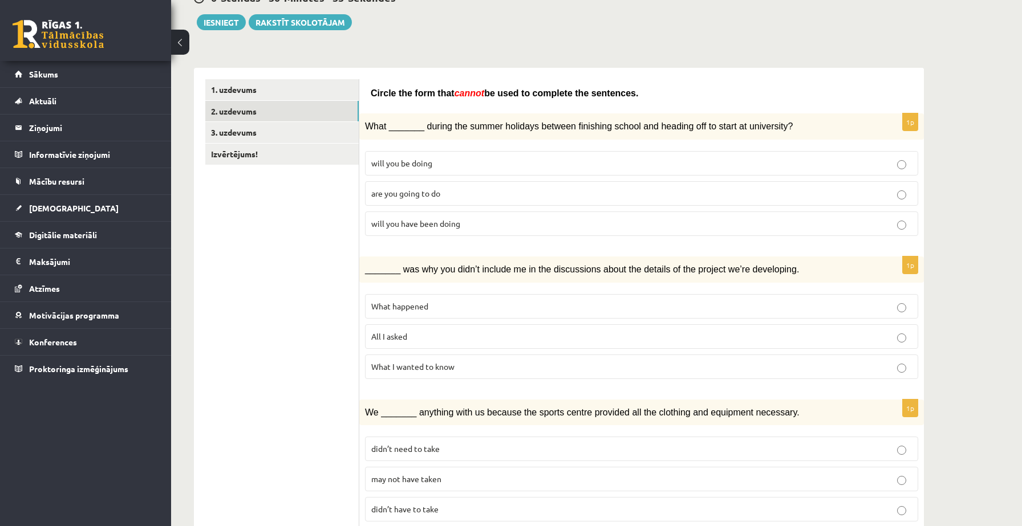
click at [432, 368] on span "What I wanted to know" at bounding box center [412, 367] width 83 height 10
click at [417, 335] on p "All I asked" at bounding box center [641, 337] width 541 height 12
click at [396, 366] on span "What I wanted to know" at bounding box center [412, 367] width 83 height 10
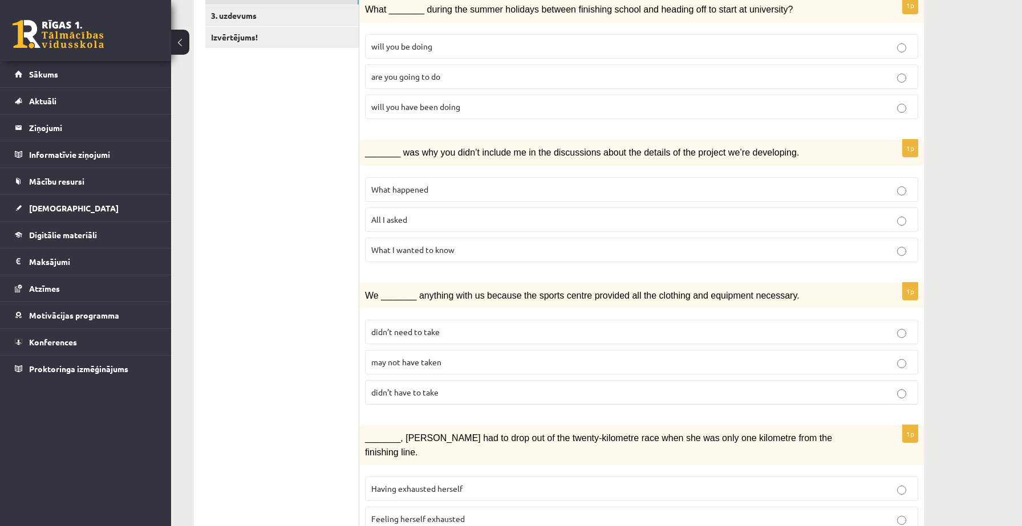
scroll to position [247, 0]
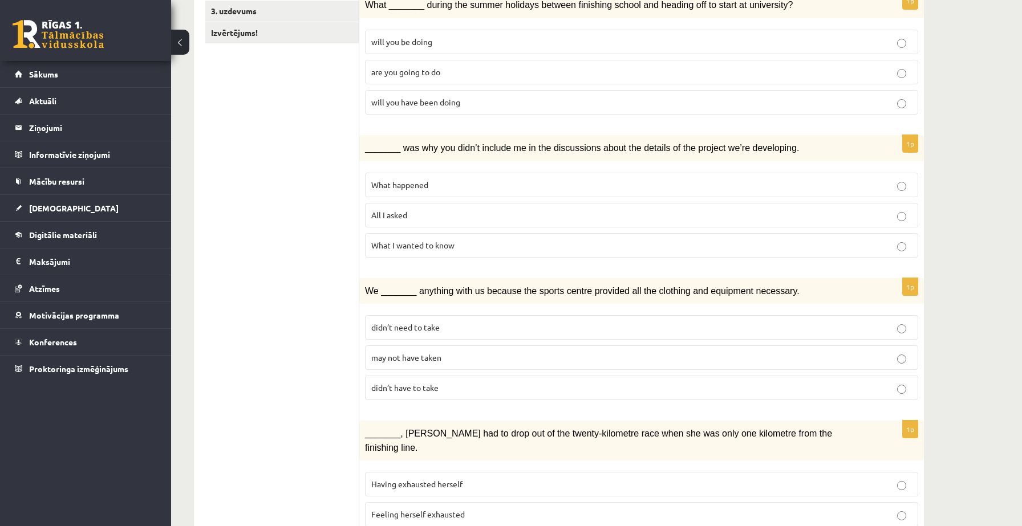
click at [601, 359] on p "may not have taken" at bounding box center [641, 358] width 541 height 12
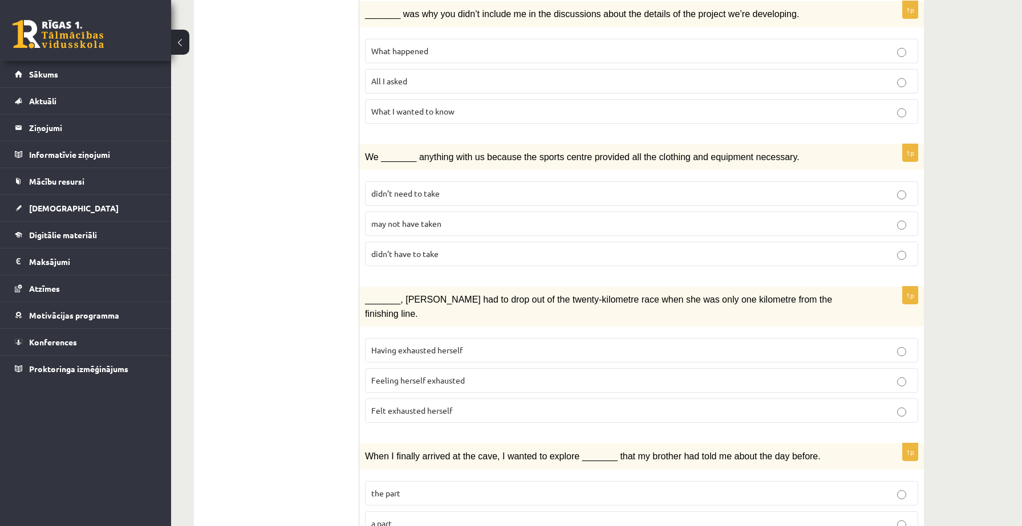
scroll to position [384, 0]
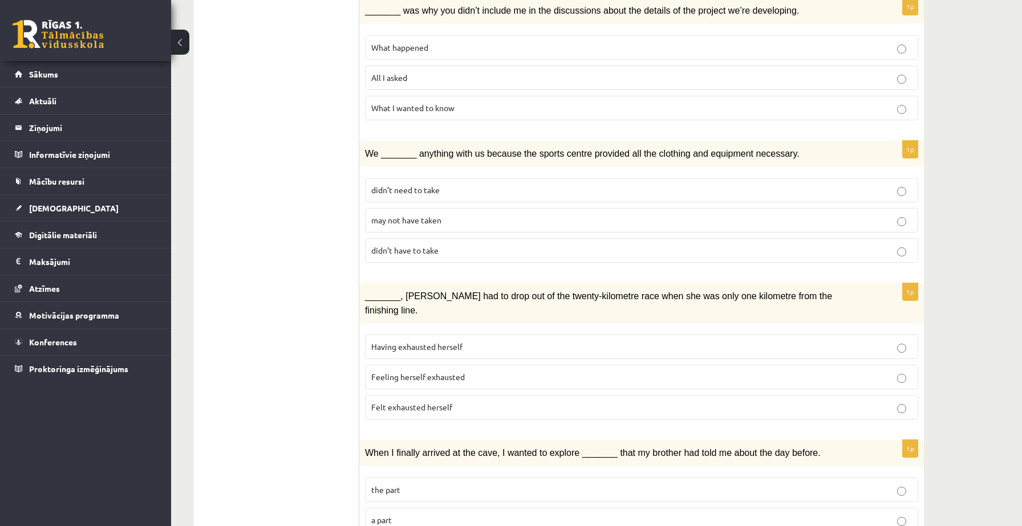
click at [449, 398] on label "Felt exhausted herself" at bounding box center [641, 407] width 553 height 25
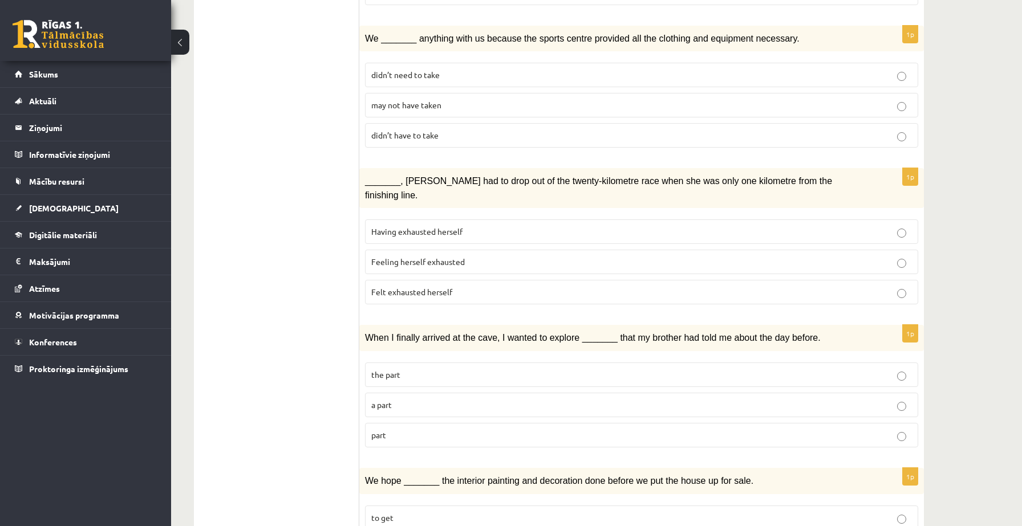
scroll to position [504, 0]
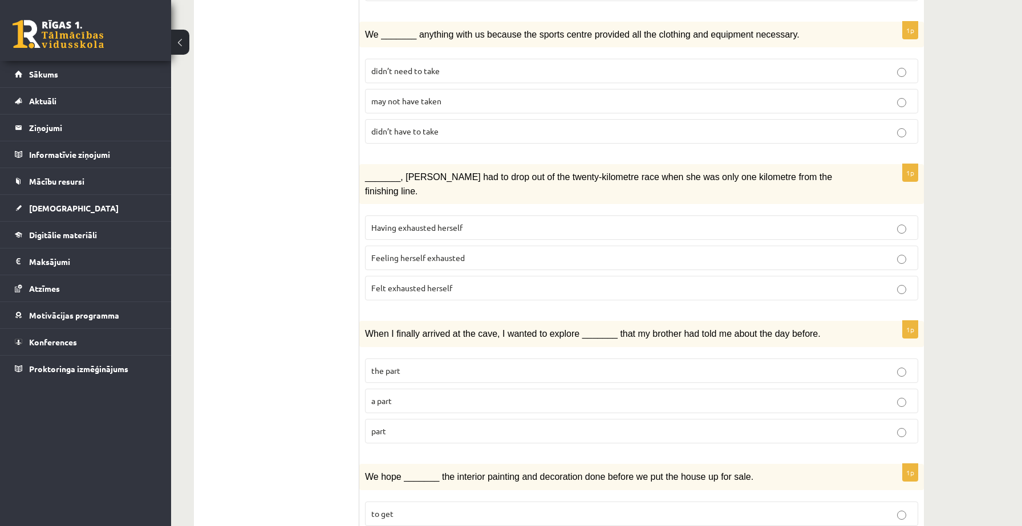
click at [424, 395] on p "a part" at bounding box center [641, 401] width 541 height 12
click at [587, 365] on p "the part" at bounding box center [641, 371] width 541 height 12
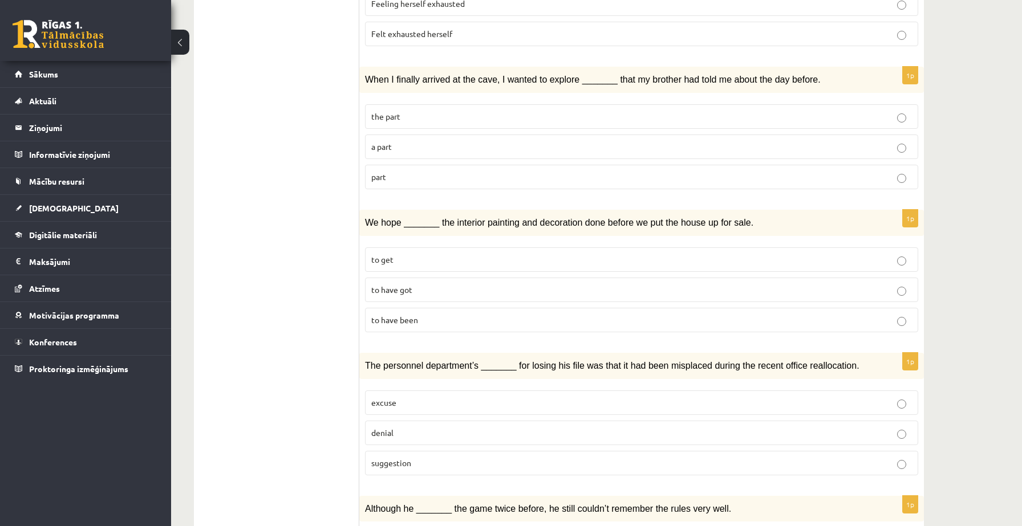
scroll to position [771, 0]
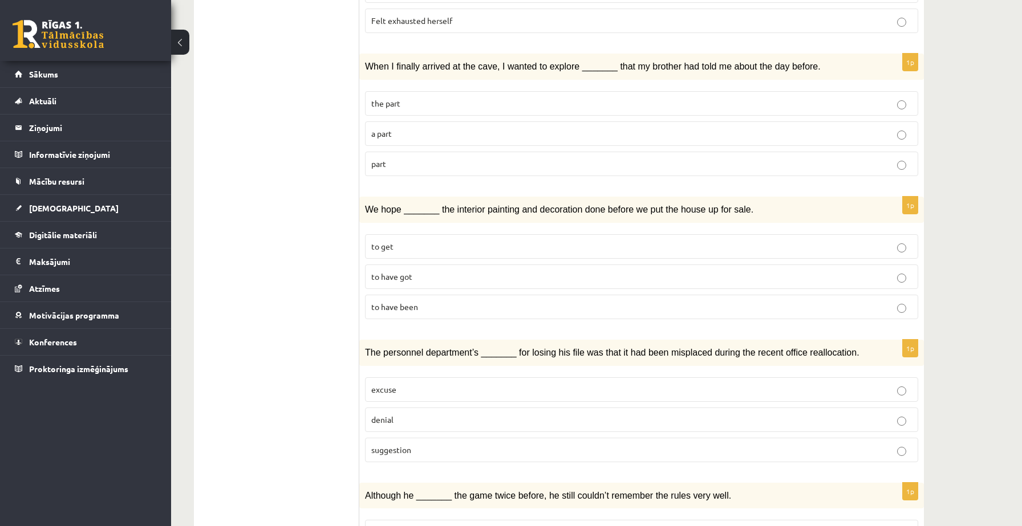
click at [462, 241] on p "to get" at bounding box center [641, 247] width 541 height 12
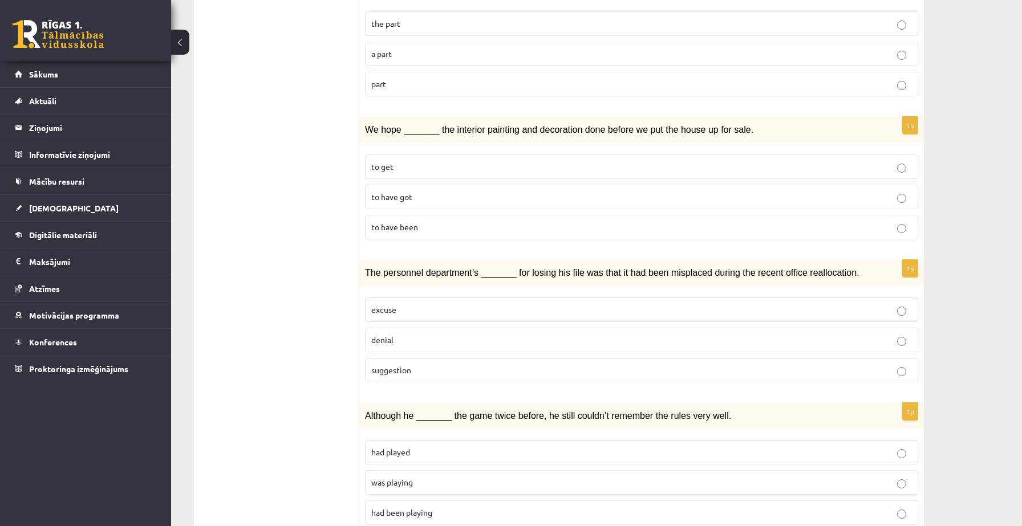
scroll to position [868, 0]
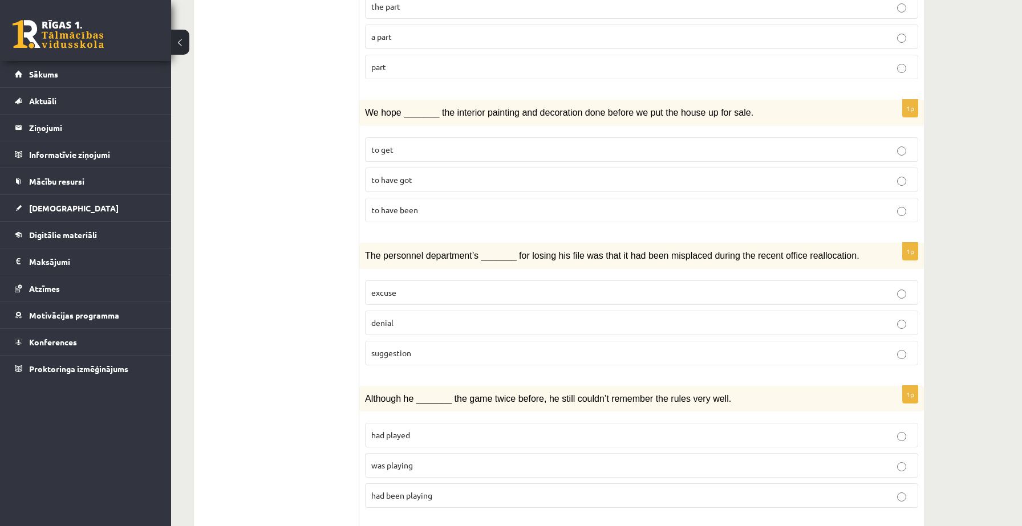
click at [412, 347] on p "suggestion" at bounding box center [641, 353] width 541 height 12
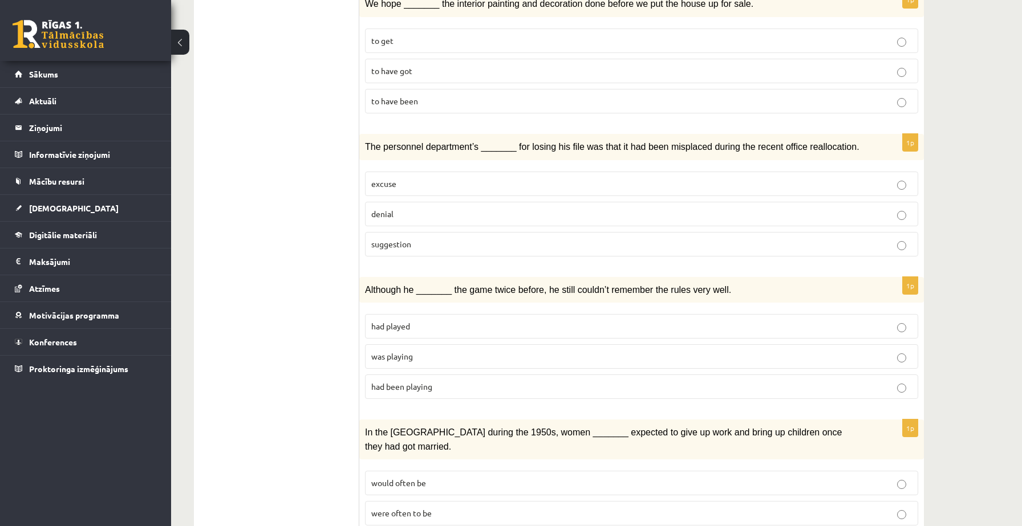
scroll to position [980, 0]
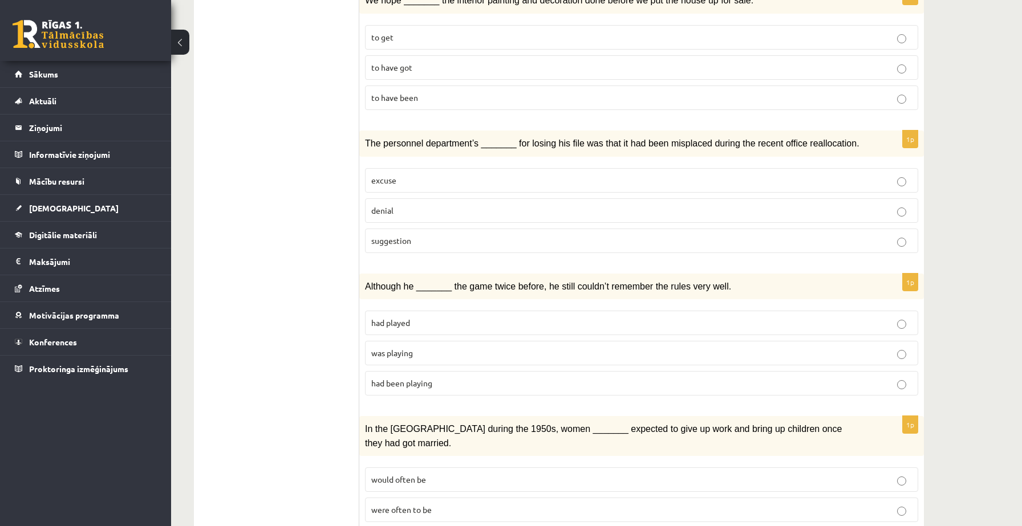
click at [398, 175] on p "excuse" at bounding box center [641, 181] width 541 height 12
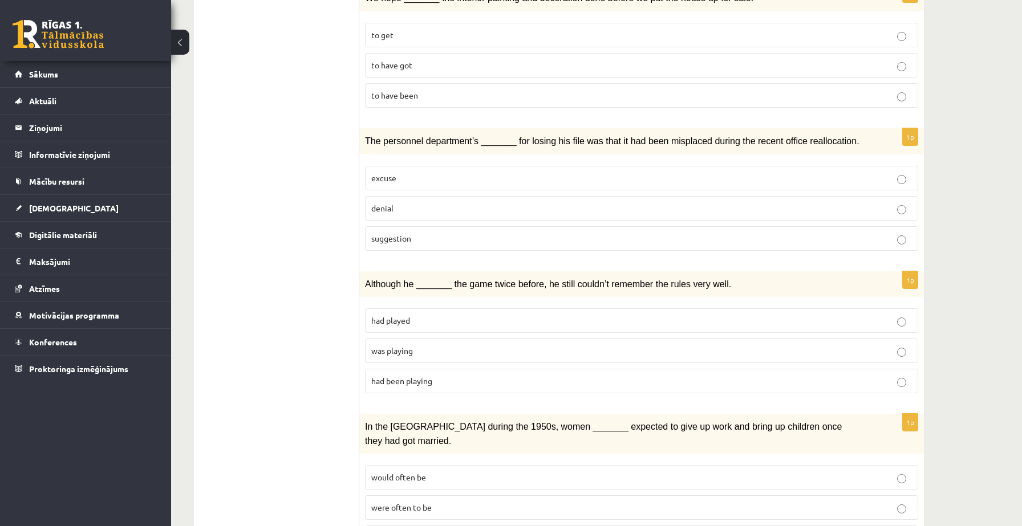
click at [409, 346] on span "was playing" at bounding box center [392, 351] width 42 height 10
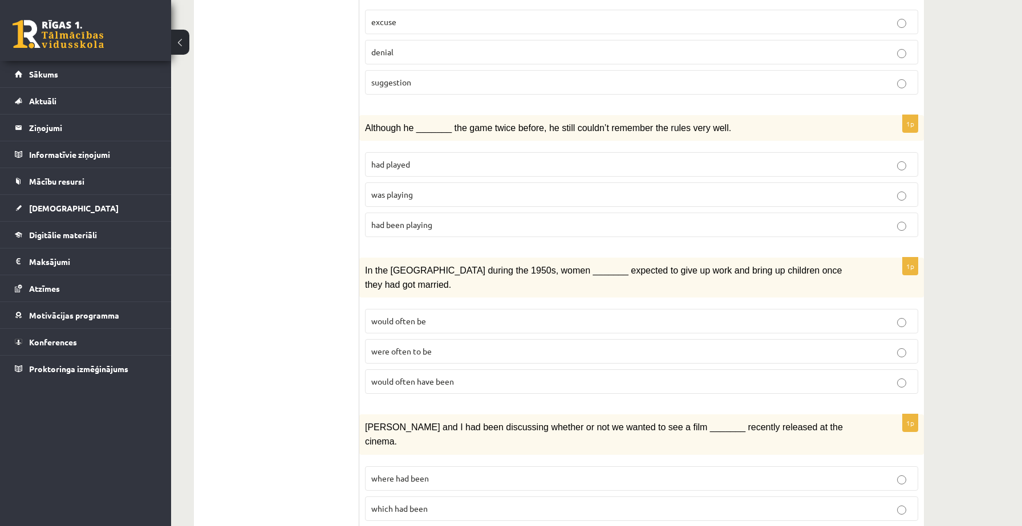
scroll to position [1156, 0]
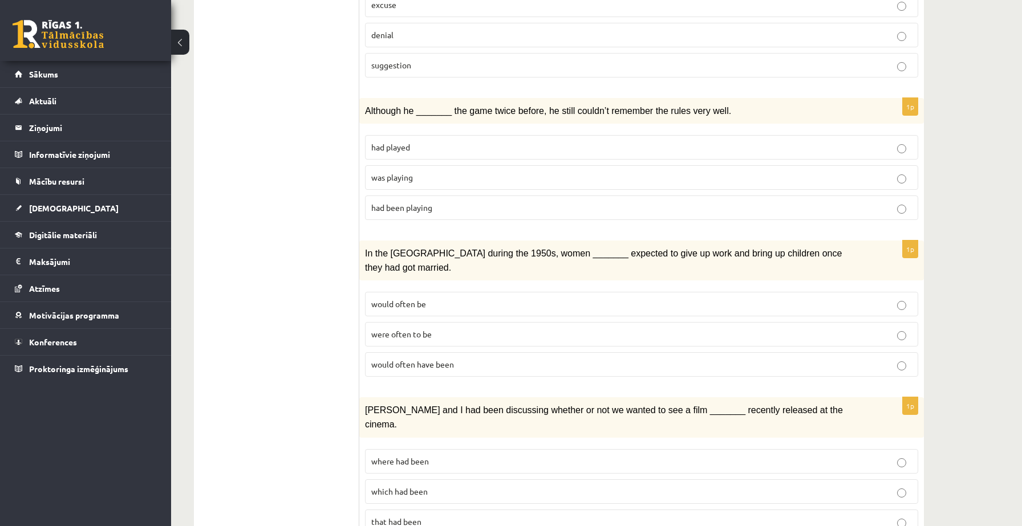
click at [394, 196] on label "had been playing" at bounding box center [641, 208] width 553 height 25
click at [459, 359] on p "would often have been" at bounding box center [641, 365] width 541 height 12
click at [486, 456] on p "where had been" at bounding box center [641, 462] width 541 height 12
click at [474, 486] on p "which had been" at bounding box center [641, 492] width 541 height 12
click at [427, 516] on p "that had been" at bounding box center [641, 522] width 541 height 12
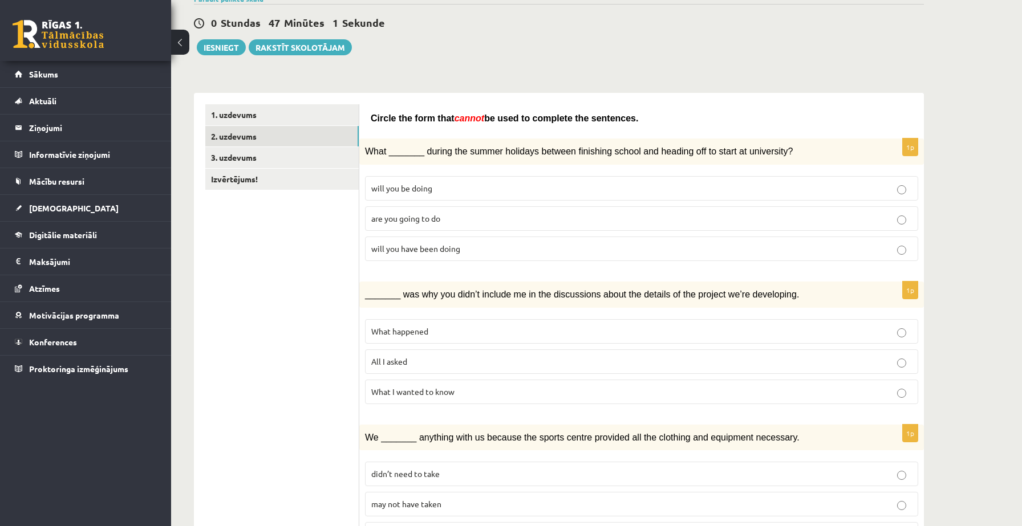
scroll to position [82, 0]
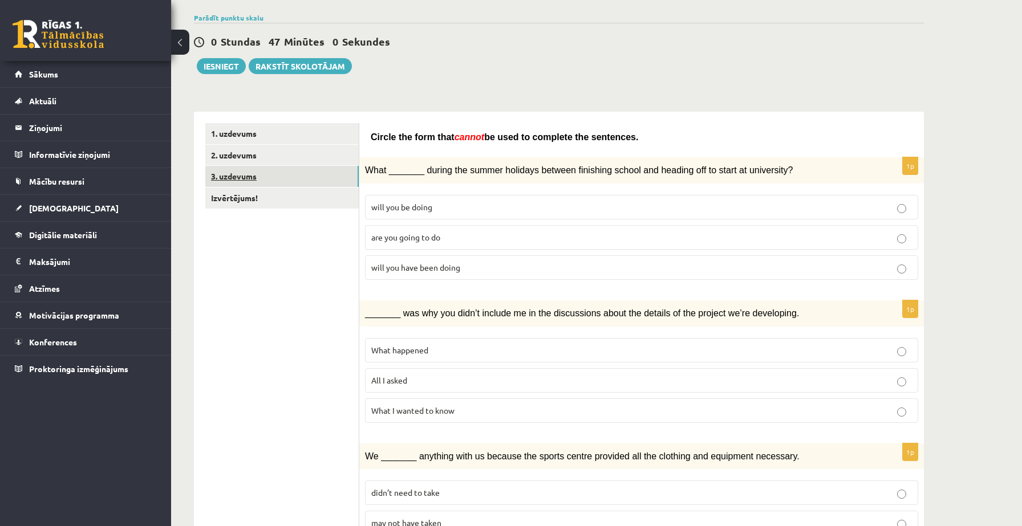
click at [271, 179] on link "3. uzdevums" at bounding box center [281, 176] width 153 height 21
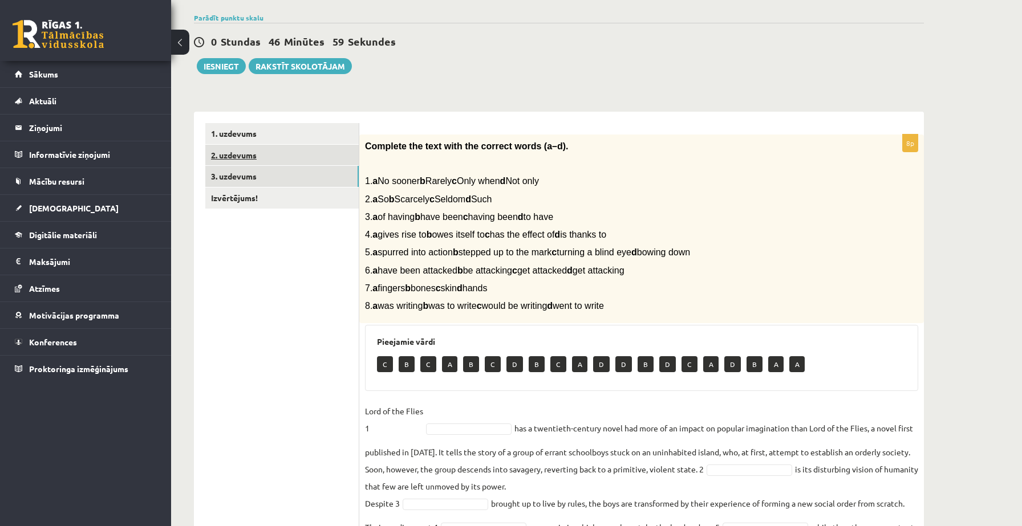
click at [254, 145] on link "2. uzdevums" at bounding box center [281, 155] width 153 height 21
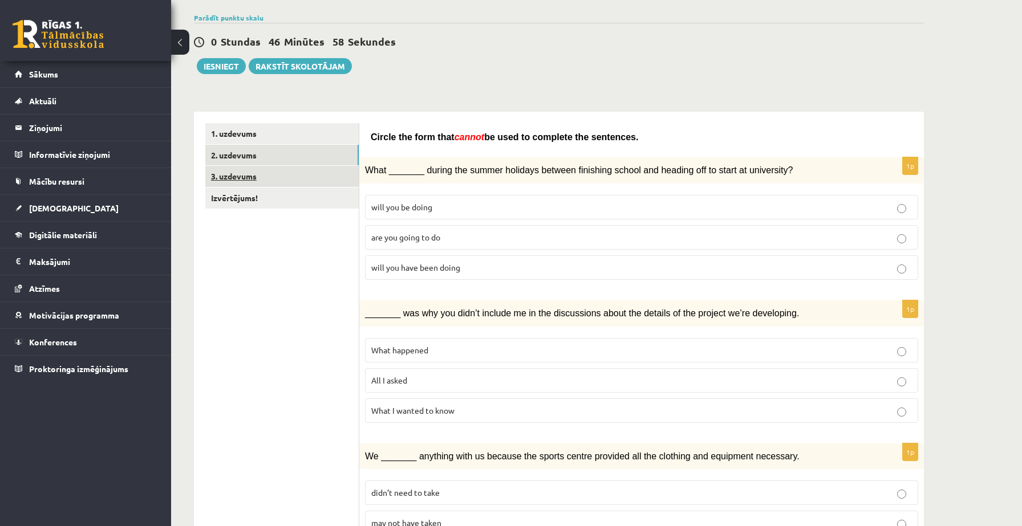
click at [248, 180] on link "3. uzdevums" at bounding box center [281, 176] width 153 height 21
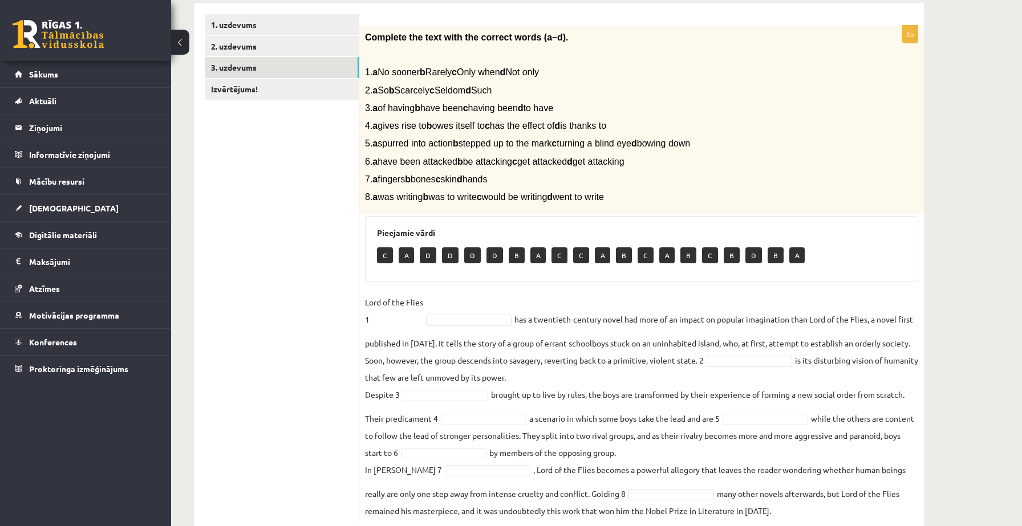
scroll to position [224, 0]
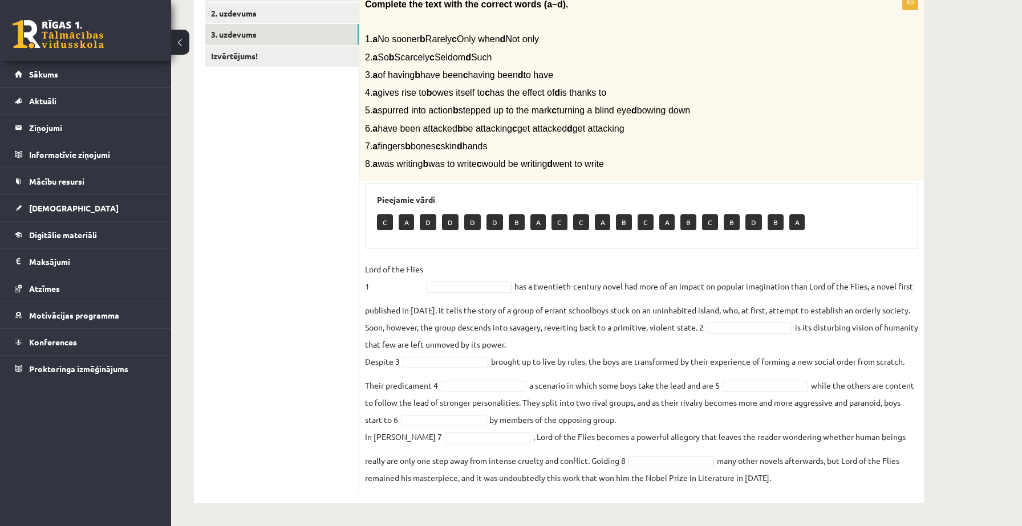
drag, startPoint x: 386, startPoint y: 39, endPoint x: 610, endPoint y: 45, distance: 224.8
click at [610, 45] on p "1. a No sooner b Rarely c Only when d Not only" at bounding box center [613, 39] width 496 height 12
type input "*"
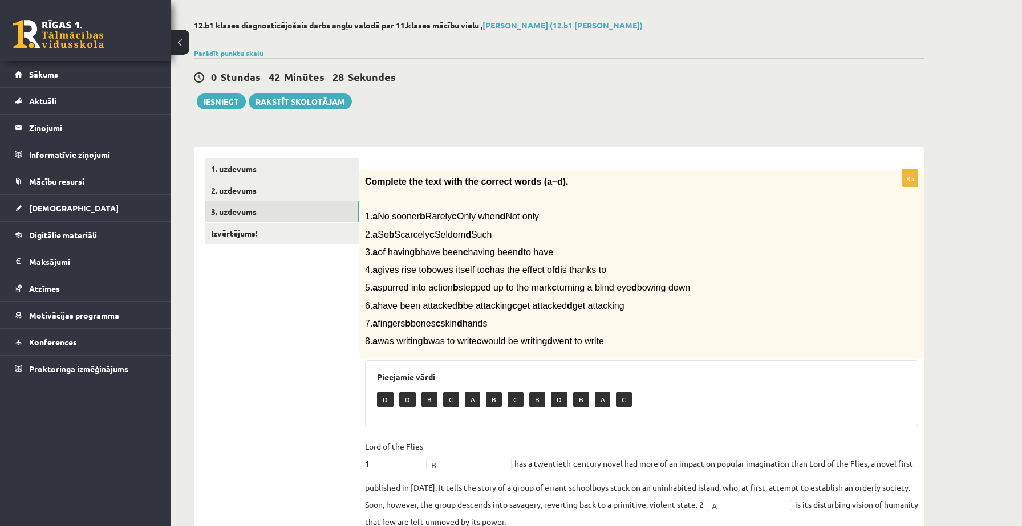
scroll to position [20, 0]
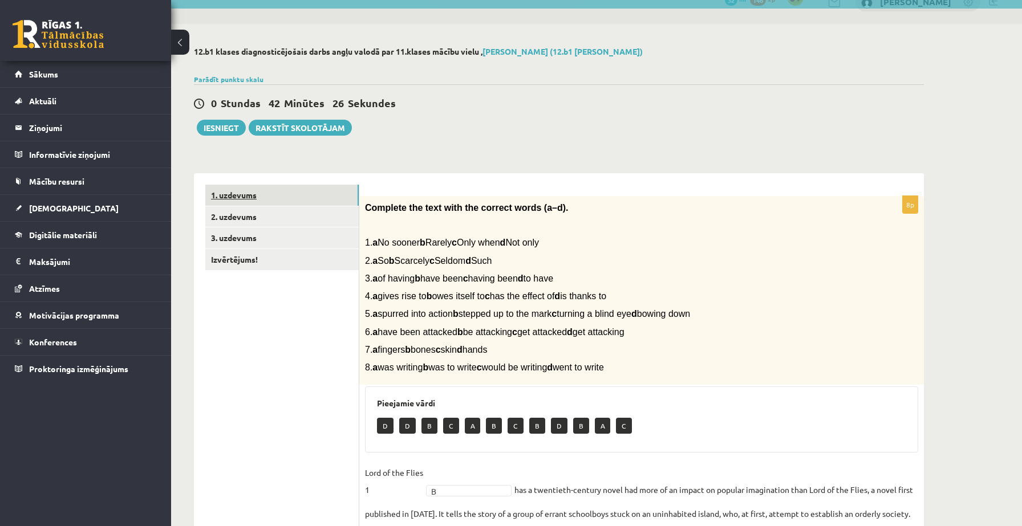
click at [290, 199] on link "1. uzdevums" at bounding box center [281, 195] width 153 height 21
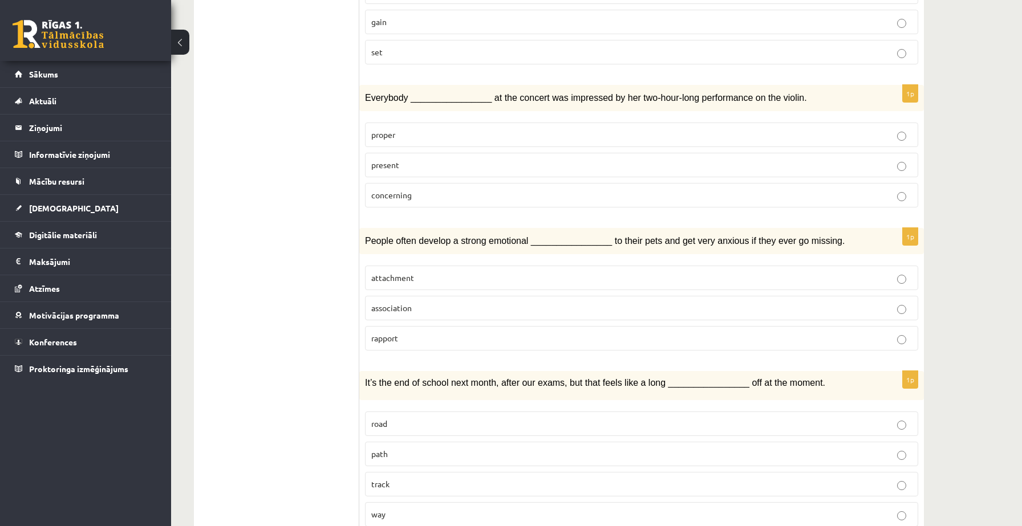
scroll to position [1118, 0]
click at [406, 193] on p "concerning" at bounding box center [641, 196] width 541 height 12
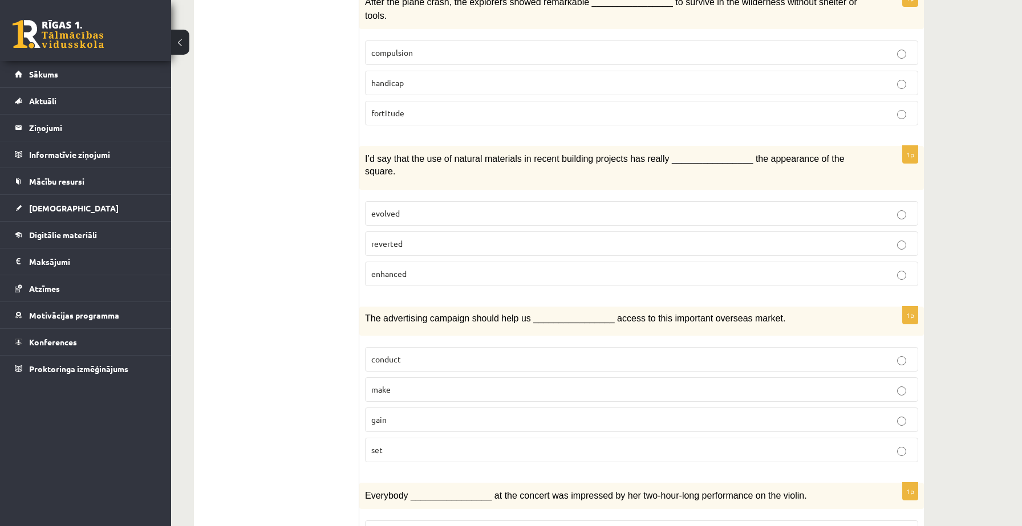
scroll to position [0, 0]
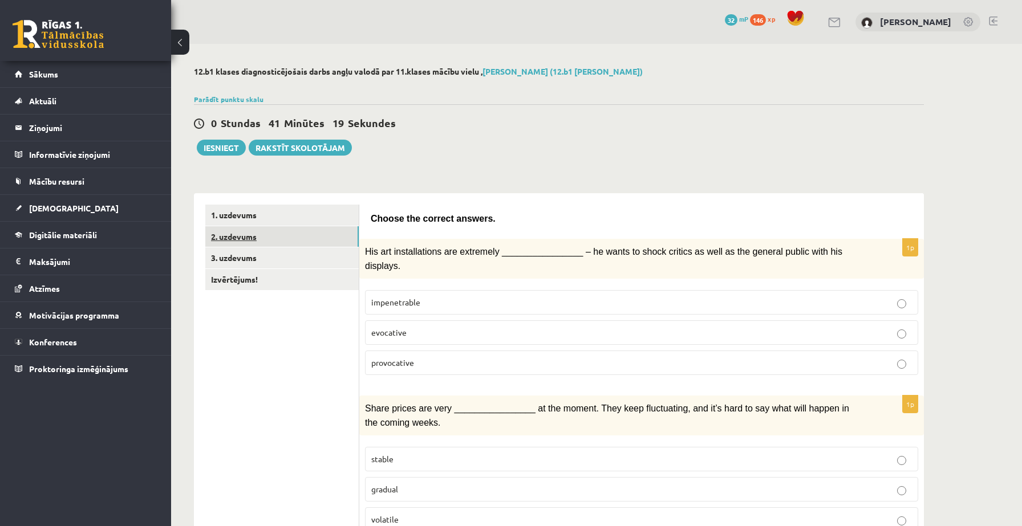
click at [246, 240] on link "2. uzdevums" at bounding box center [281, 236] width 153 height 21
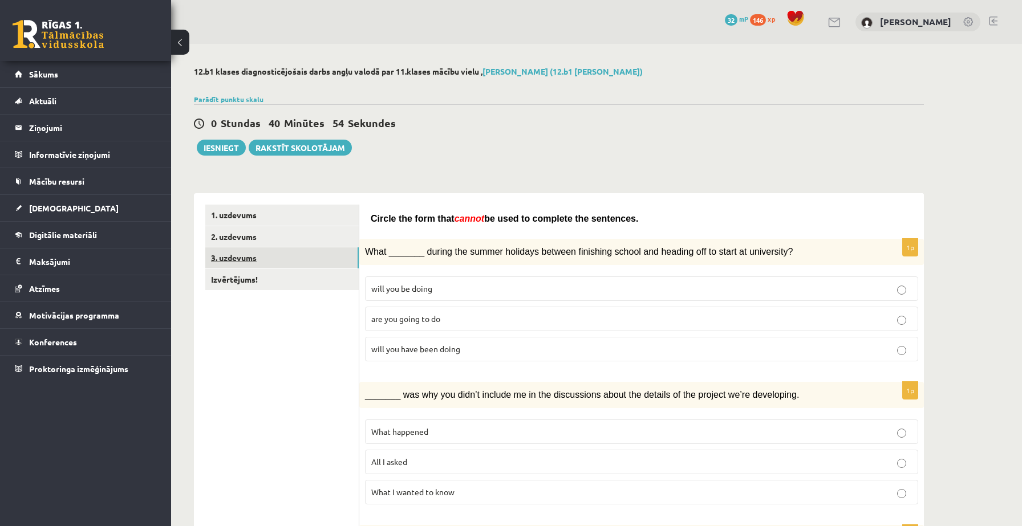
click at [269, 254] on link "3. uzdevums" at bounding box center [281, 258] width 153 height 21
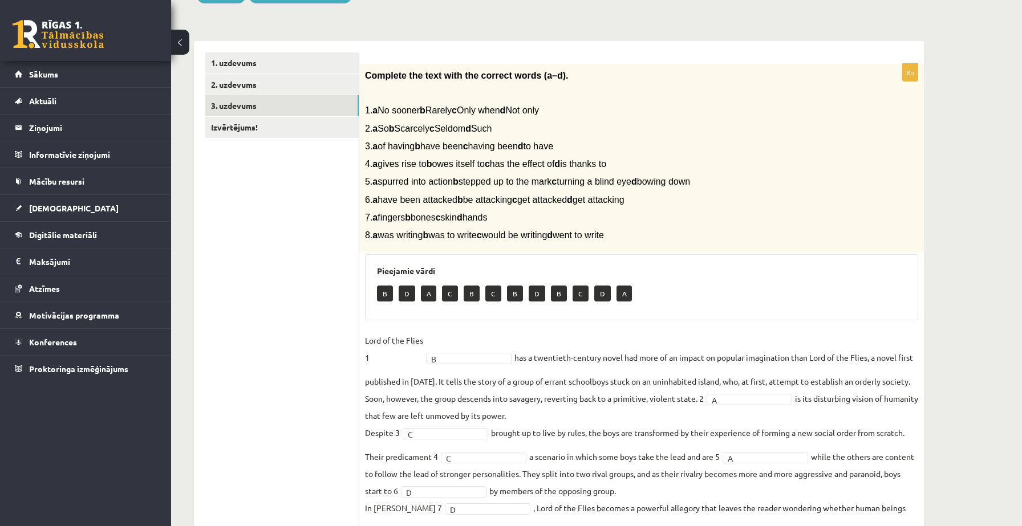
scroll to position [224, 0]
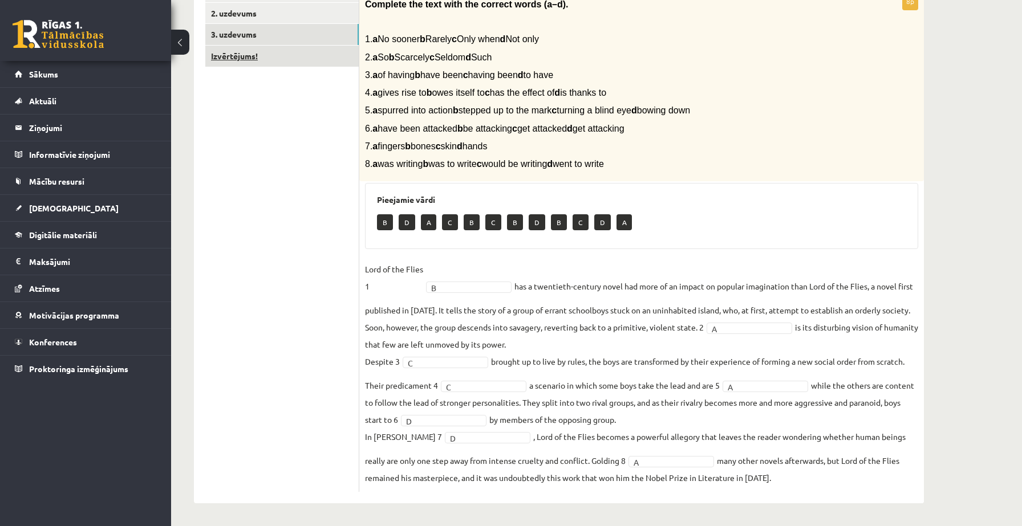
click at [259, 63] on link "Izvērtējums!" at bounding box center [281, 56] width 153 height 21
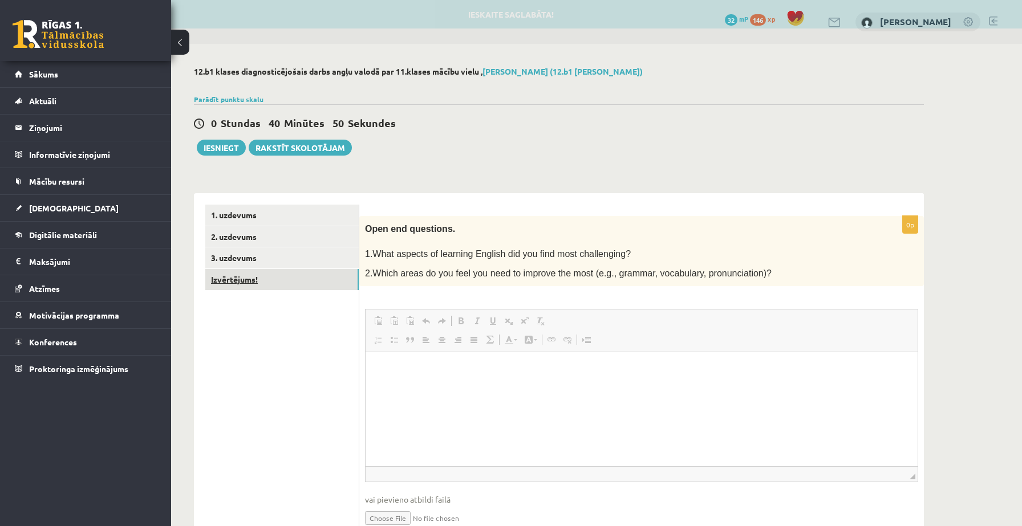
scroll to position [0, 0]
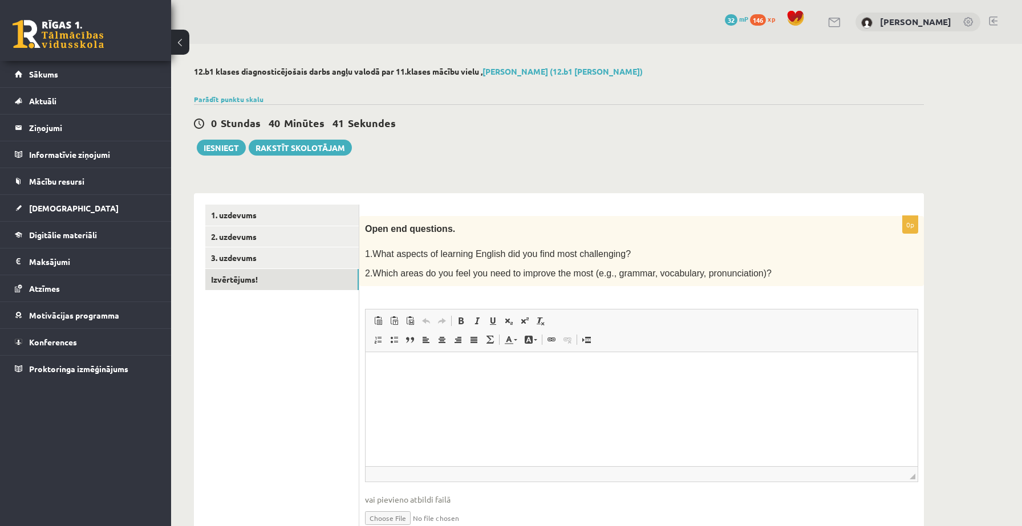
click at [485, 387] on html at bounding box center [642, 369] width 552 height 35
click at [386, 371] on p "**********" at bounding box center [641, 370] width 529 height 12
click at [535, 371] on p "**********" at bounding box center [641, 370] width 529 height 12
click at [575, 371] on p "**********" at bounding box center [641, 370] width 529 height 12
click at [605, 372] on p "**********" at bounding box center [641, 370] width 529 height 12
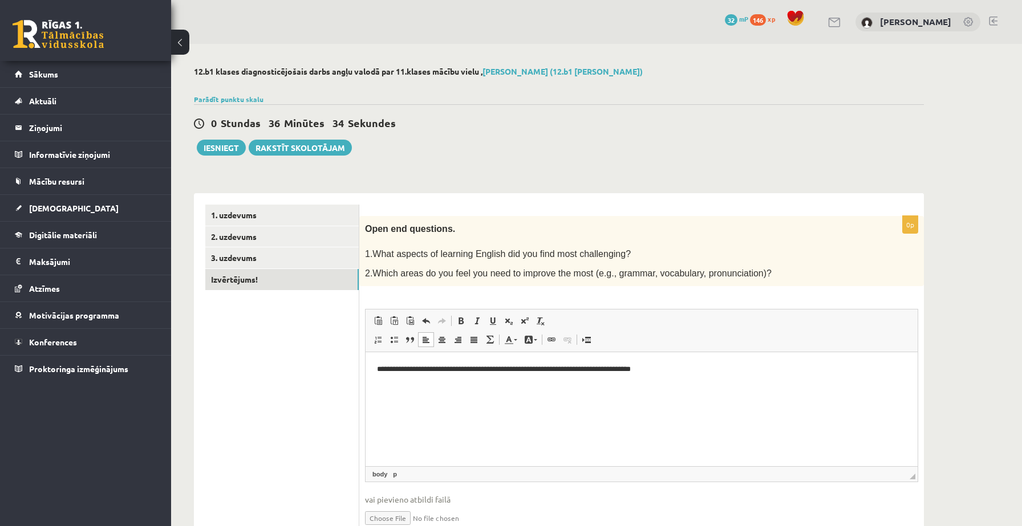
click at [684, 368] on p "**********" at bounding box center [641, 370] width 529 height 12
click at [431, 371] on p "**********" at bounding box center [641, 370] width 529 height 12
click at [435, 404] on html "**********" at bounding box center [642, 379] width 552 height 54
click at [551, 393] on p "**********" at bounding box center [641, 389] width 529 height 12
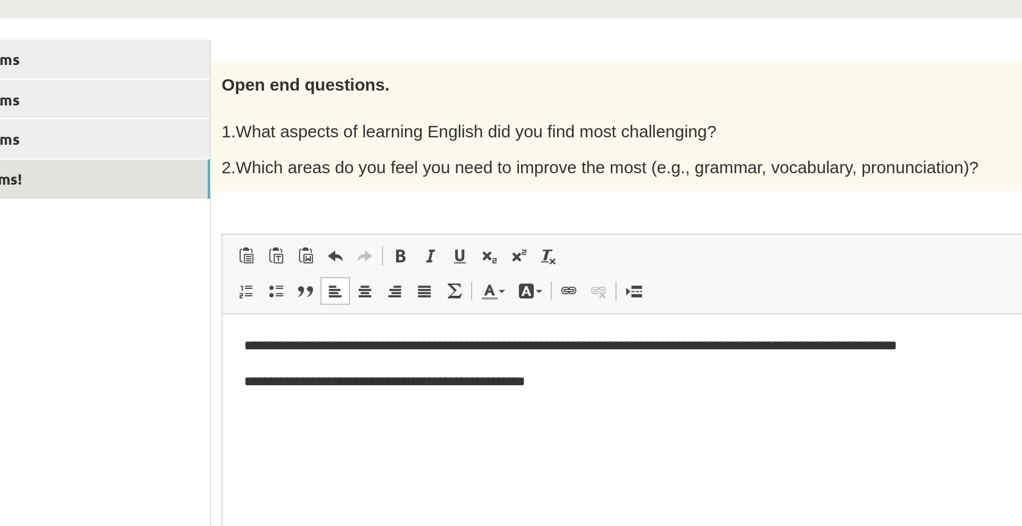
click at [386, 355] on p "**********" at bounding box center [498, 352] width 529 height 12
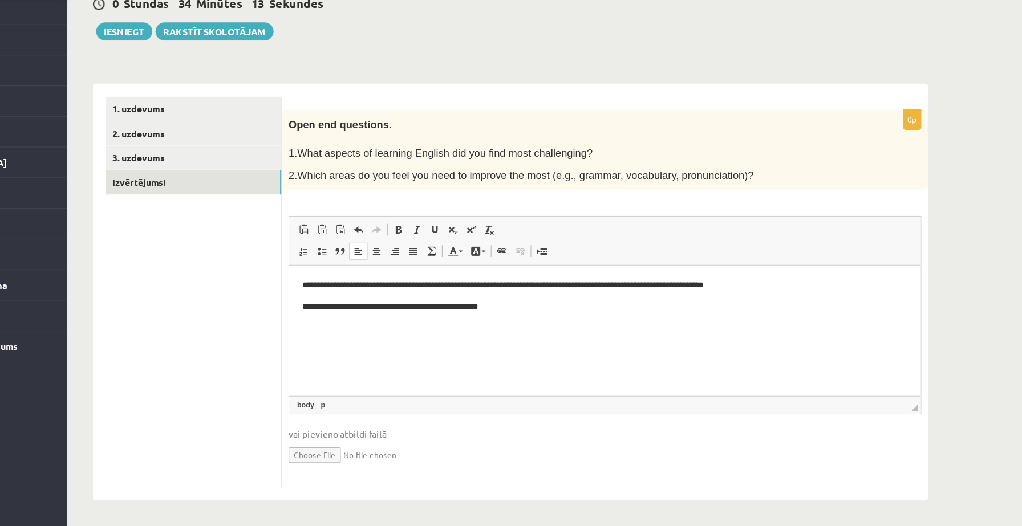
scroll to position [54, 0]
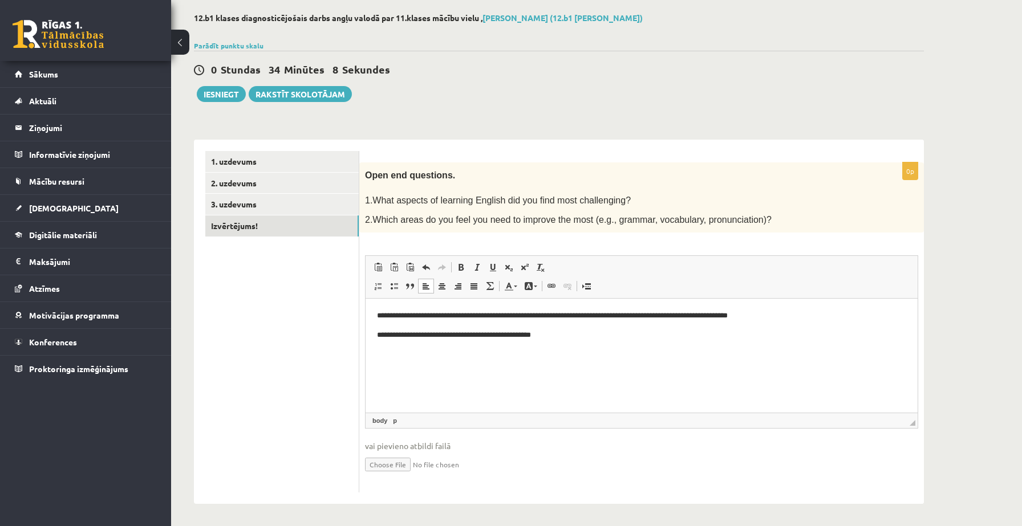
click at [558, 337] on p "**********" at bounding box center [641, 336] width 529 height 12
click at [594, 337] on p "**********" at bounding box center [641, 336] width 529 height 12
click at [586, 352] on html "**********" at bounding box center [642, 326] width 552 height 54
click at [220, 98] on button "Iesniegt" at bounding box center [221, 94] width 49 height 16
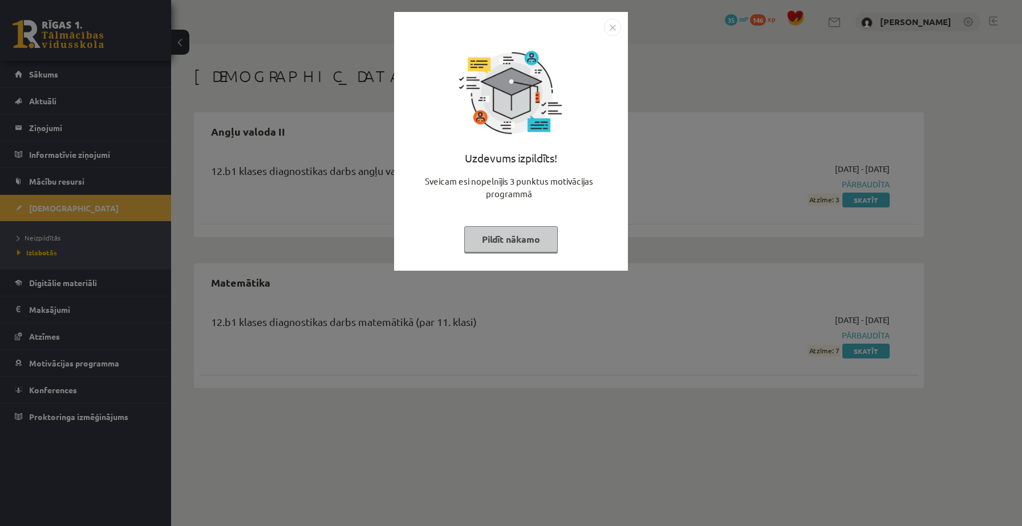
click at [524, 240] on button "Pildīt nākamo" at bounding box center [511, 239] width 94 height 26
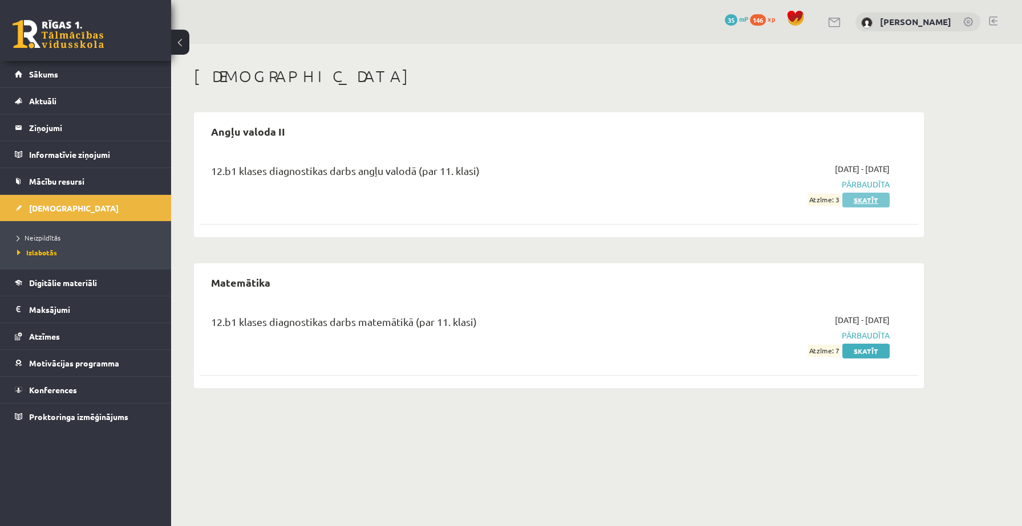
click at [868, 197] on link "Skatīt" at bounding box center [865, 200] width 47 height 15
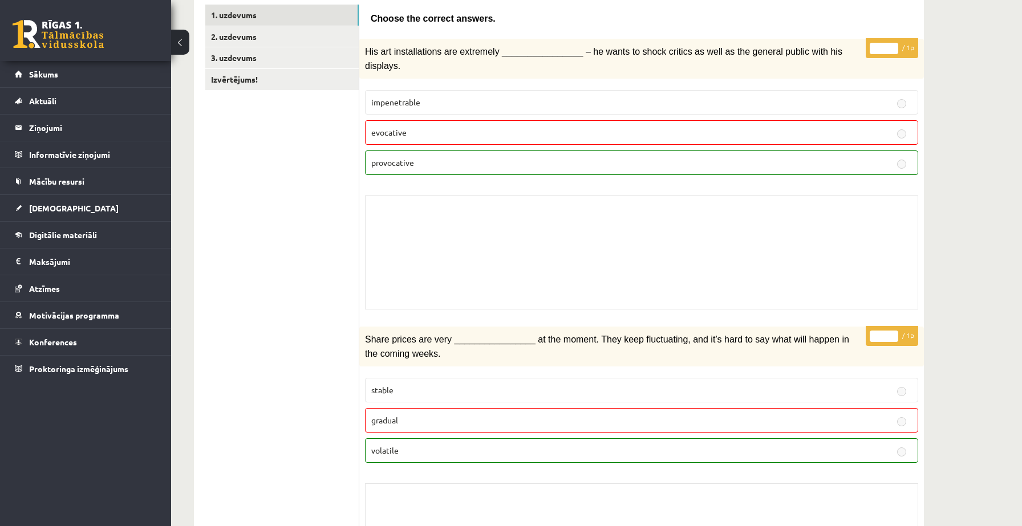
scroll to position [122, 0]
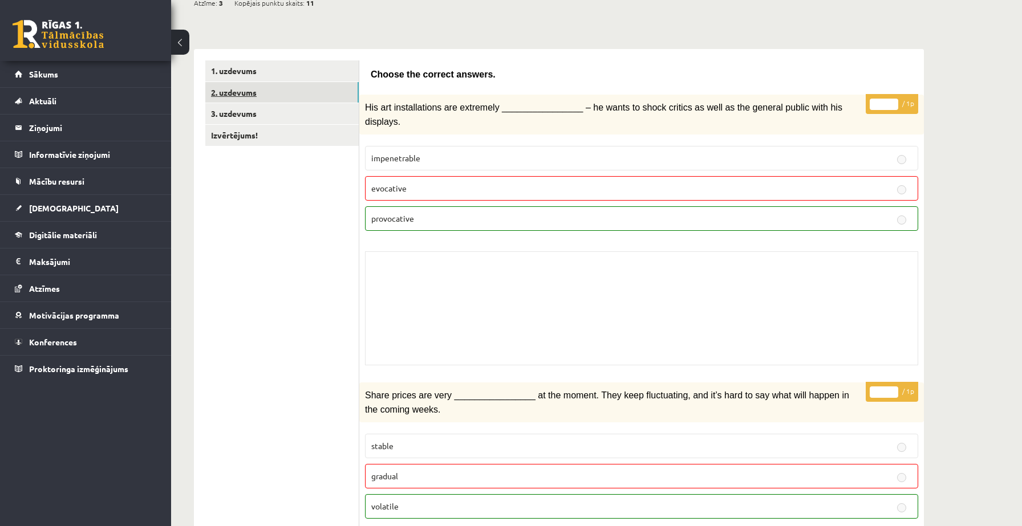
click at [262, 100] on link "2. uzdevums" at bounding box center [281, 92] width 153 height 21
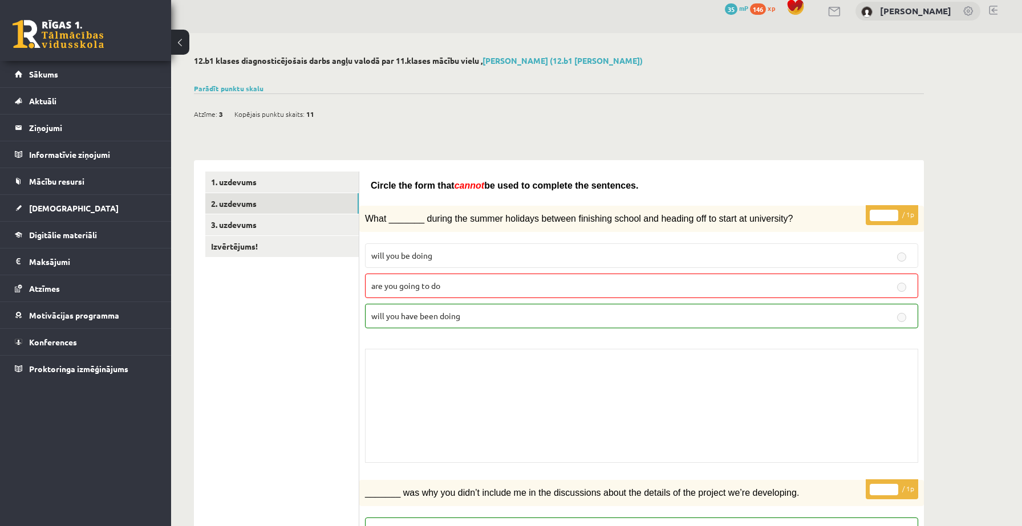
scroll to position [0, 0]
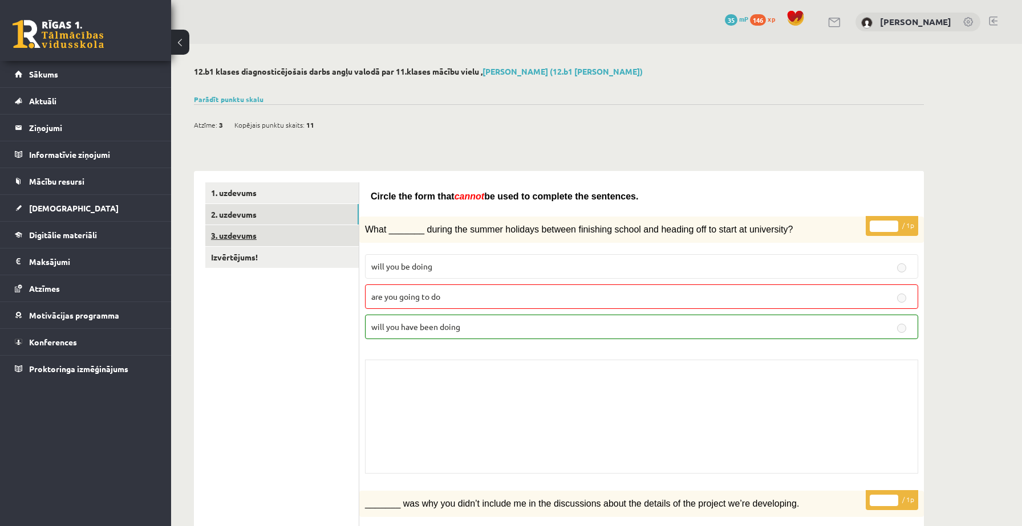
click at [253, 236] on link "3. uzdevums" at bounding box center [281, 235] width 153 height 21
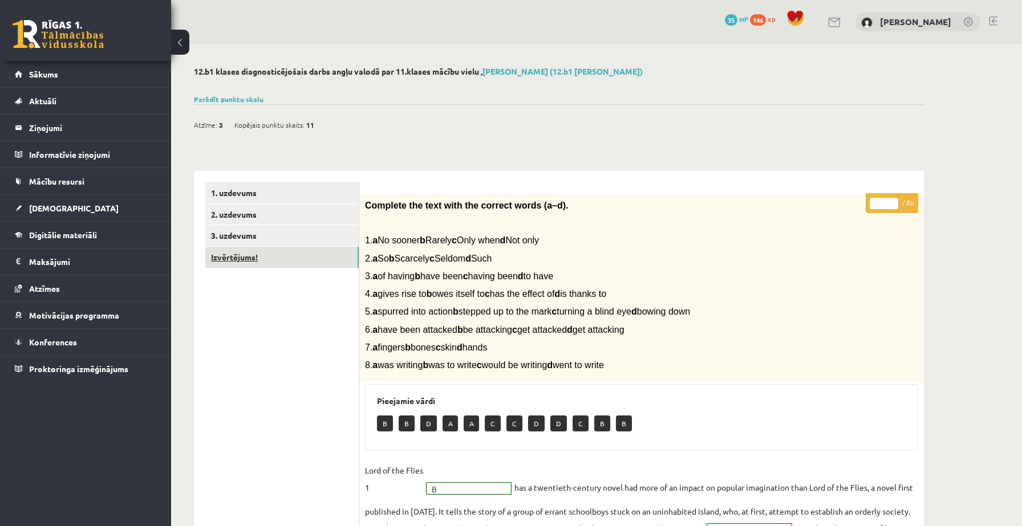
click at [288, 252] on link "Izvērtējums!" at bounding box center [281, 257] width 153 height 21
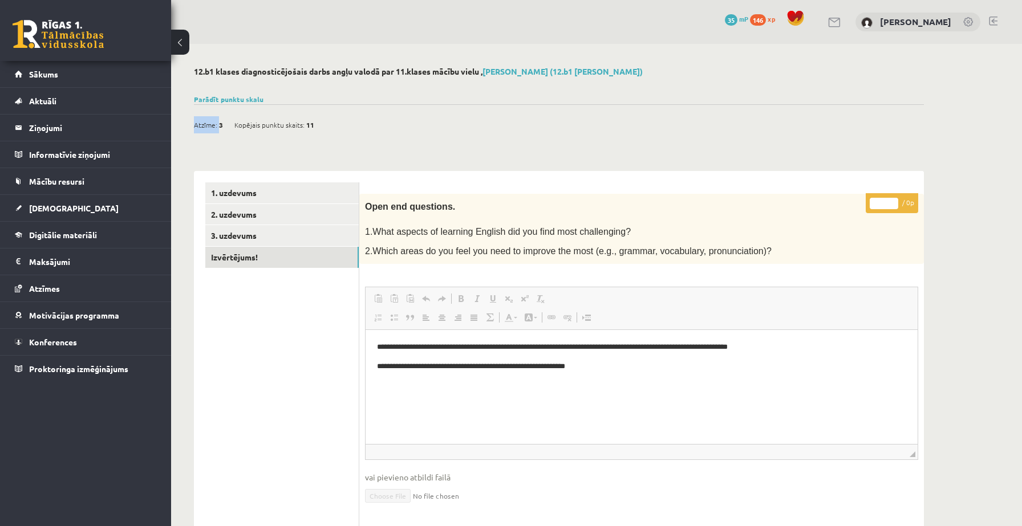
drag, startPoint x: 218, startPoint y: 127, endPoint x: 354, endPoint y: 124, distance: 136.3
click at [354, 124] on div "Atzīme: 3 Kopējais punktu skaits: 11" at bounding box center [559, 118] width 730 height 29
click at [46, 74] on span "Sākums" at bounding box center [43, 74] width 29 height 10
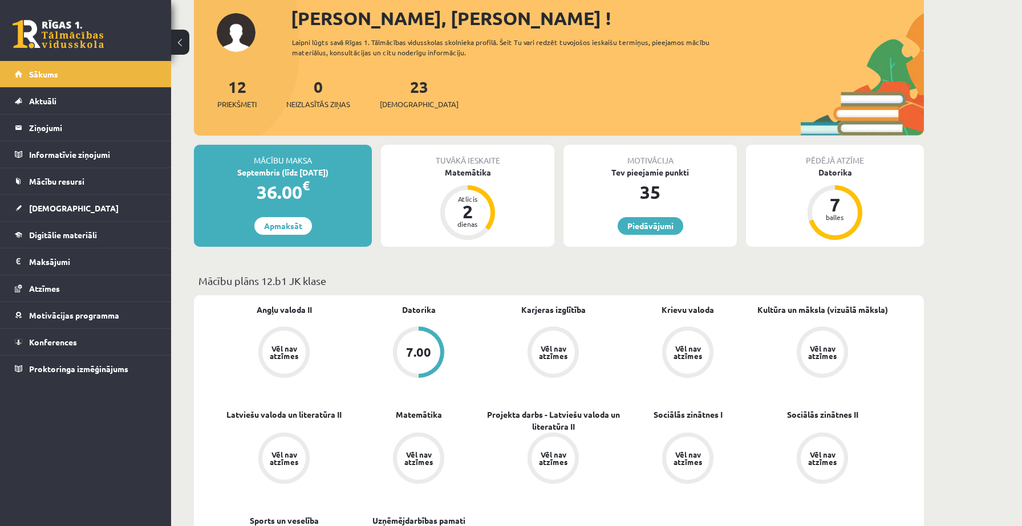
scroll to position [72, 0]
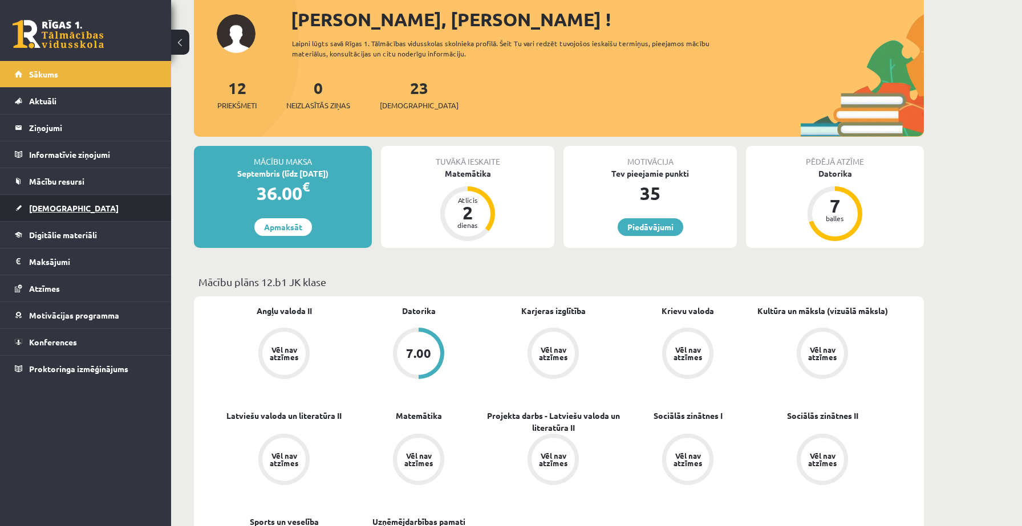
click at [40, 214] on link "[DEMOGRAPHIC_DATA]" at bounding box center [86, 208] width 142 height 26
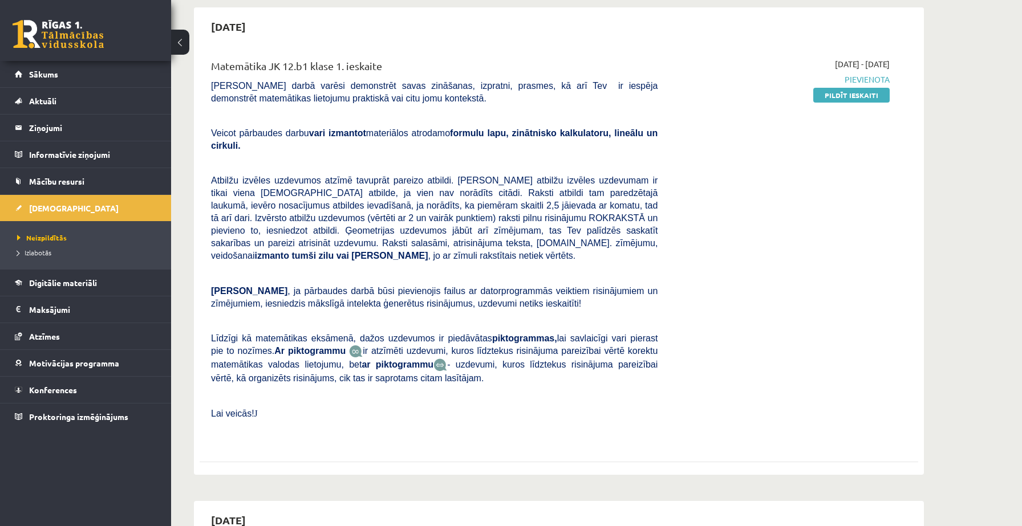
scroll to position [102, 0]
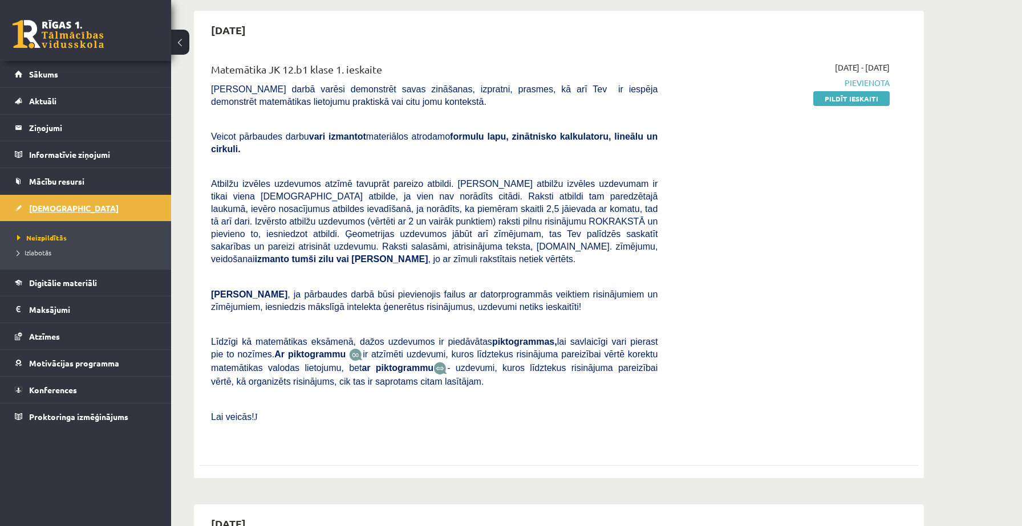
click at [70, 212] on link "[DEMOGRAPHIC_DATA]" at bounding box center [86, 208] width 142 height 26
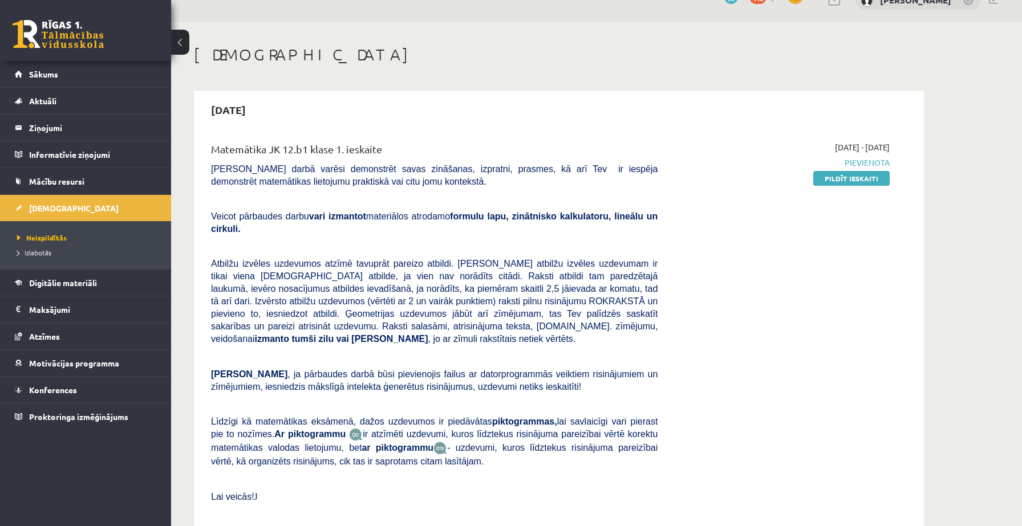
scroll to position [0, 0]
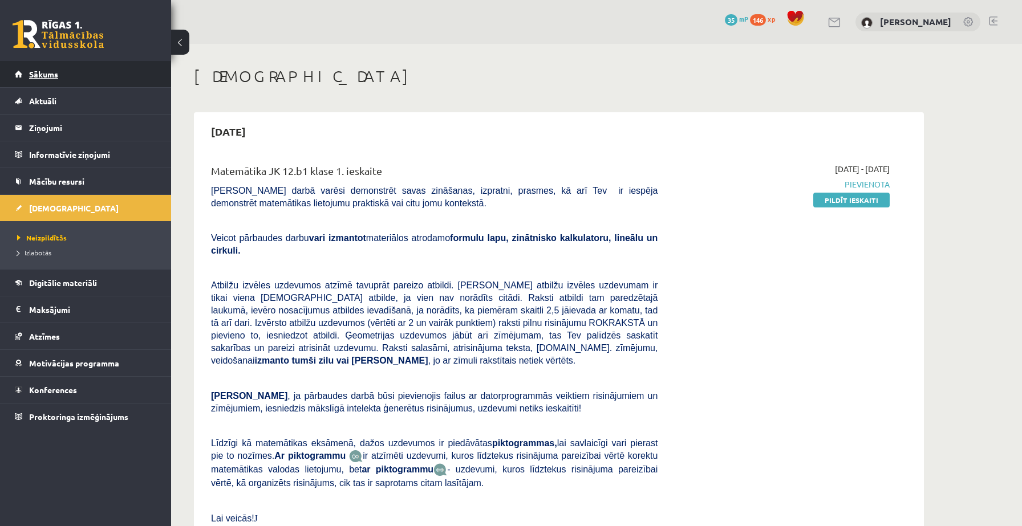
click at [82, 70] on link "Sākums" at bounding box center [86, 74] width 142 height 26
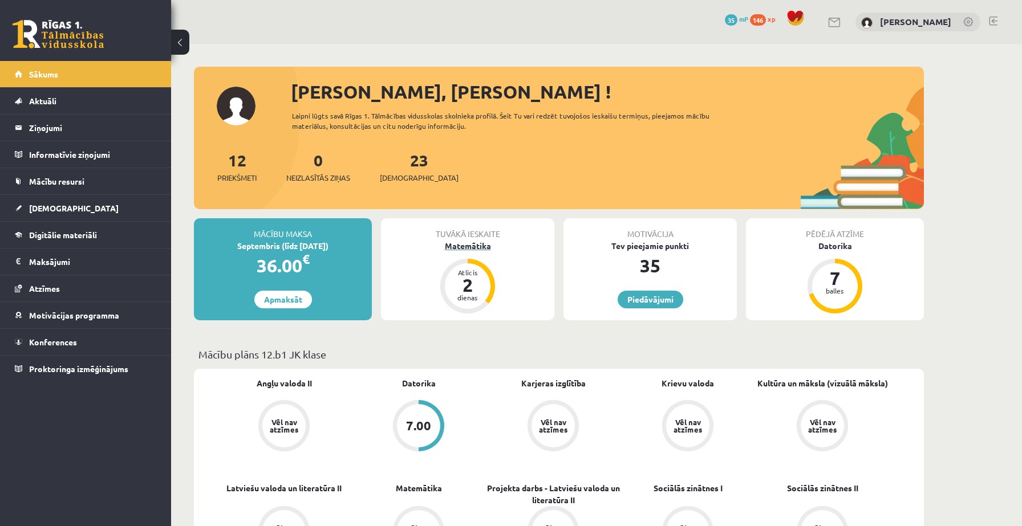
click at [474, 278] on div "2" at bounding box center [468, 285] width 34 height 18
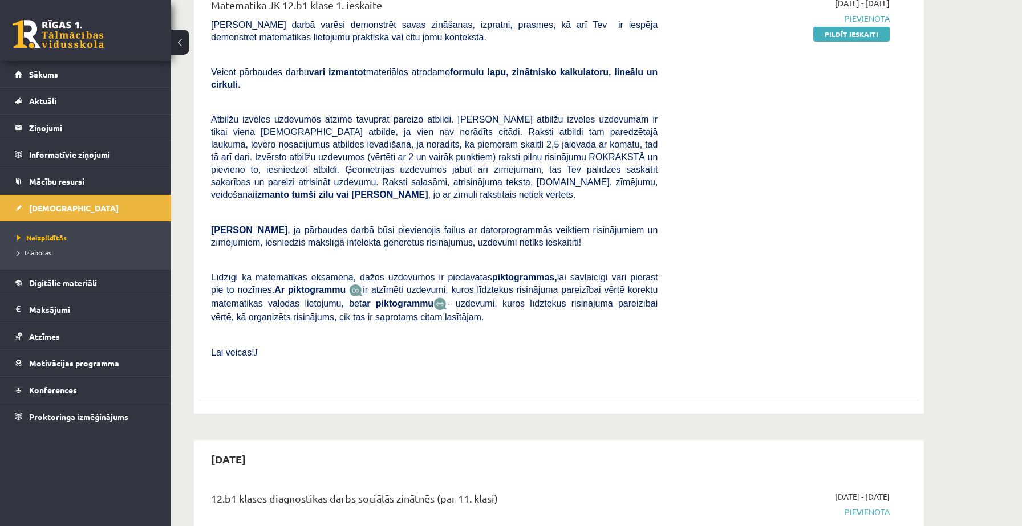
scroll to position [171, 0]
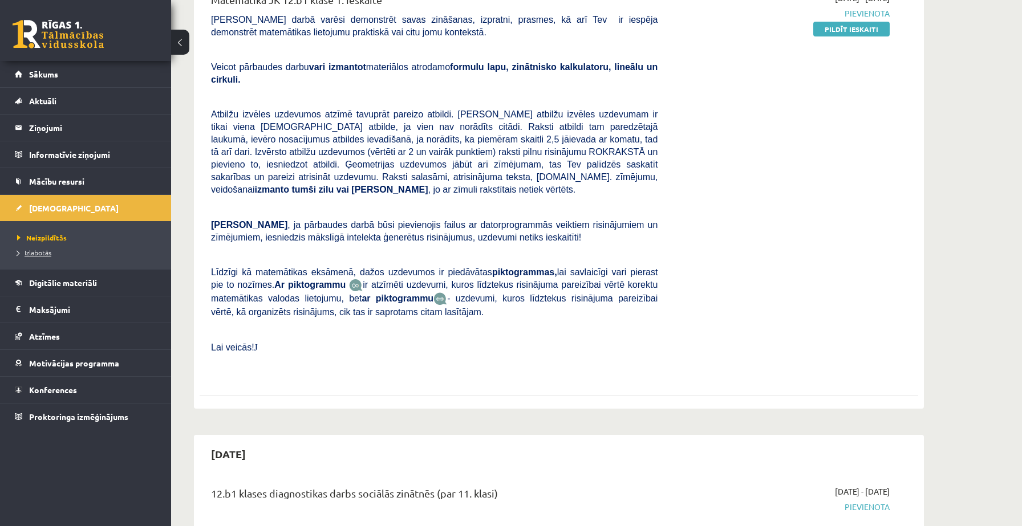
click at [42, 253] on span "Izlabotās" at bounding box center [34, 252] width 34 height 9
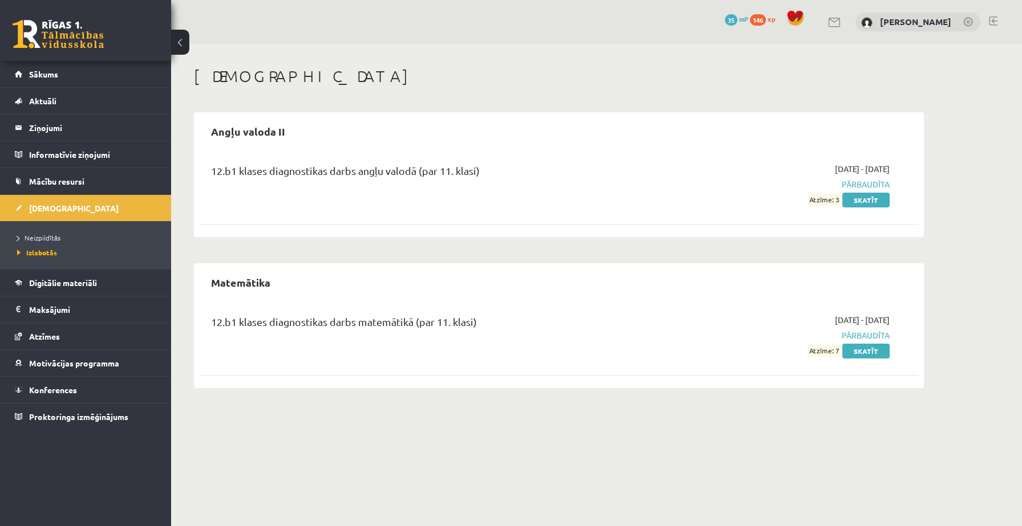
click at [866, 358] on div "12.b1 klases diagnostikas darbs matemātikā (par 11. klasi) 2025-09-01 - 2025-09…" at bounding box center [559, 336] width 719 height 66
click at [867, 352] on link "Skatīt" at bounding box center [865, 351] width 47 height 15
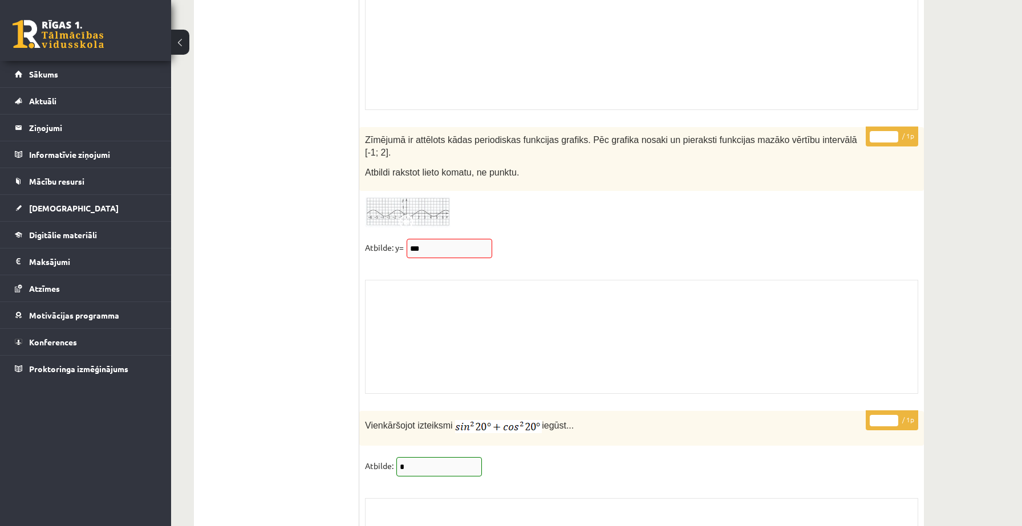
scroll to position [9281, 0]
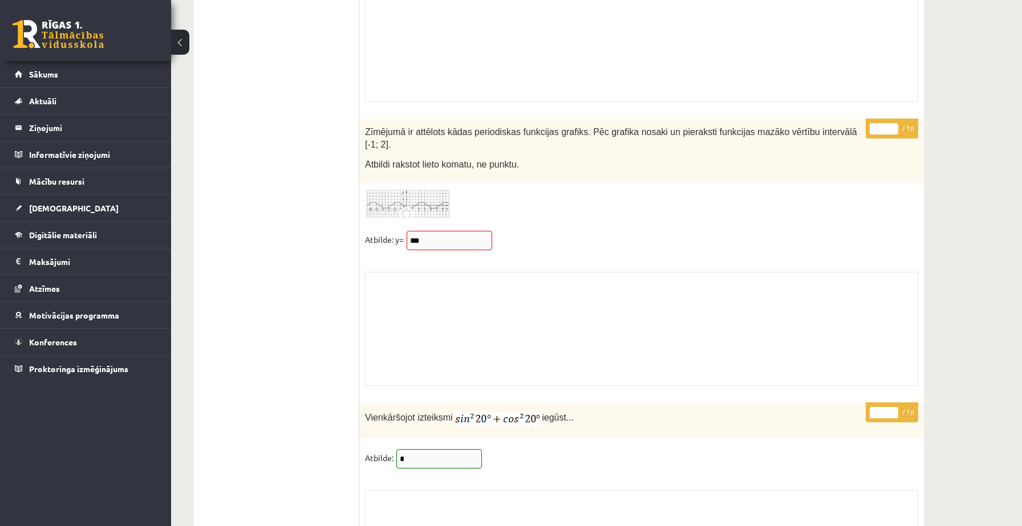
click at [419, 193] on img at bounding box center [408, 204] width 86 height 31
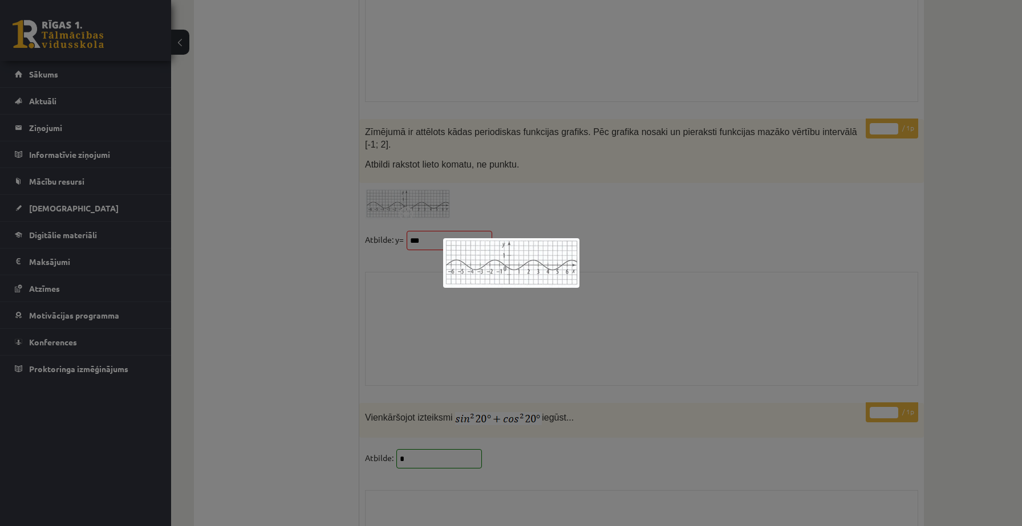
click at [502, 368] on div at bounding box center [511, 263] width 1022 height 526
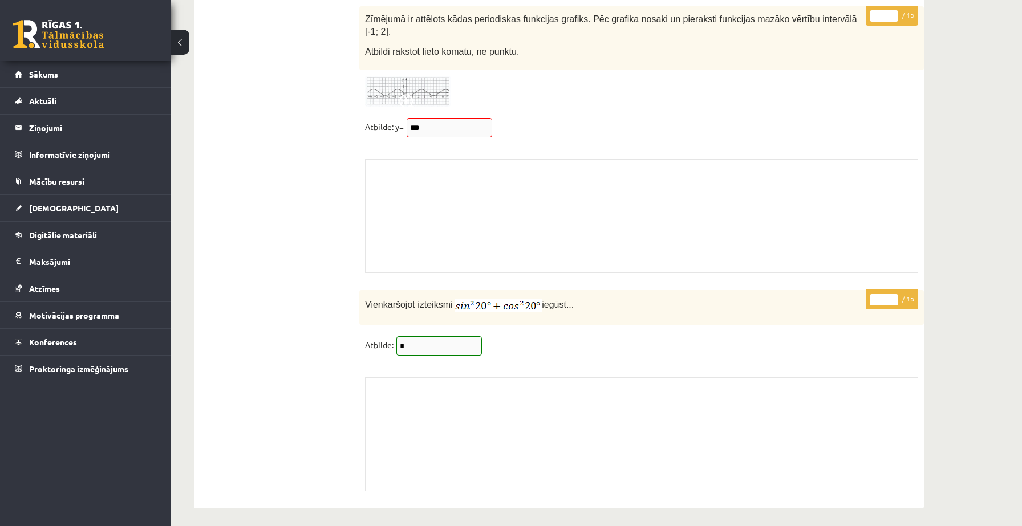
scroll to position [9397, 0]
click at [429, 108] on div "* / 1p Zīmējumā ir attēlots kādas periodiskas funkcijas grafiks. Pēc grafika no…" at bounding box center [641, 140] width 565 height 273
click at [421, 62] on div "Zīmējumā ir attēlots kādas periodiskas funkcijas grafiks. Pēc grafika nosaki un…" at bounding box center [641, 36] width 565 height 64
click at [415, 75] on img at bounding box center [408, 89] width 86 height 31
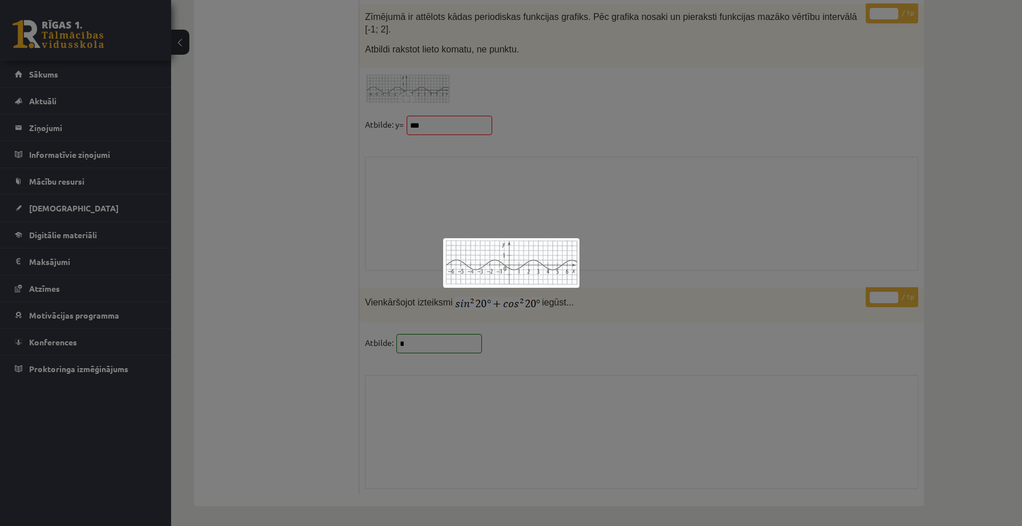
click at [490, 331] on div at bounding box center [511, 263] width 1022 height 526
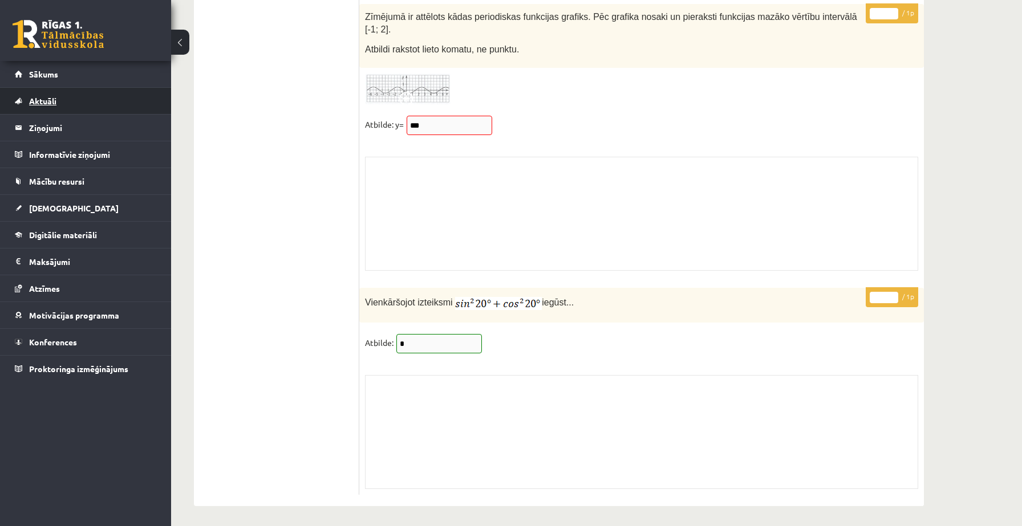
click at [96, 106] on link "Aktuāli" at bounding box center [86, 101] width 142 height 26
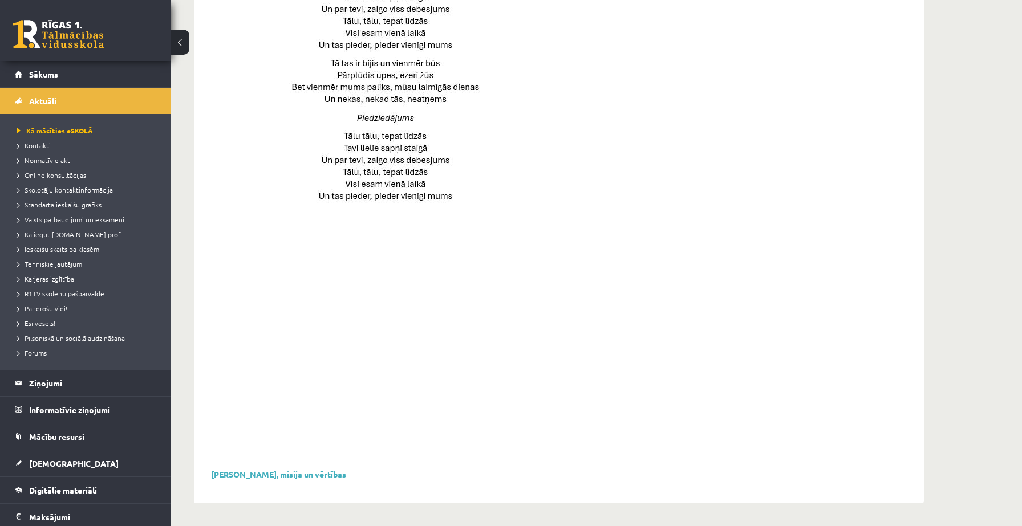
scroll to position [716, 0]
click at [74, 84] on link "Sākums" at bounding box center [86, 74] width 142 height 26
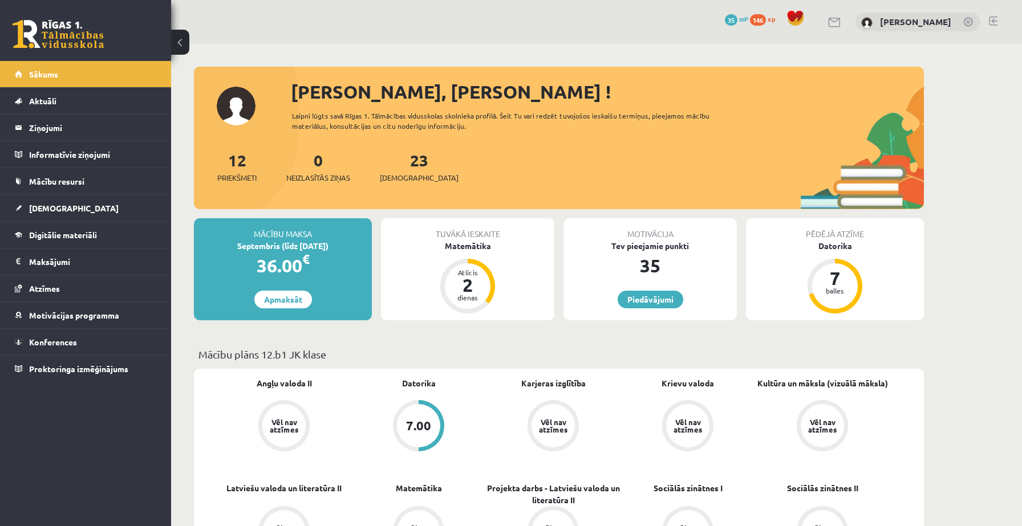
drag, startPoint x: 295, startPoint y: 241, endPoint x: 340, endPoint y: 241, distance: 45.6
click at [340, 241] on div "Septembris (līdz [DATE])" at bounding box center [283, 246] width 178 height 12
click at [228, 165] on link "12 Priekšmeti" at bounding box center [236, 167] width 39 height 34
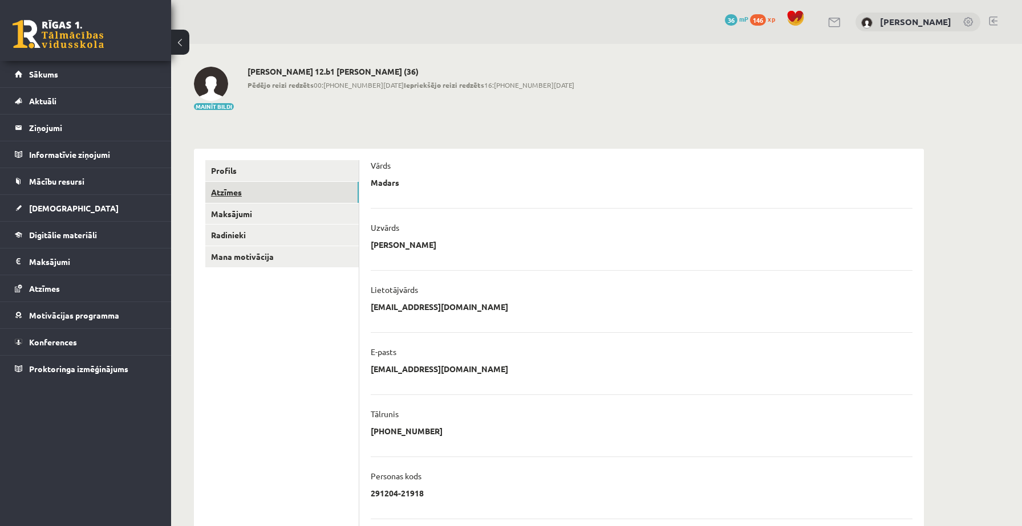
click at [271, 190] on link "Atzīmes" at bounding box center [281, 192] width 153 height 21
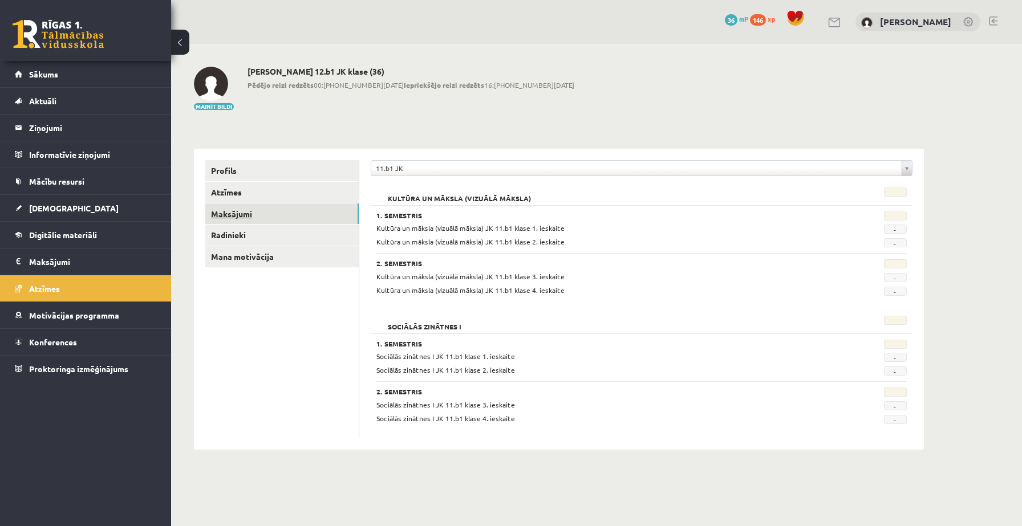
click at [265, 217] on link "Maksājumi" at bounding box center [281, 214] width 153 height 21
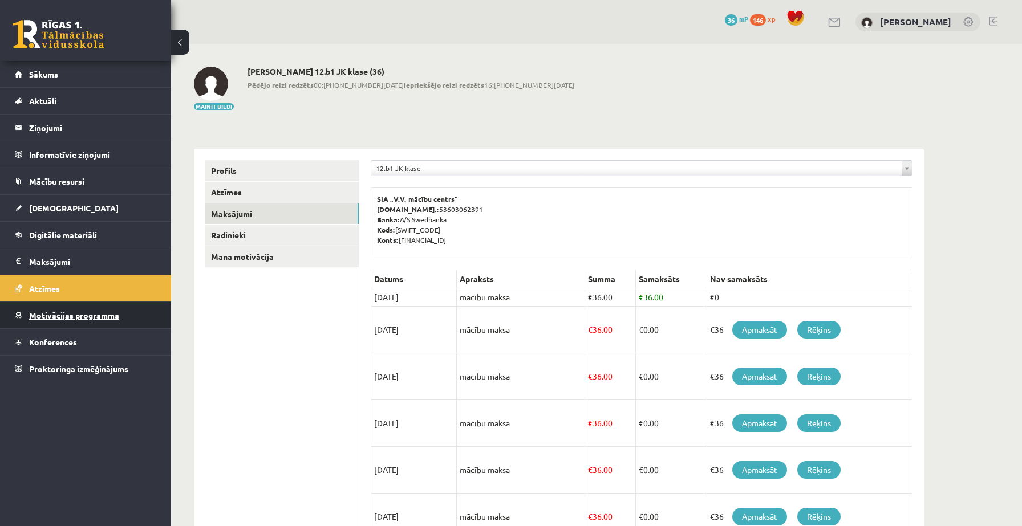
click at [125, 316] on link "Motivācijas programma" at bounding box center [86, 315] width 142 height 26
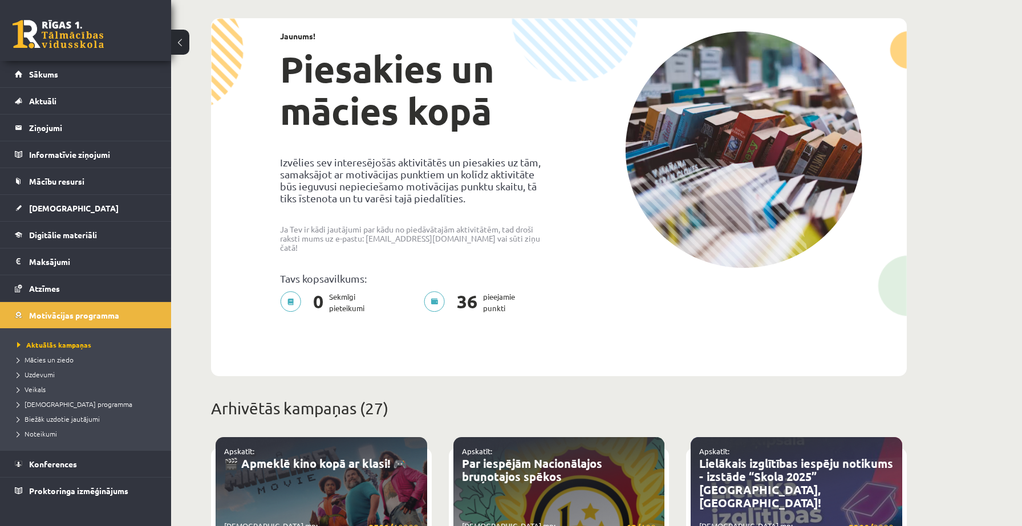
scroll to position [100, 0]
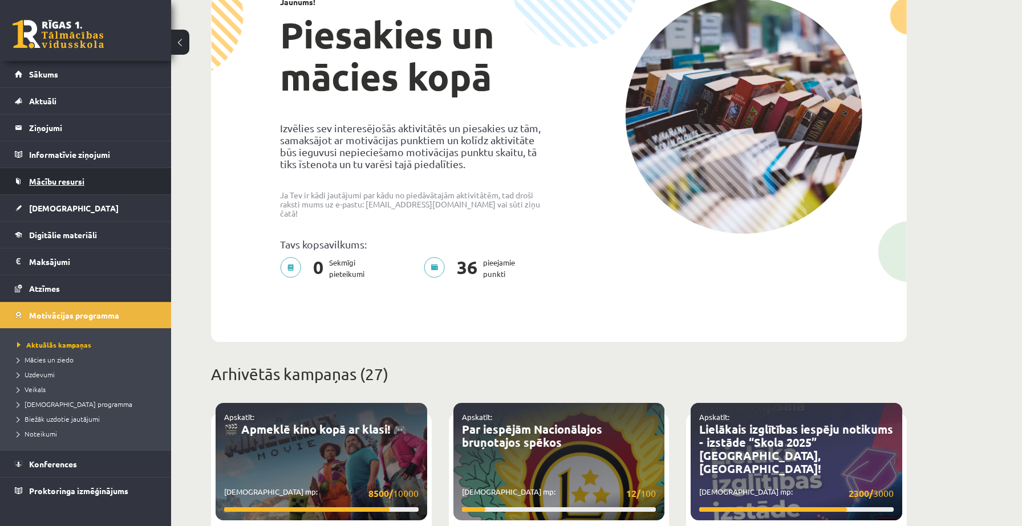
click at [68, 184] on span "Mācību resursi" at bounding box center [56, 181] width 55 height 10
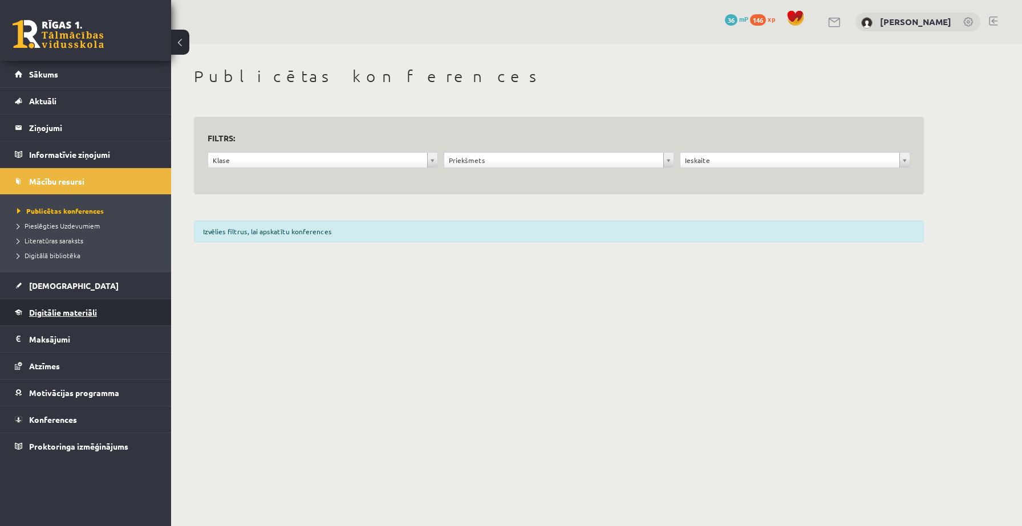
click at [63, 311] on span "Digitālie materiāli" at bounding box center [63, 312] width 68 height 10
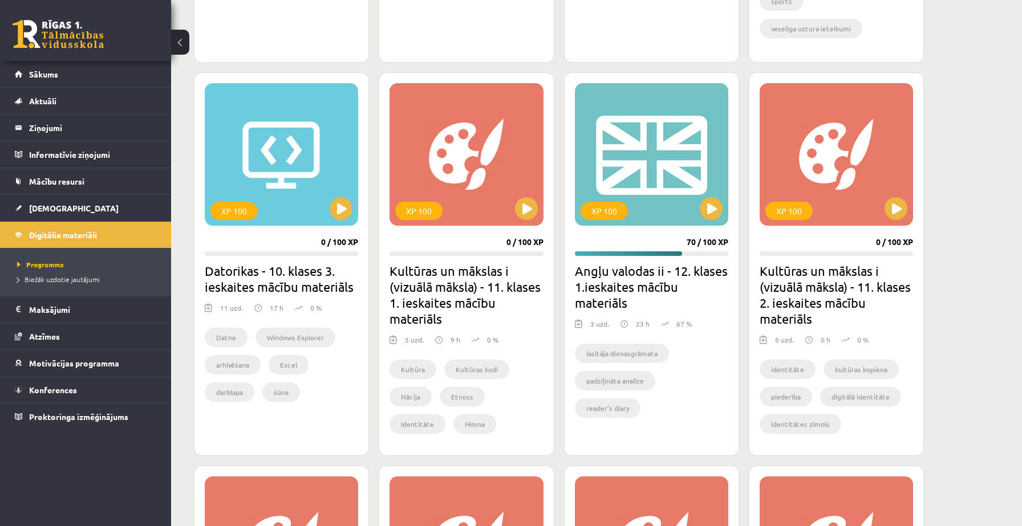
scroll to position [1005, 0]
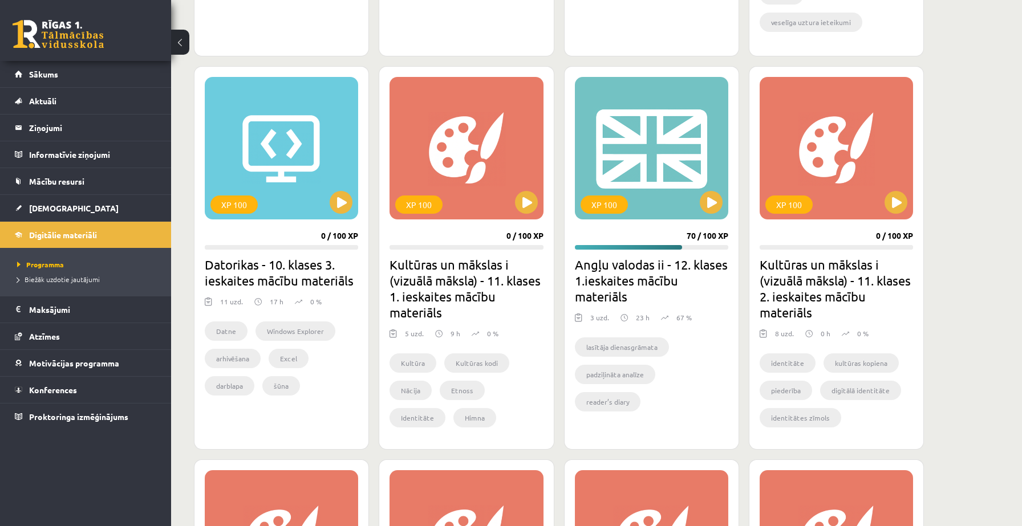
click at [617, 276] on h2 "Angļu valodas ii - 12. klases 1.ieskaites mācību materiāls" at bounding box center [651, 281] width 153 height 48
click at [639, 178] on div "XP 100" at bounding box center [651, 148] width 153 height 143
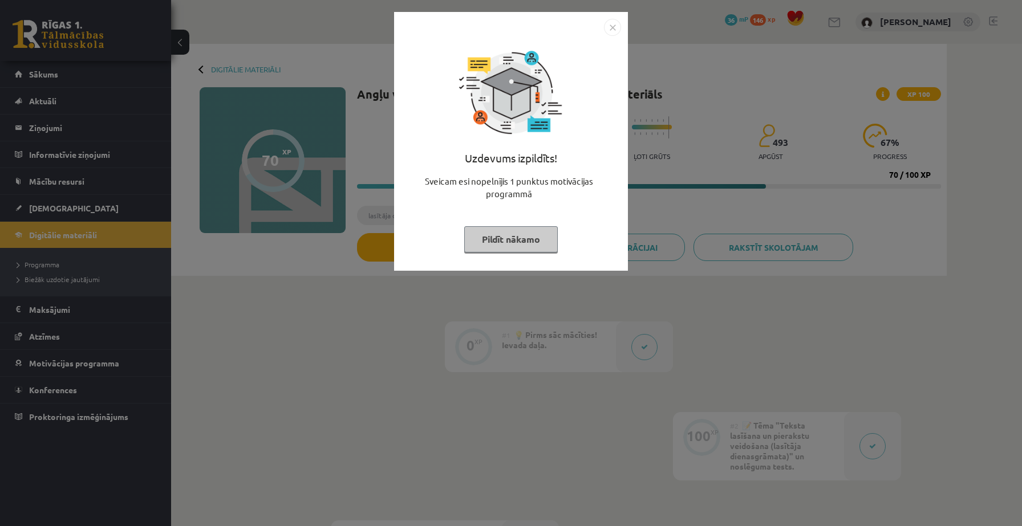
click at [614, 26] on img "Close" at bounding box center [612, 27] width 17 height 17
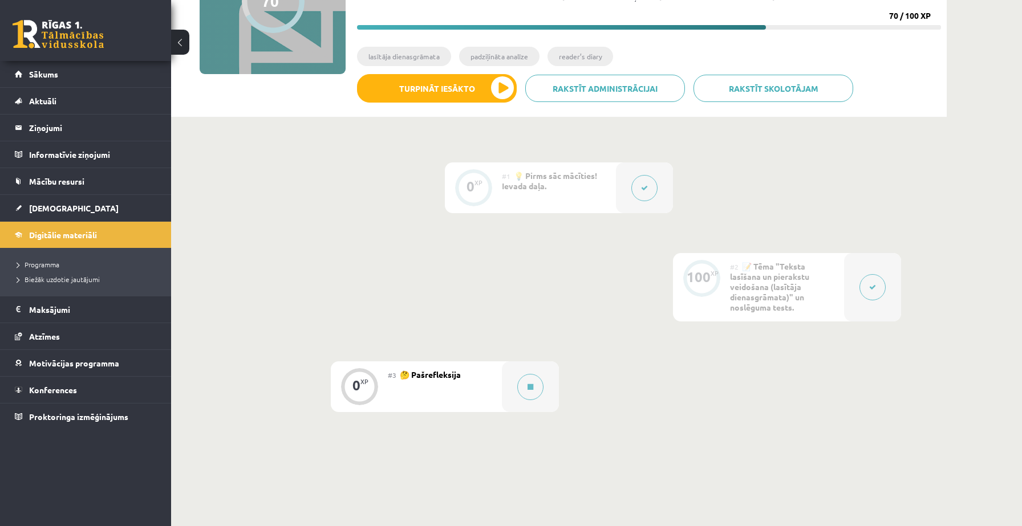
scroll to position [245, 0]
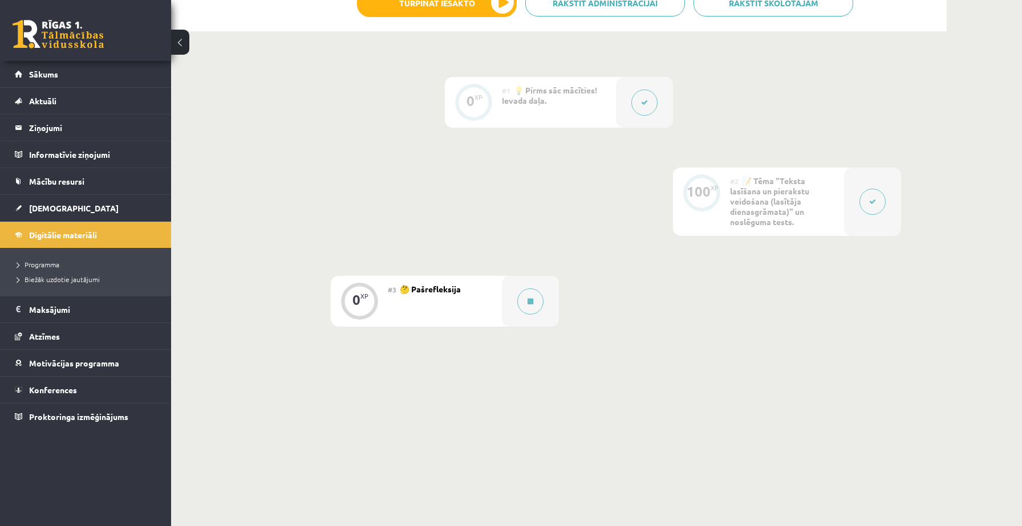
click at [868, 199] on button at bounding box center [872, 202] width 26 height 26
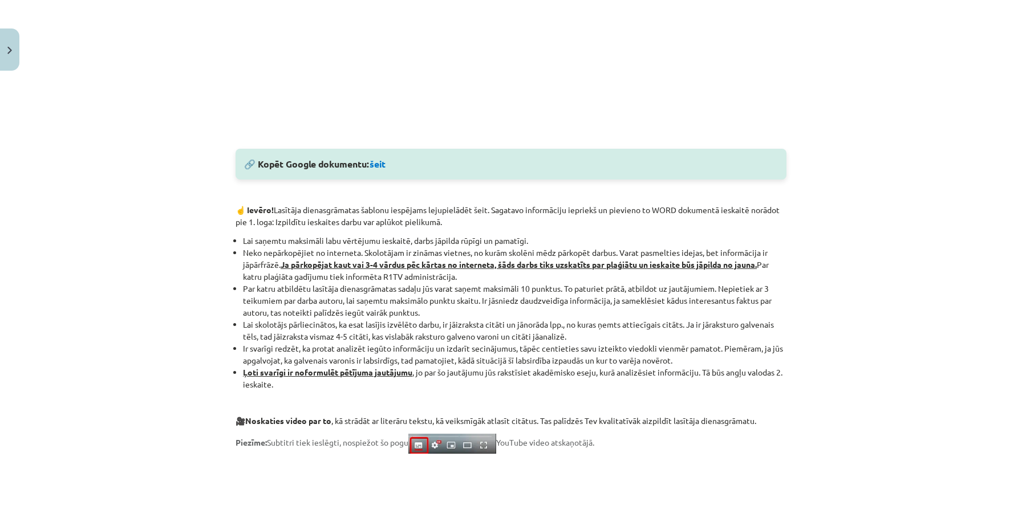
scroll to position [518, 0]
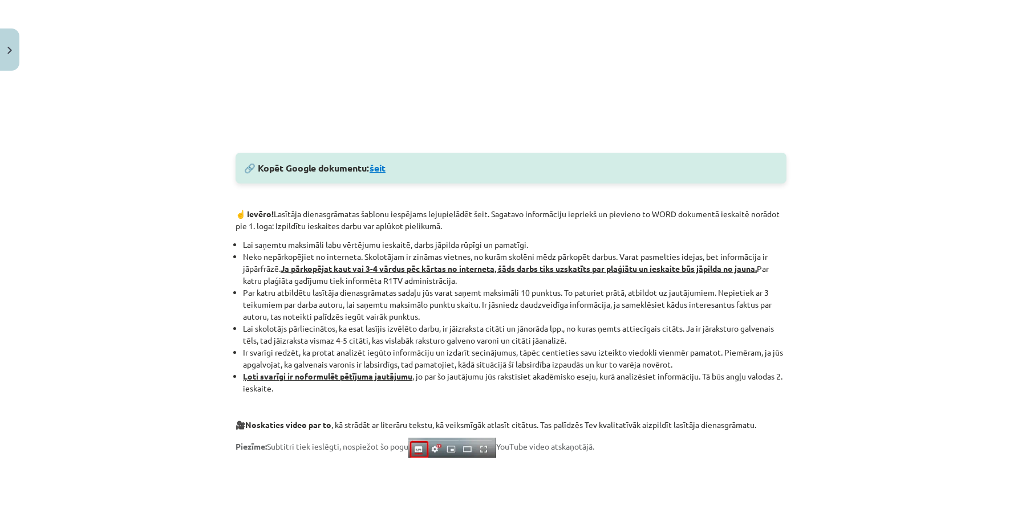
click at [382, 173] on link "šeit" at bounding box center [378, 168] width 16 height 12
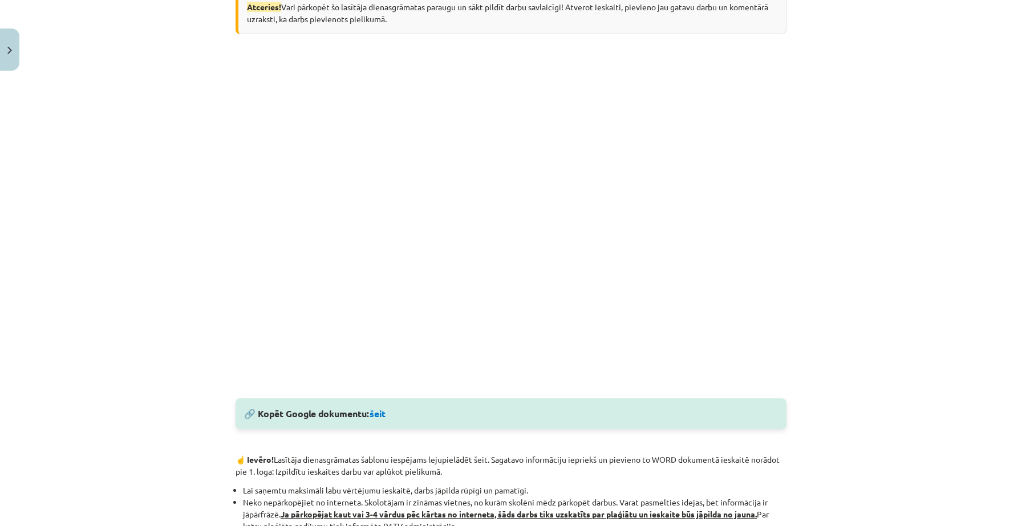
scroll to position [0, 0]
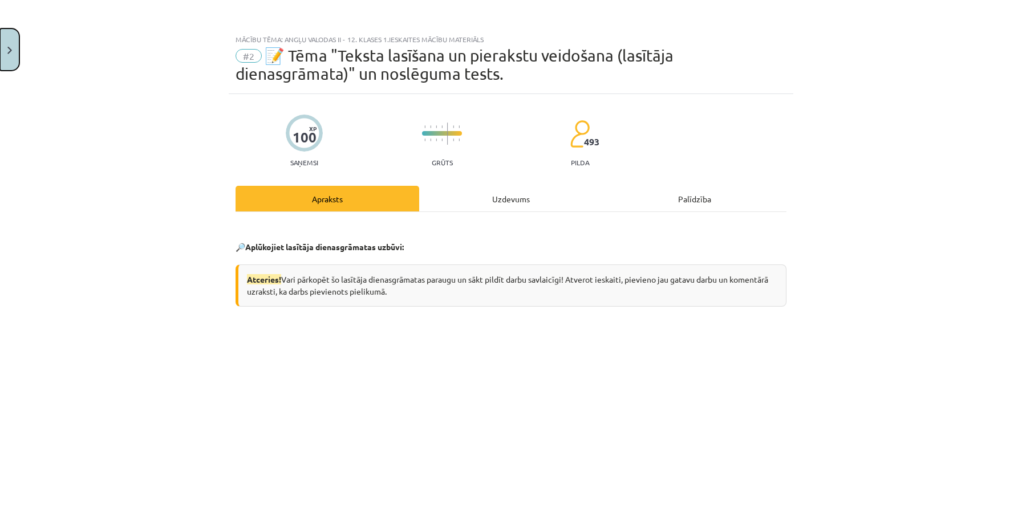
click at [10, 43] on button "Close" at bounding box center [9, 50] width 19 height 42
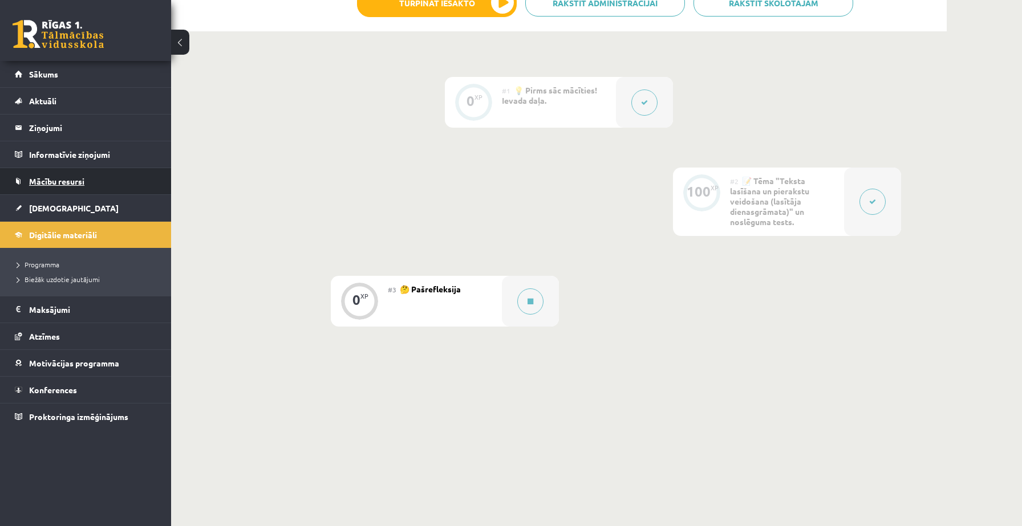
click at [40, 185] on link "Mācību resursi" at bounding box center [86, 181] width 142 height 26
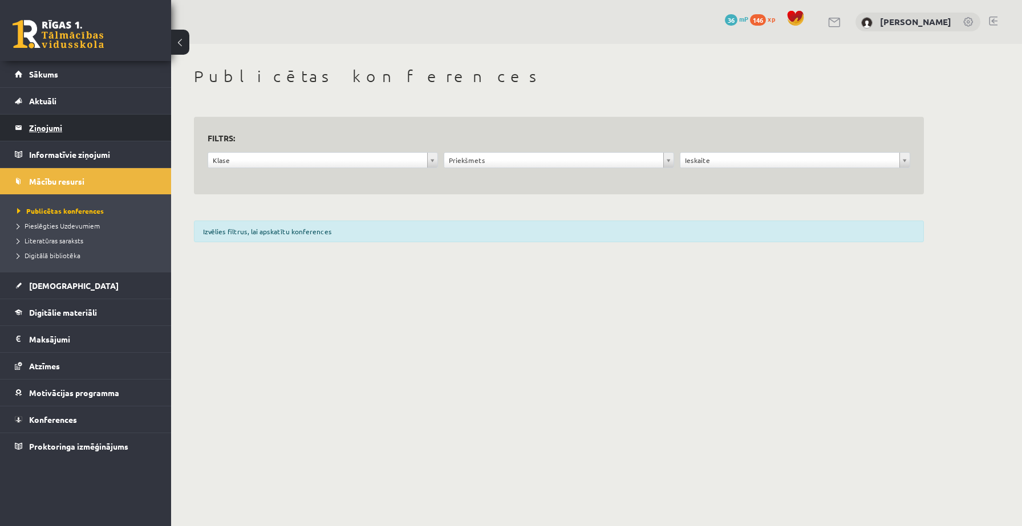
click at [40, 132] on legend "Ziņojumi 0" at bounding box center [93, 128] width 128 height 26
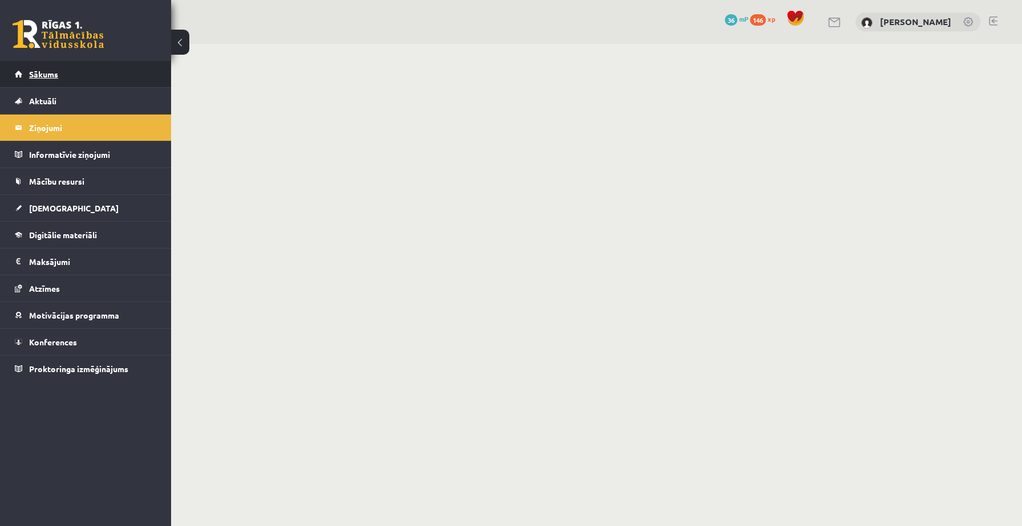
click at [48, 72] on span "Sākums" at bounding box center [43, 74] width 29 height 10
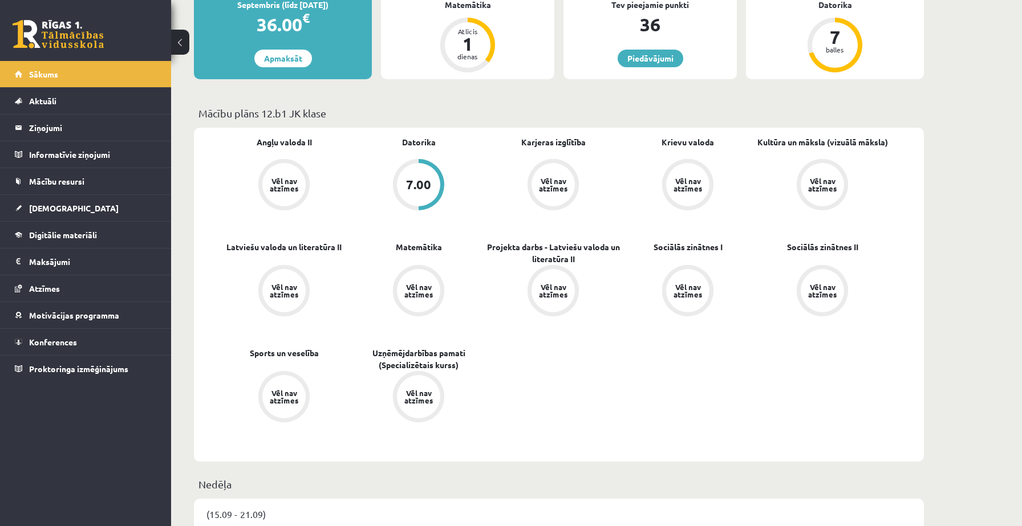
scroll to position [242, 0]
click at [537, 259] on link "Projekta darbs - Latviešu valoda un literatūra II" at bounding box center [553, 253] width 135 height 24
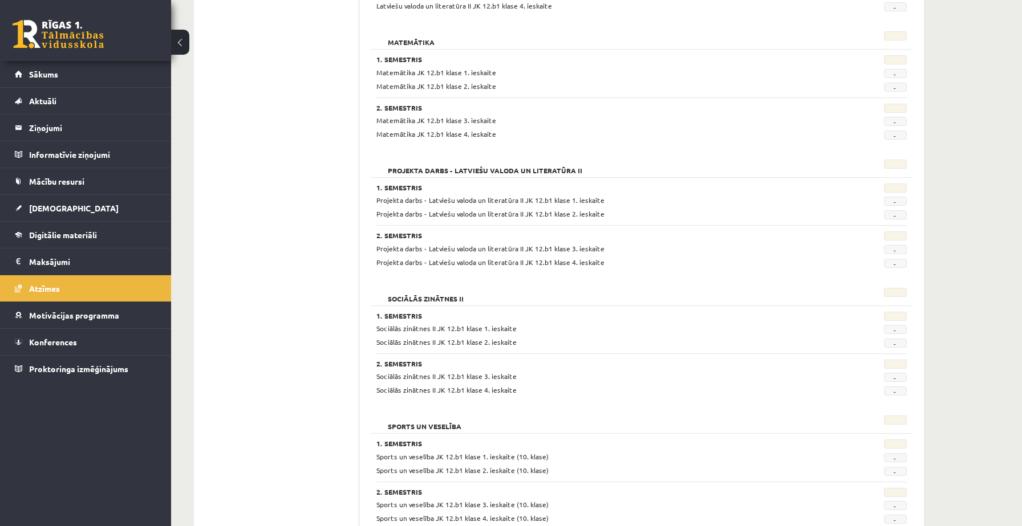
scroll to position [672, 0]
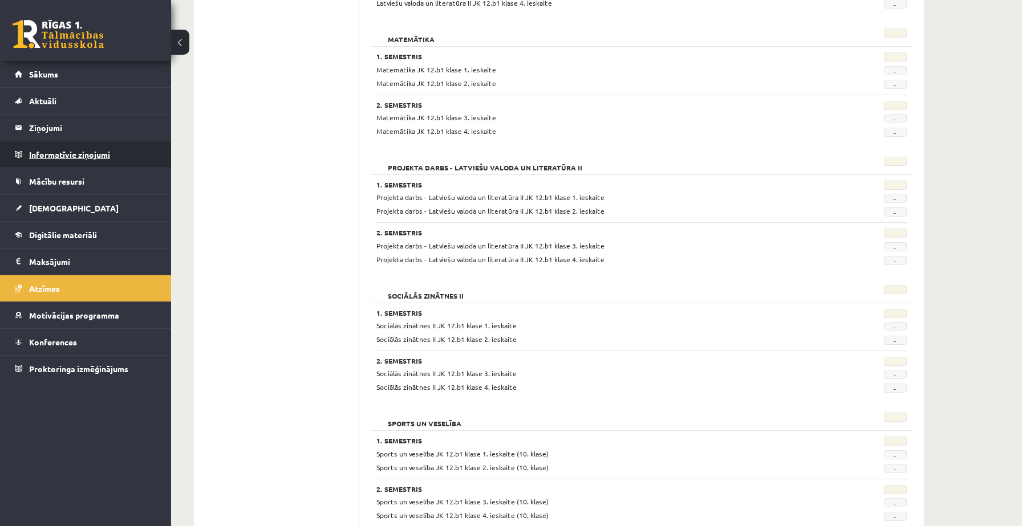
click at [68, 151] on legend "Informatīvie ziņojumi 0" at bounding box center [93, 154] width 128 height 26
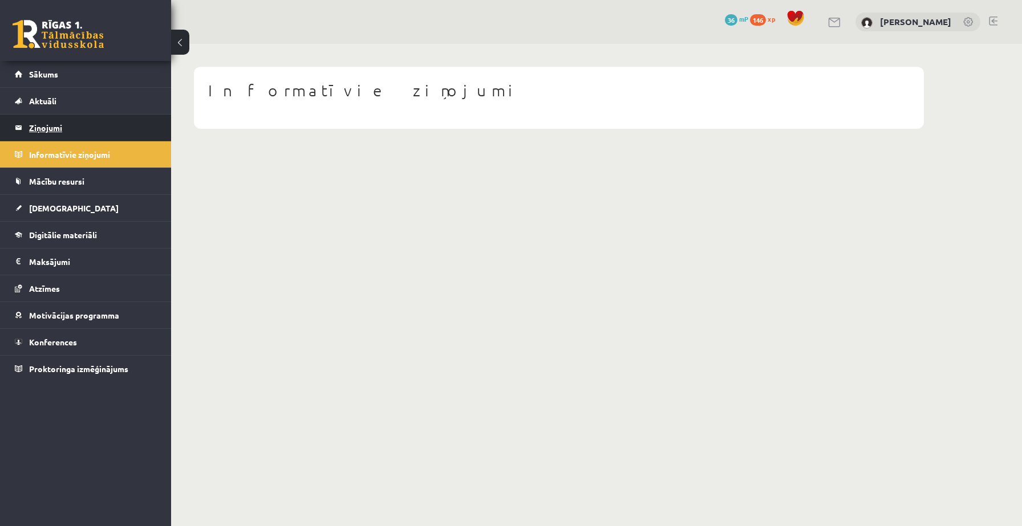
click at [64, 133] on legend "Ziņojumi 0" at bounding box center [93, 128] width 128 height 26
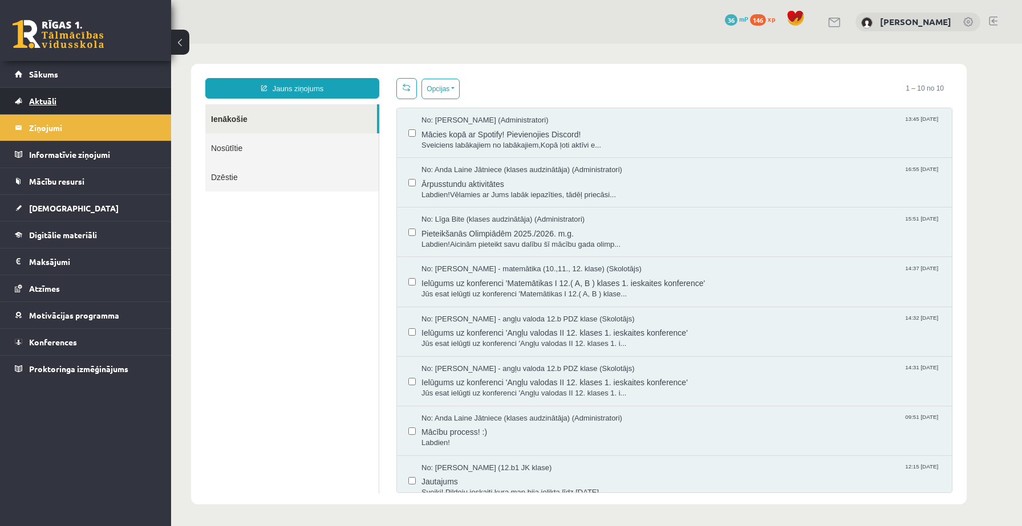
click at [50, 103] on span "Aktuāli" at bounding box center [42, 101] width 27 height 10
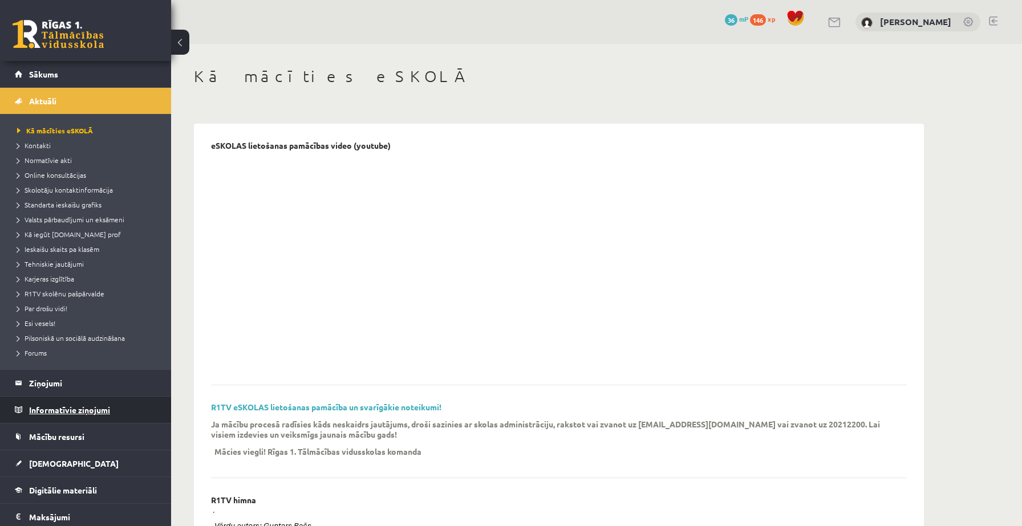
click at [102, 407] on legend "Informatīvie ziņojumi 0" at bounding box center [93, 410] width 128 height 26
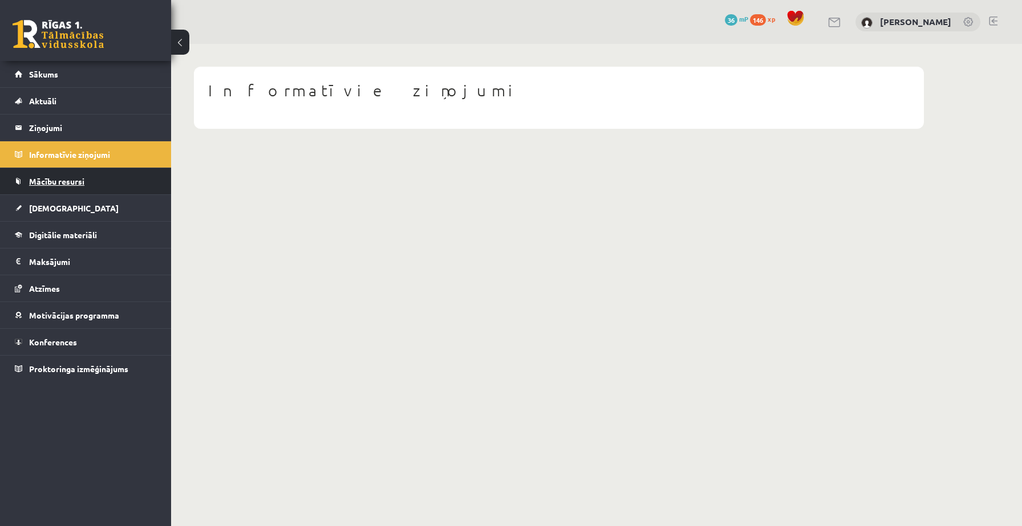
click at [44, 176] on link "Mācību resursi" at bounding box center [86, 181] width 142 height 26
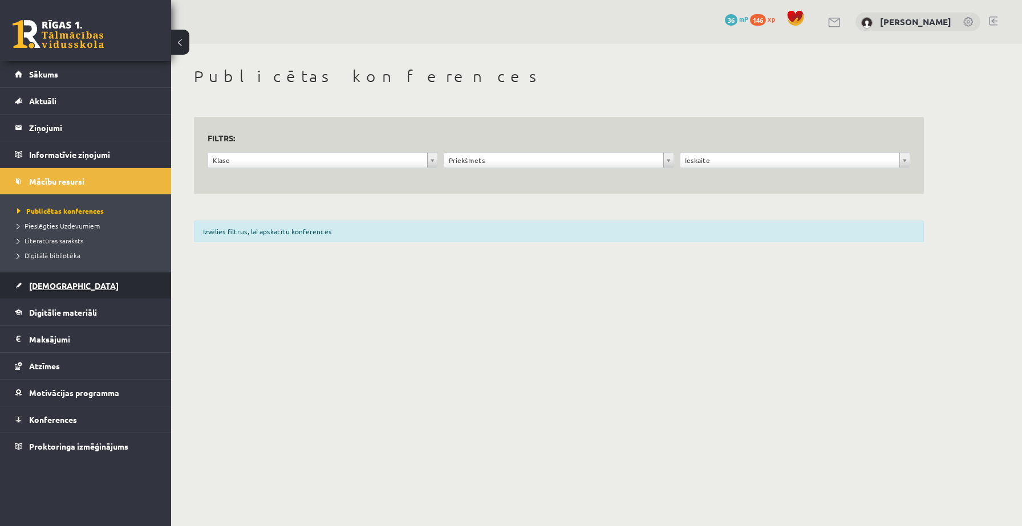
click at [70, 291] on link "[DEMOGRAPHIC_DATA]" at bounding box center [86, 286] width 142 height 26
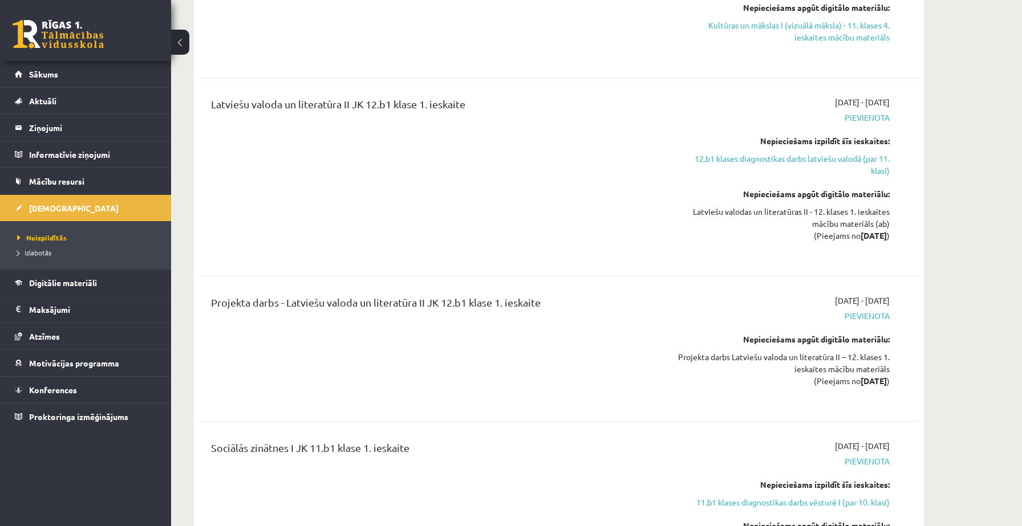
scroll to position [3275, 0]
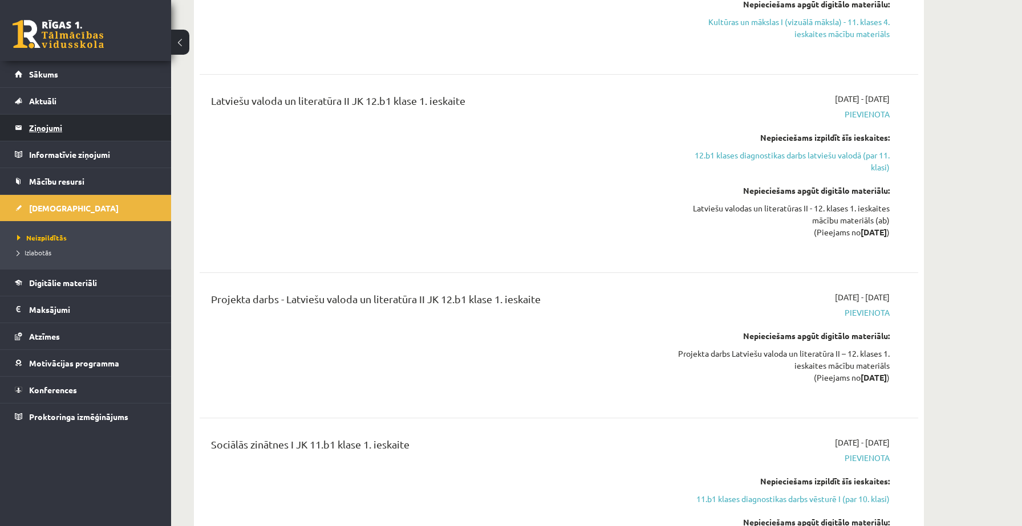
click at [68, 120] on legend "Ziņojumi 0" at bounding box center [93, 128] width 128 height 26
